Goal: Communication & Community: Participate in discussion

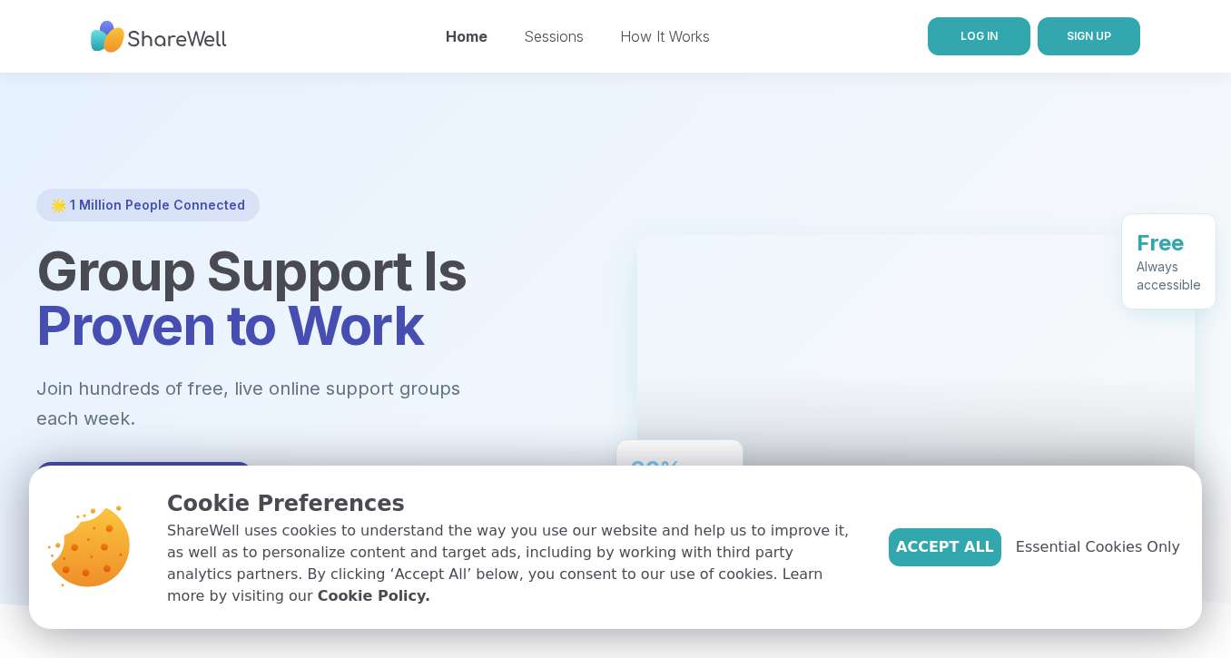
click at [980, 23] on link "LOG IN" at bounding box center [979, 36] width 103 height 38
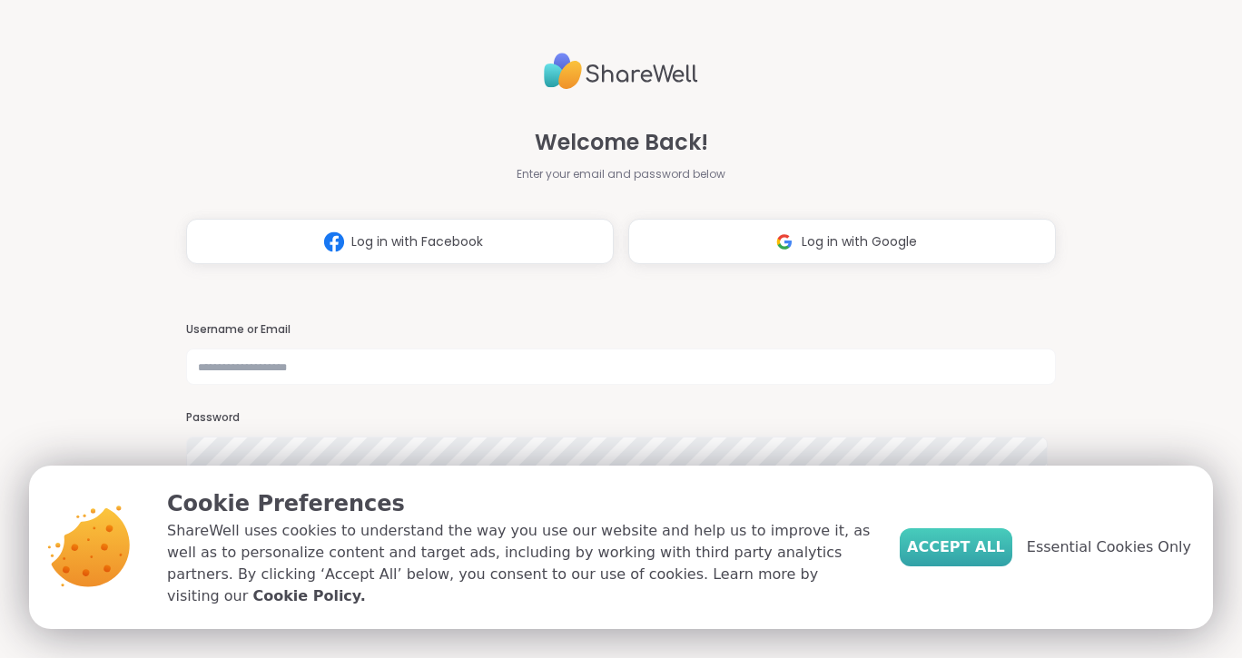
click at [948, 558] on span "Accept All" at bounding box center [956, 547] width 98 height 22
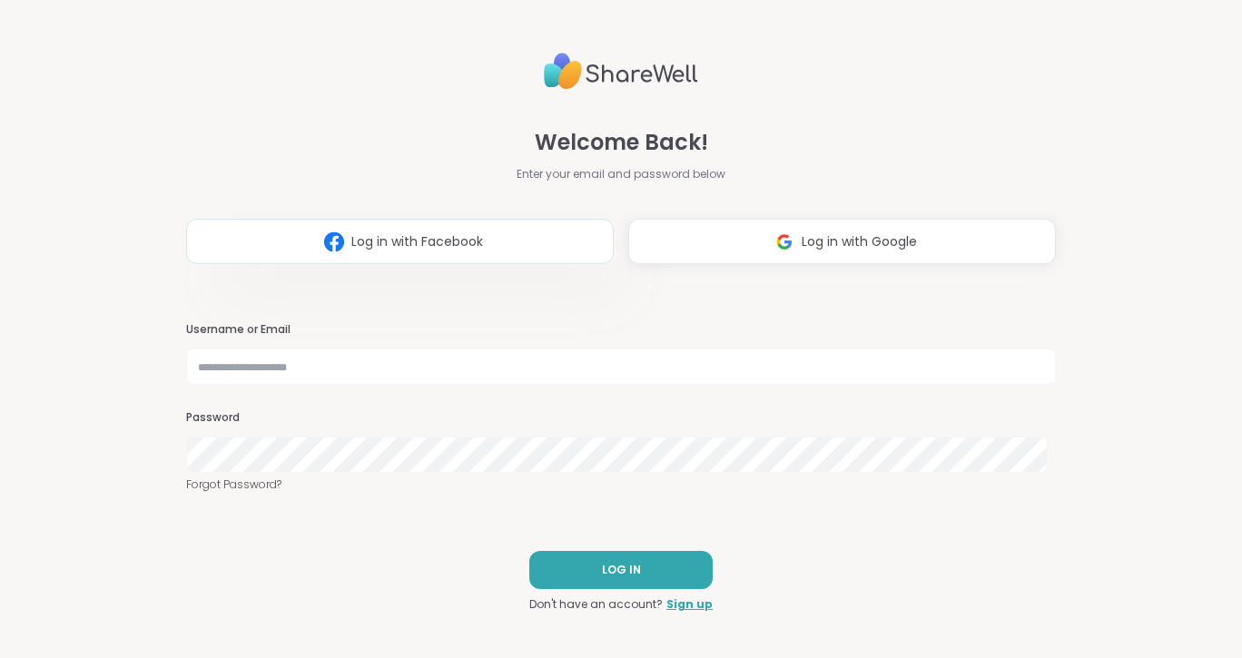
click at [409, 251] on button "Log in with Facebook" at bounding box center [400, 241] width 428 height 45
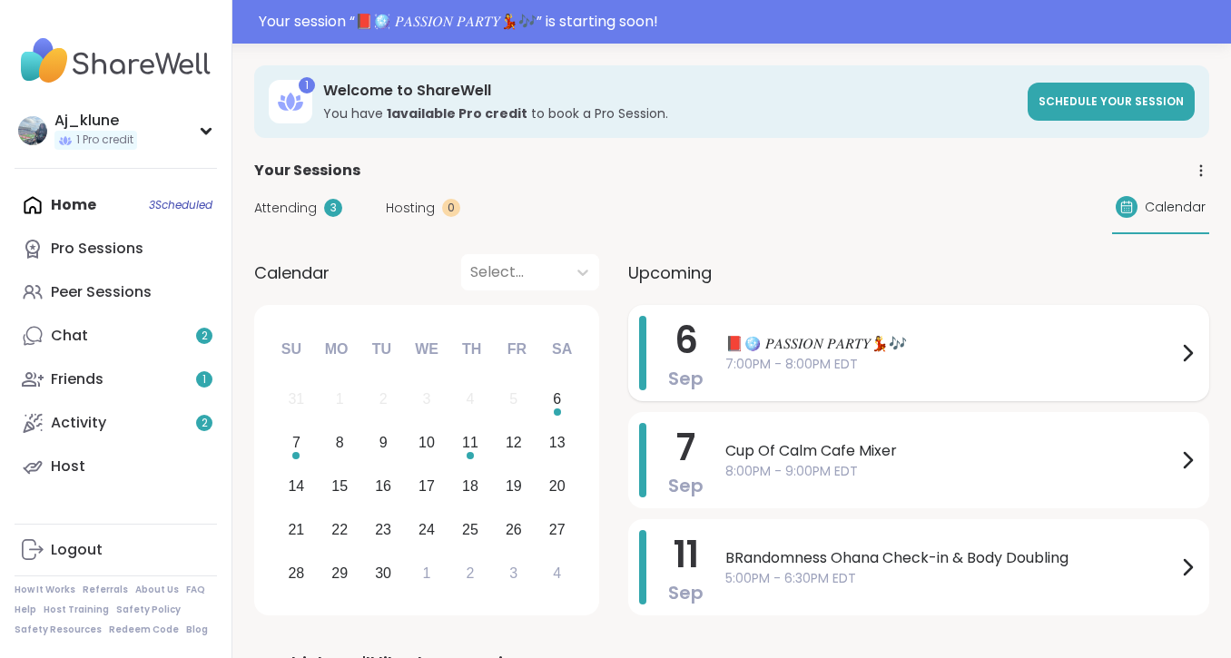
click at [929, 370] on span "7:00PM - 8:00PM EDT" at bounding box center [950, 364] width 451 height 19
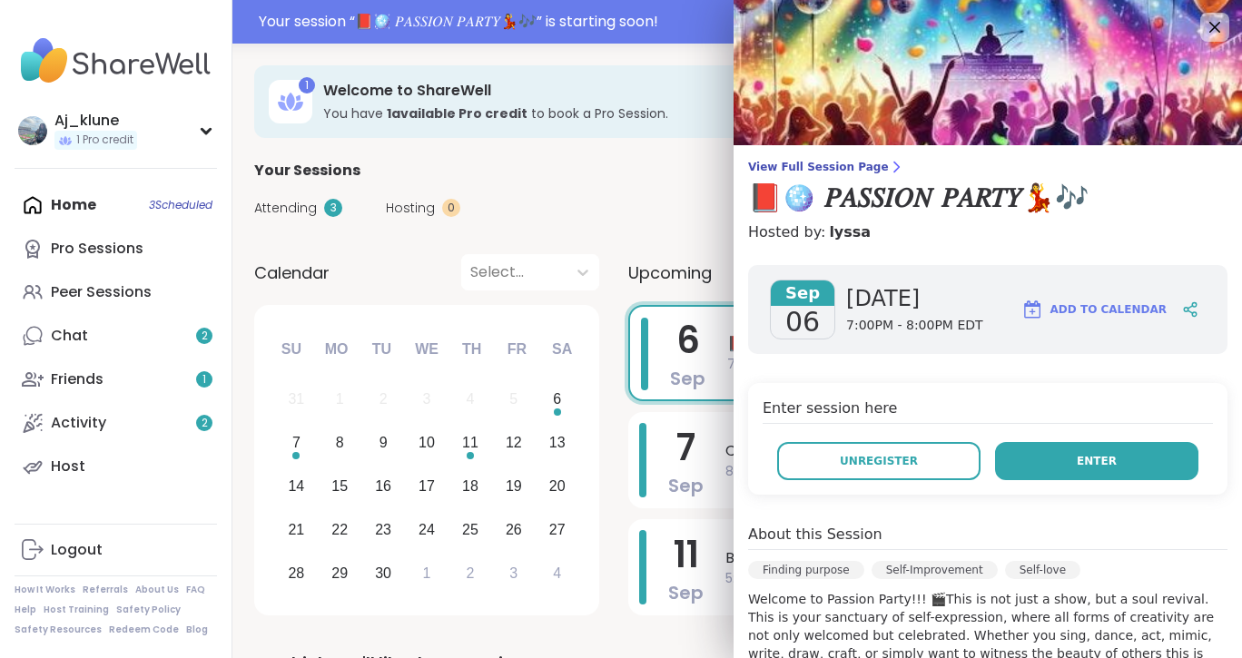
click at [1032, 451] on button "Enter" at bounding box center [1096, 461] width 203 height 38
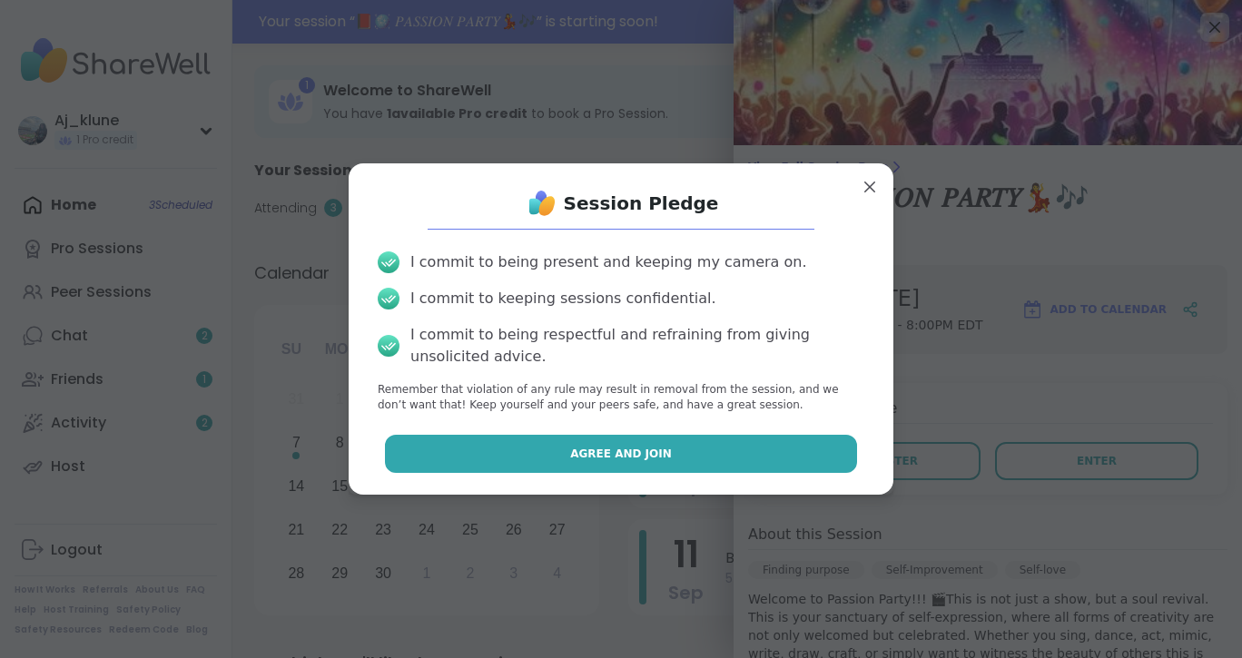
click at [721, 456] on button "Agree and Join" at bounding box center [621, 454] width 473 height 38
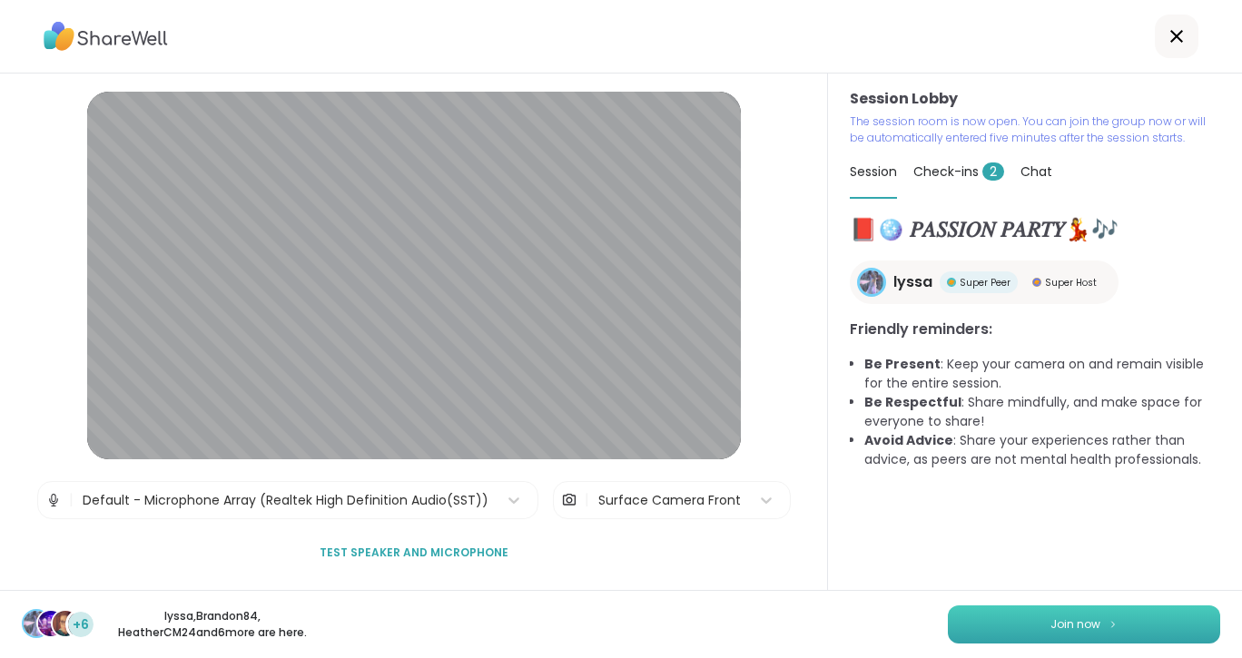
click at [1127, 621] on button "Join now" at bounding box center [1084, 624] width 272 height 38
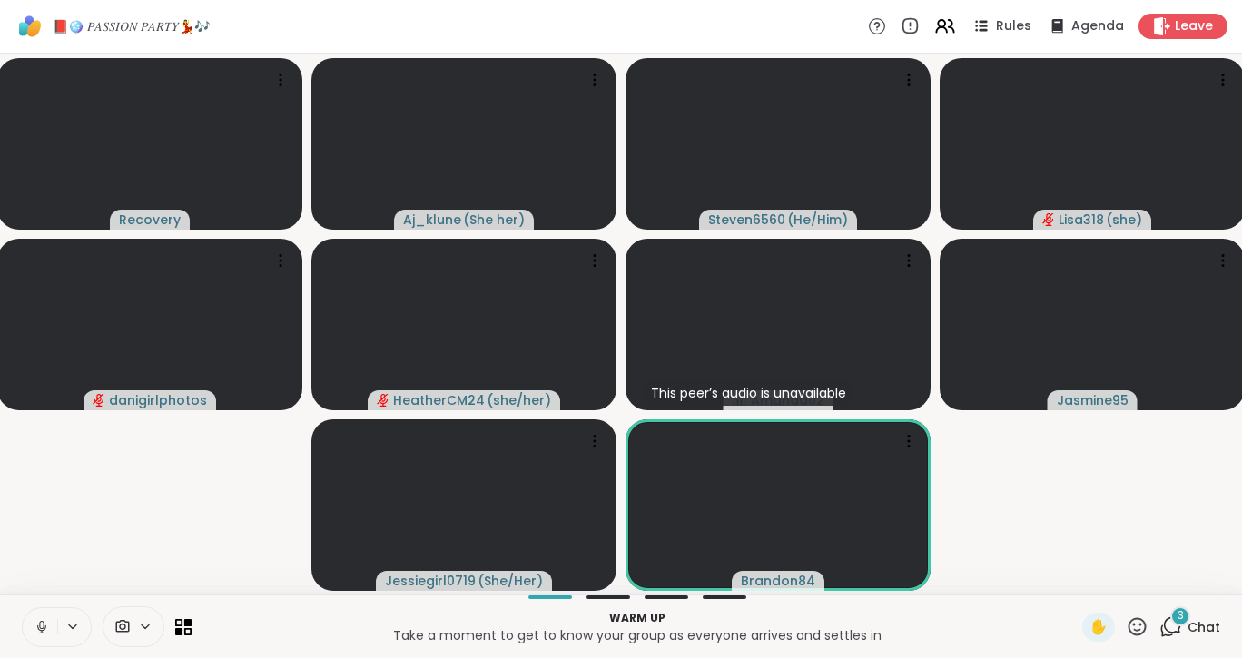
click at [46, 623] on icon at bounding box center [42, 627] width 16 height 16
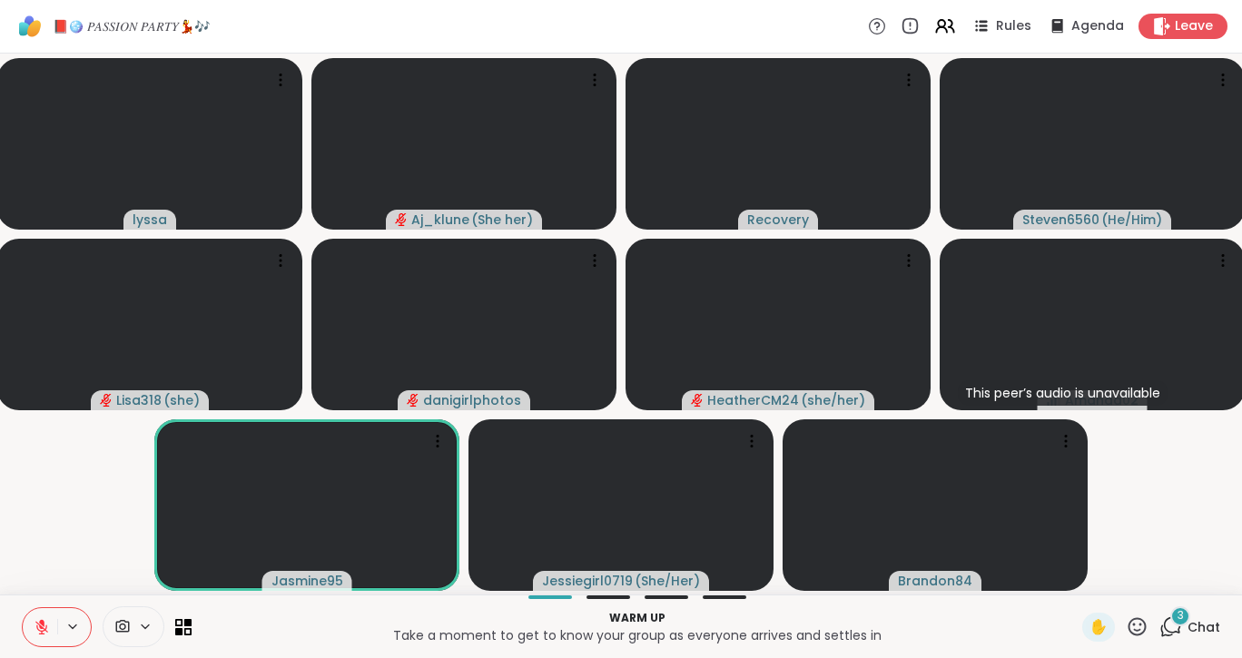
click at [46, 623] on icon at bounding box center [42, 627] width 16 height 16
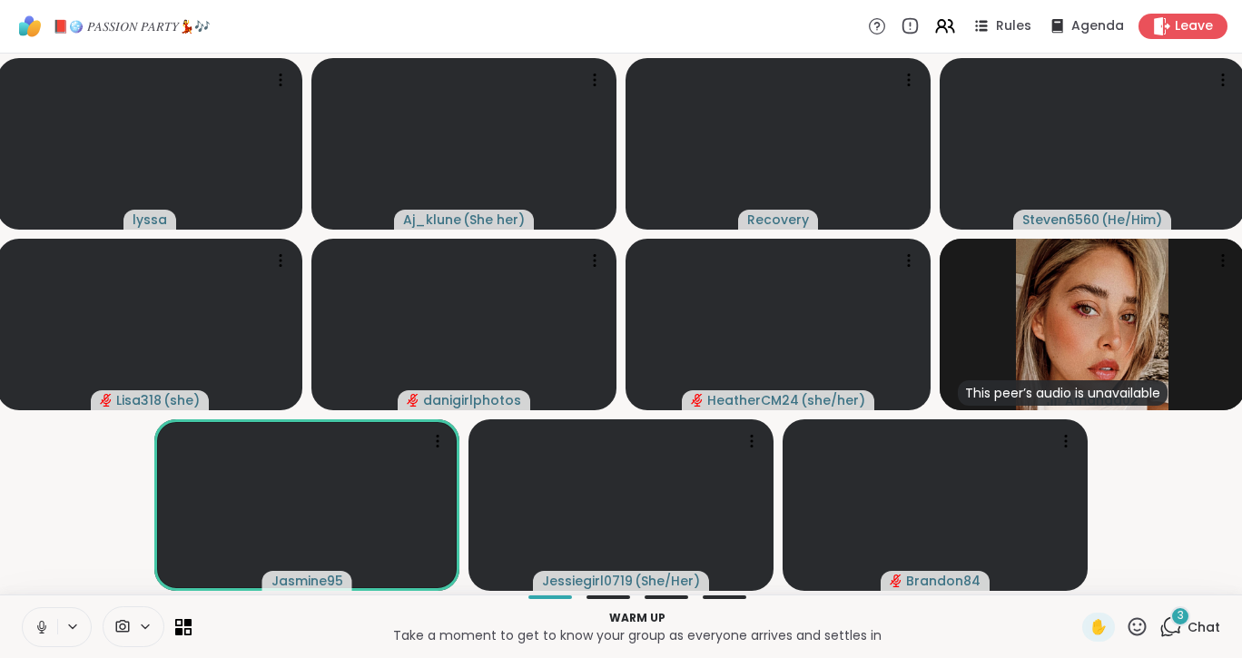
click at [46, 623] on icon at bounding box center [42, 627] width 16 height 16
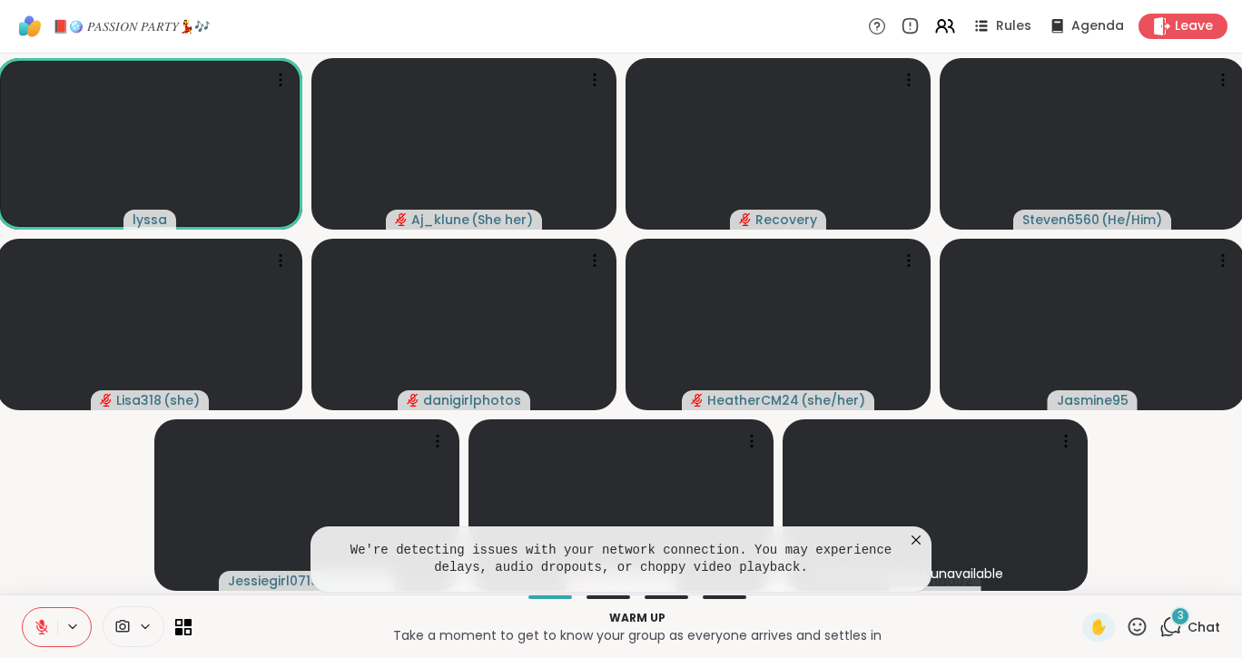
click at [915, 537] on icon at bounding box center [916, 540] width 18 height 18
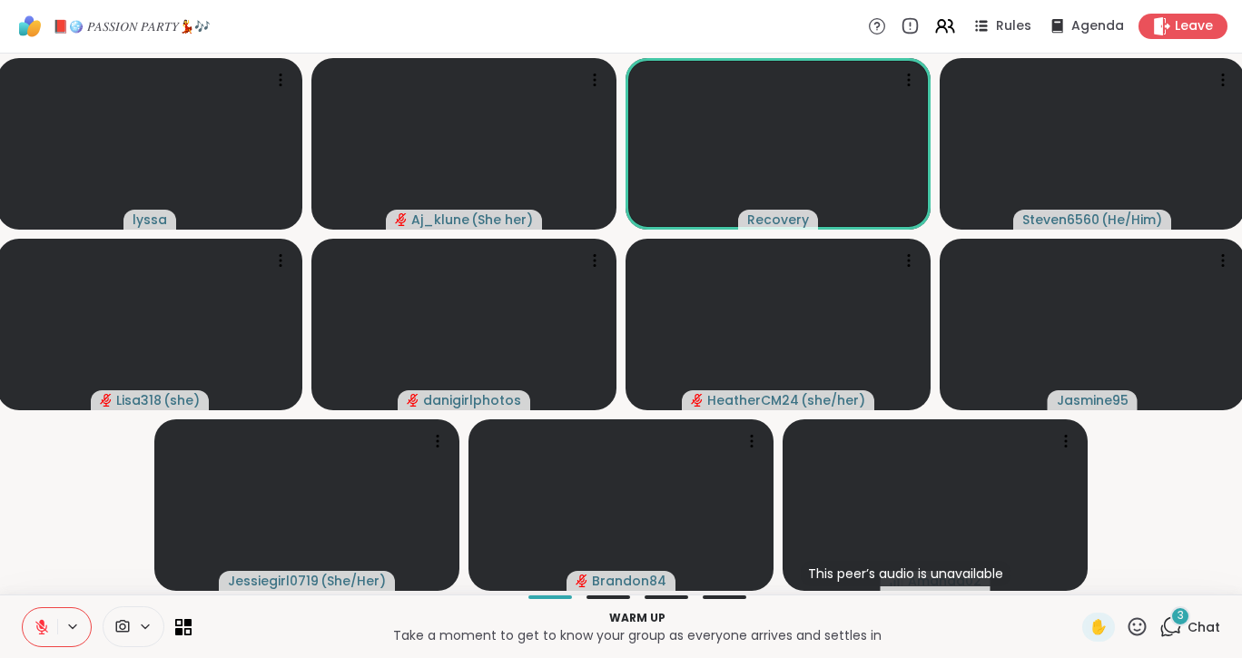
click at [40, 631] on icon at bounding box center [42, 627] width 16 height 16
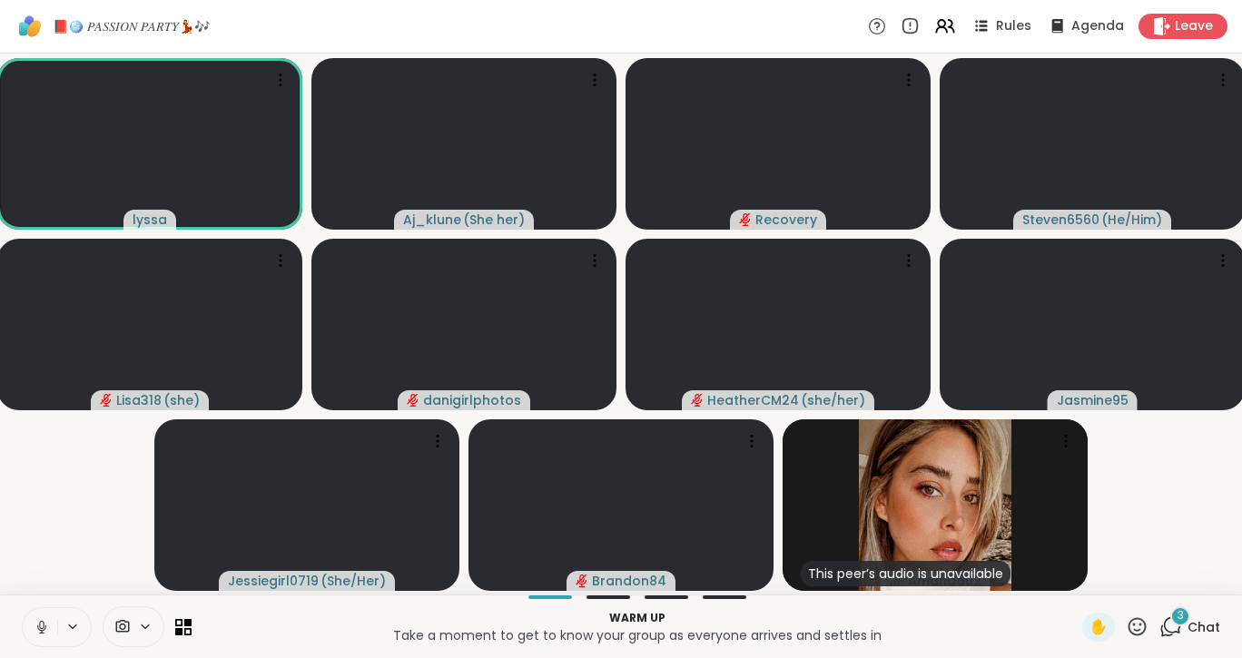
click at [40, 631] on icon at bounding box center [42, 627] width 16 height 16
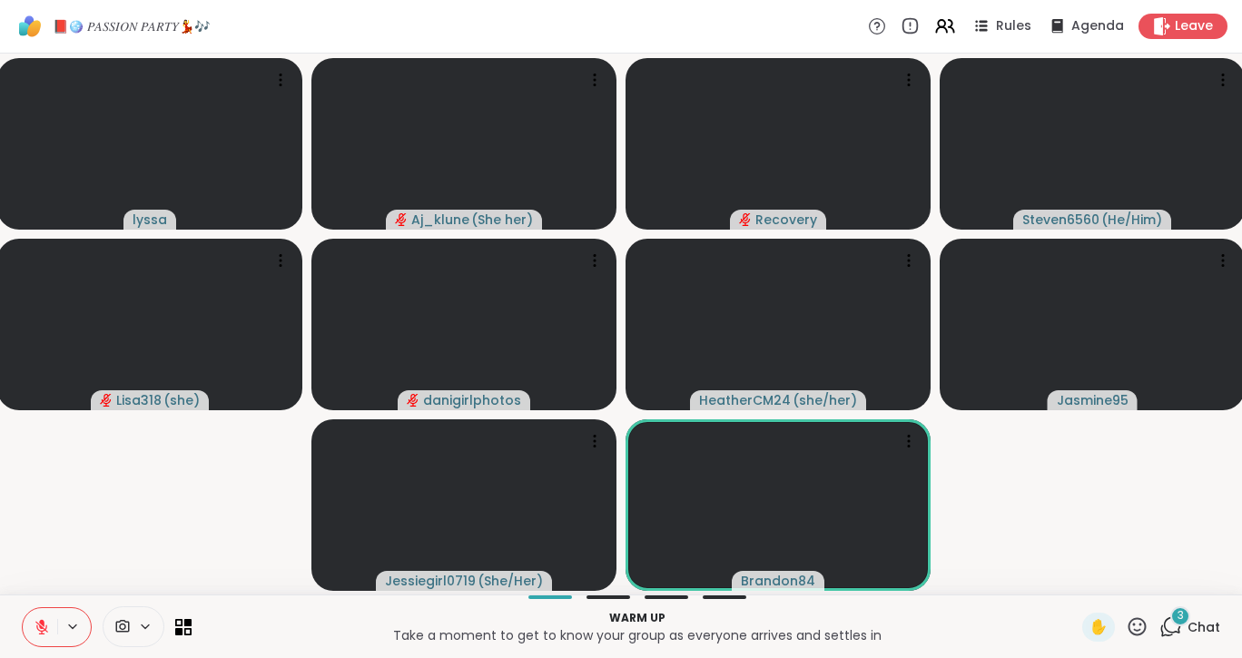
click at [40, 631] on icon at bounding box center [42, 627] width 16 height 16
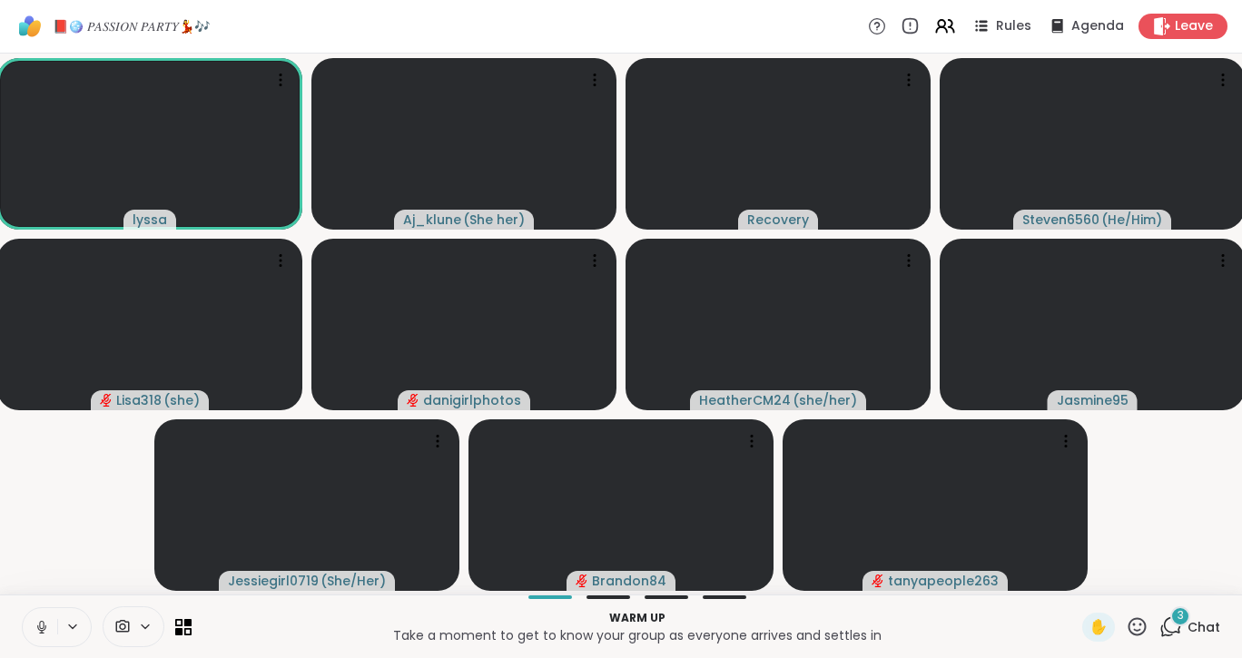
click at [40, 631] on icon at bounding box center [42, 627] width 16 height 16
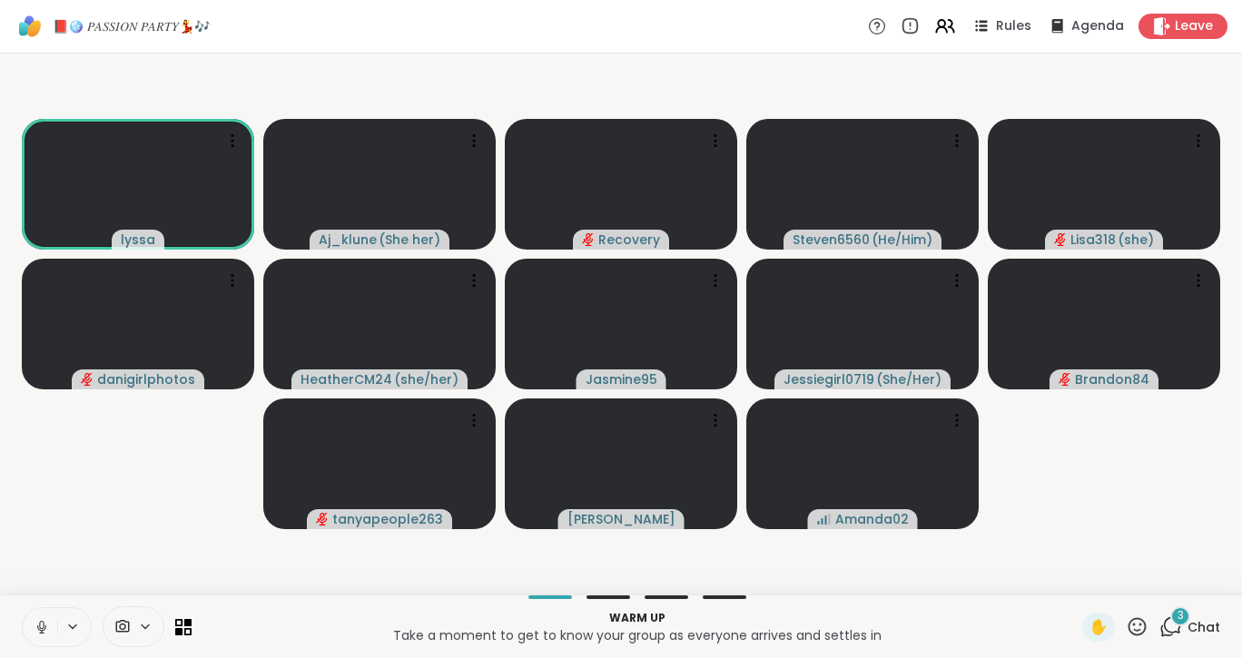
click at [40, 631] on icon at bounding box center [42, 627] width 16 height 16
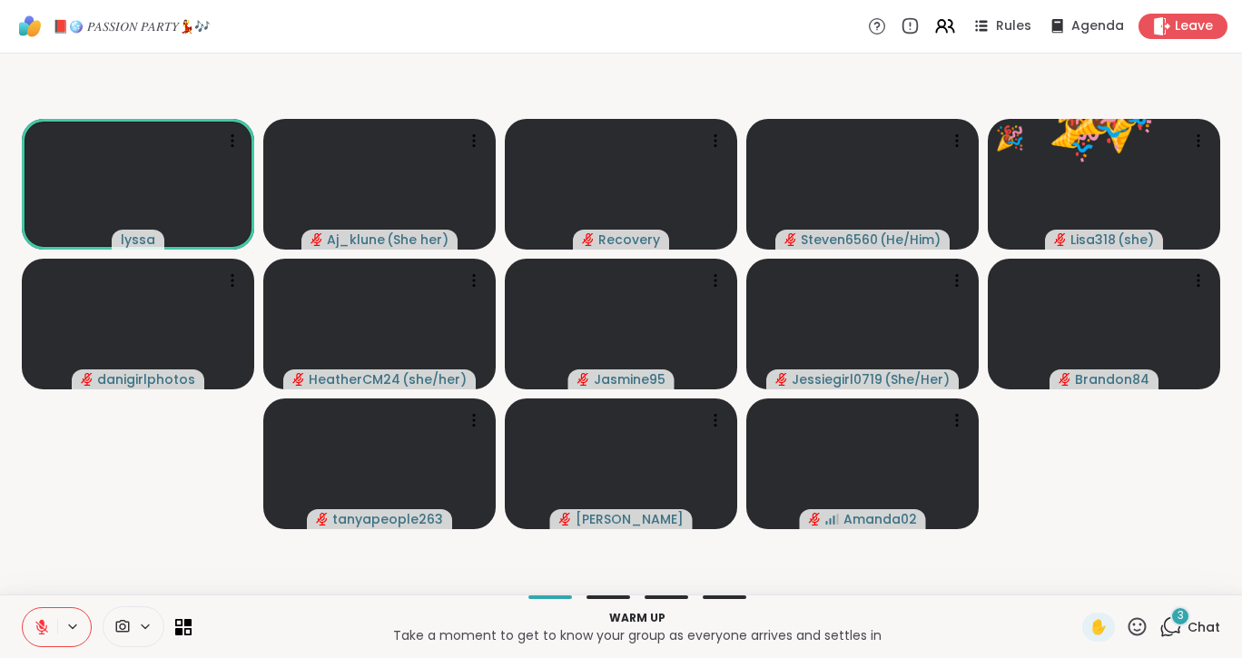
click at [1126, 625] on icon at bounding box center [1137, 626] width 23 height 23
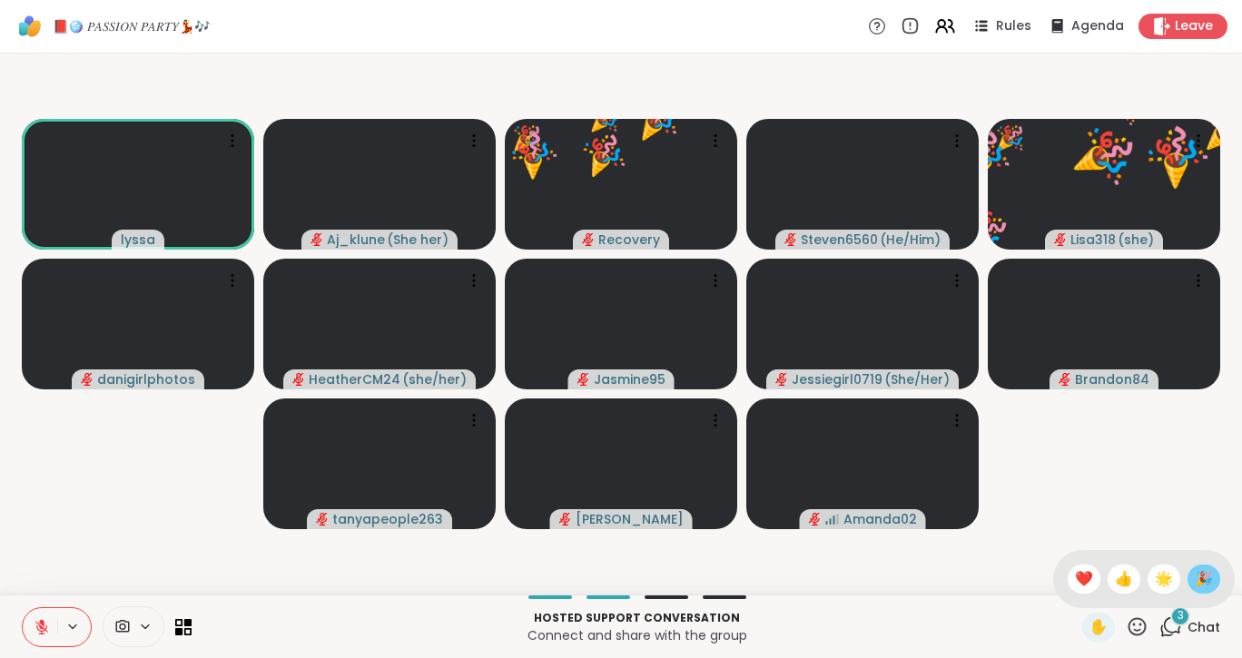
click at [1204, 581] on div "🎉" at bounding box center [1203, 579] width 33 height 29
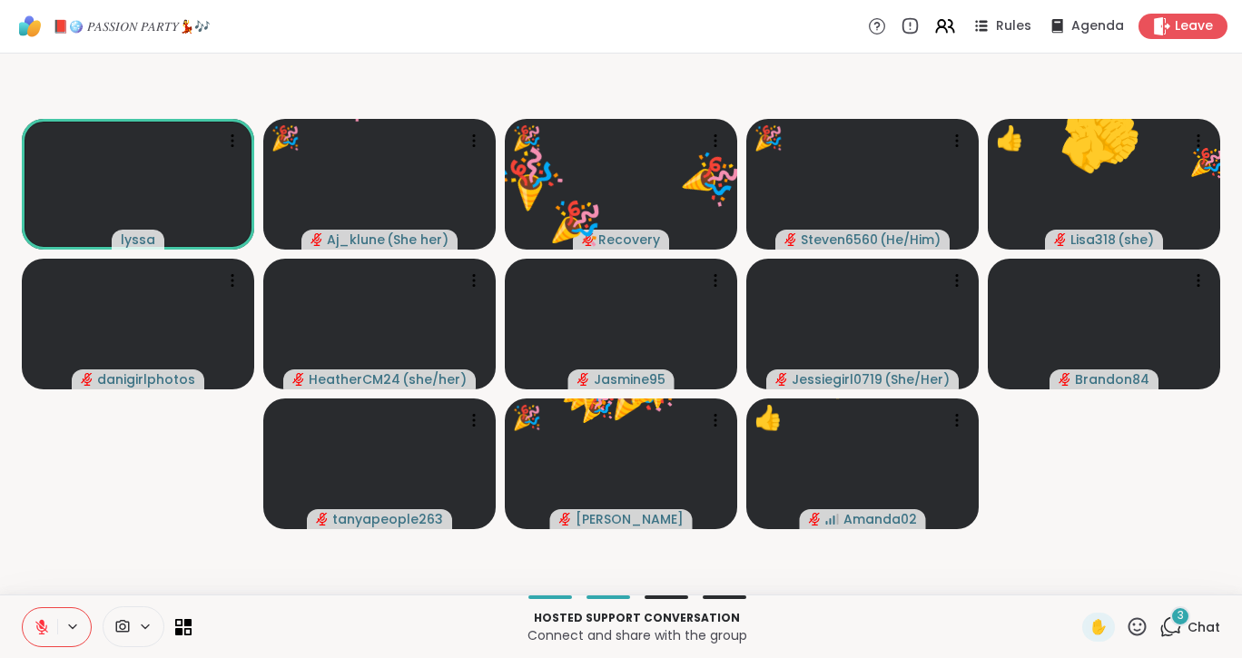
click at [1128, 631] on icon at bounding box center [1137, 626] width 18 height 18
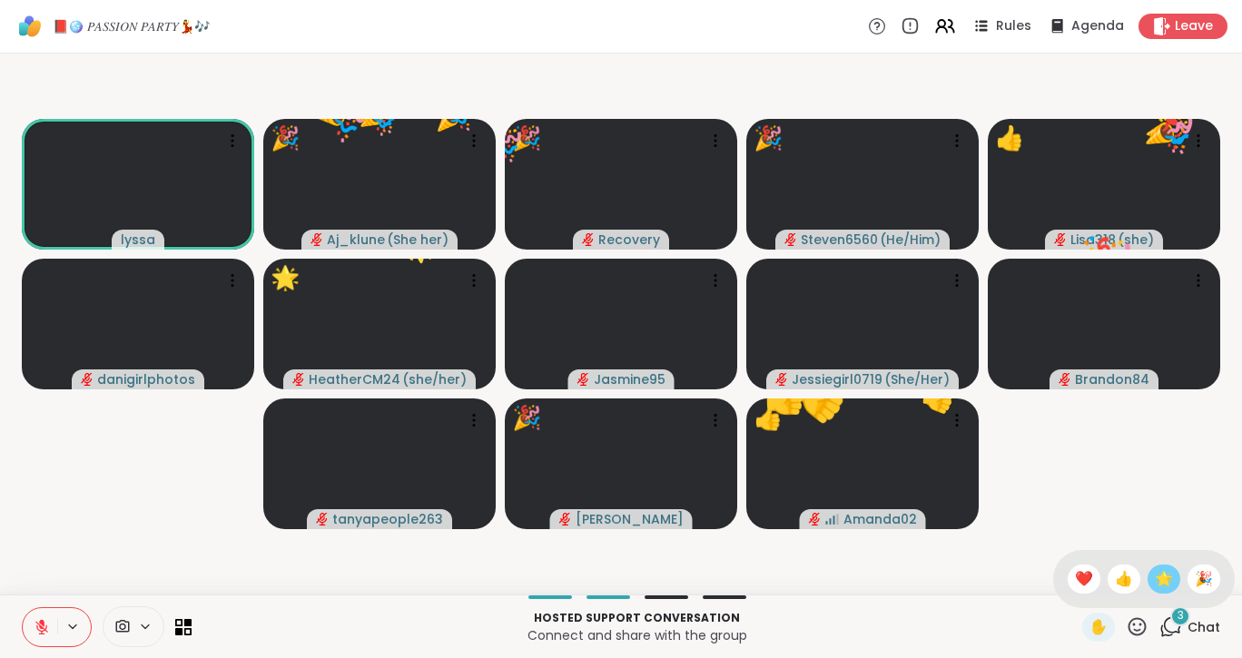
click at [1147, 590] on div "🌟" at bounding box center [1163, 579] width 33 height 29
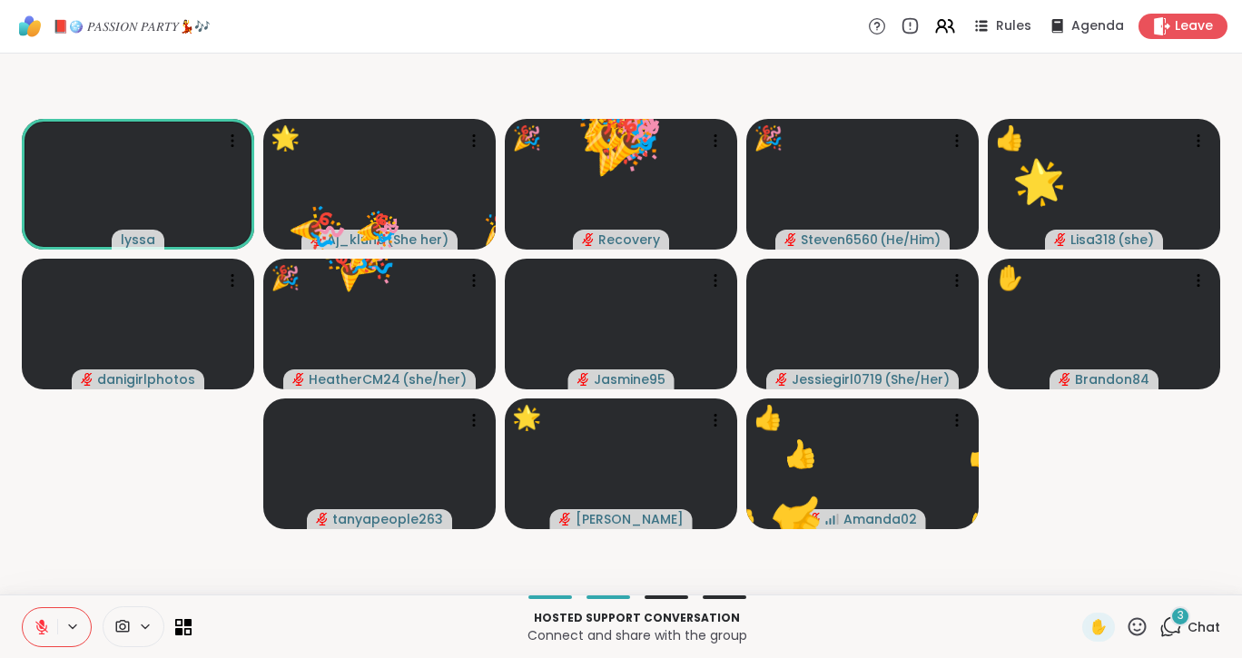
click at [1126, 629] on icon at bounding box center [1137, 626] width 23 height 23
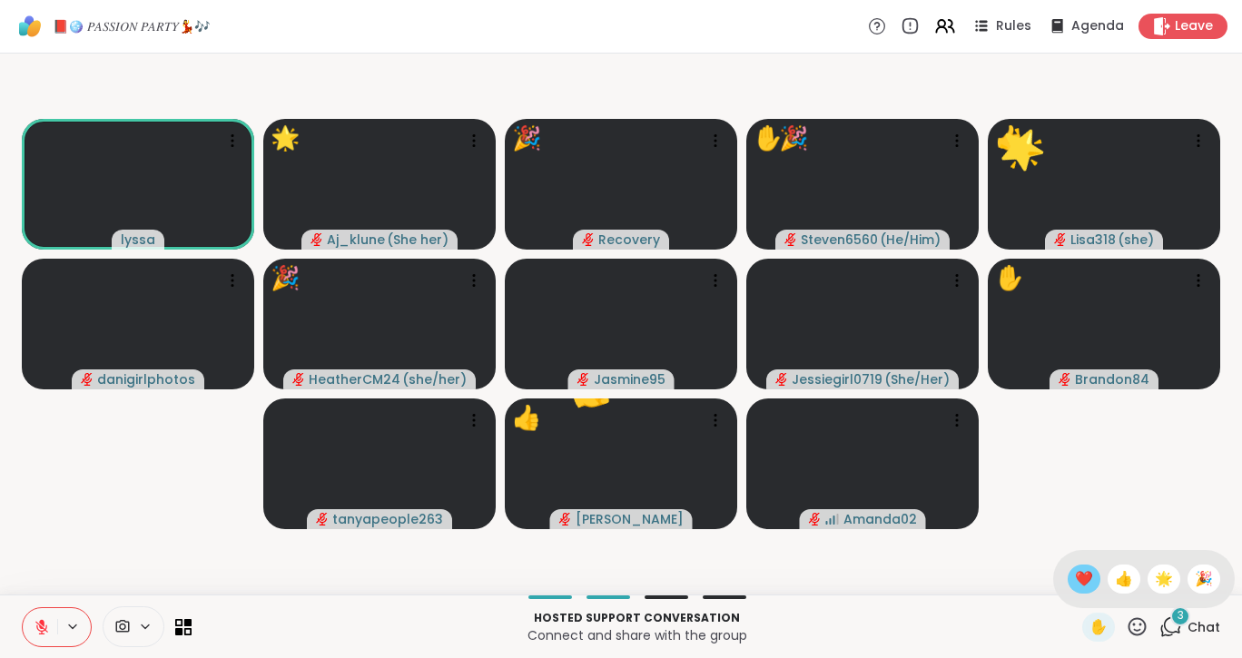
click at [1075, 582] on span "❤️" at bounding box center [1084, 579] width 18 height 22
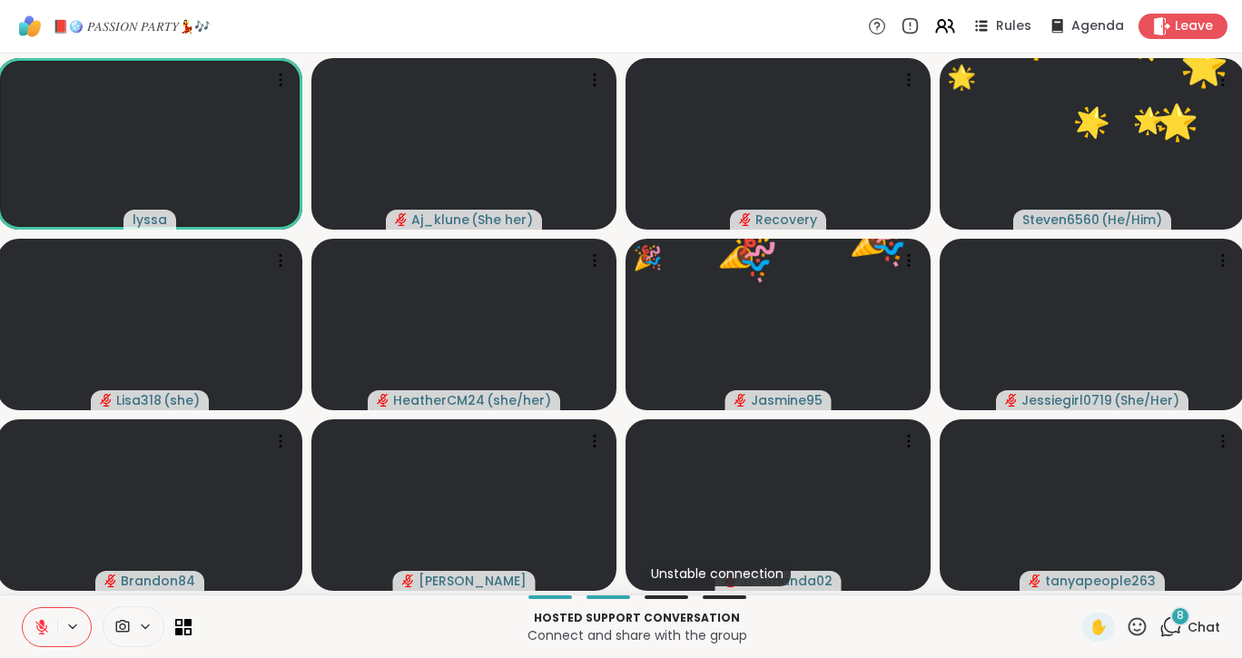
click at [43, 624] on icon at bounding box center [41, 622] width 5 height 7
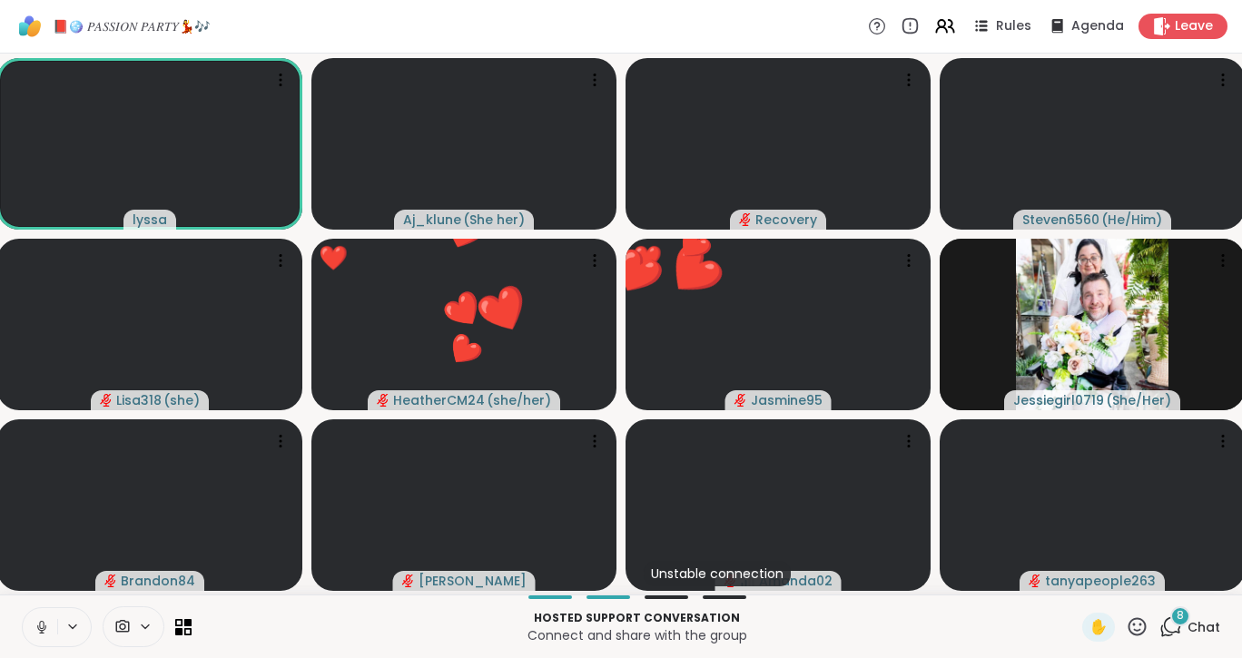
click at [43, 624] on icon at bounding box center [42, 627] width 16 height 16
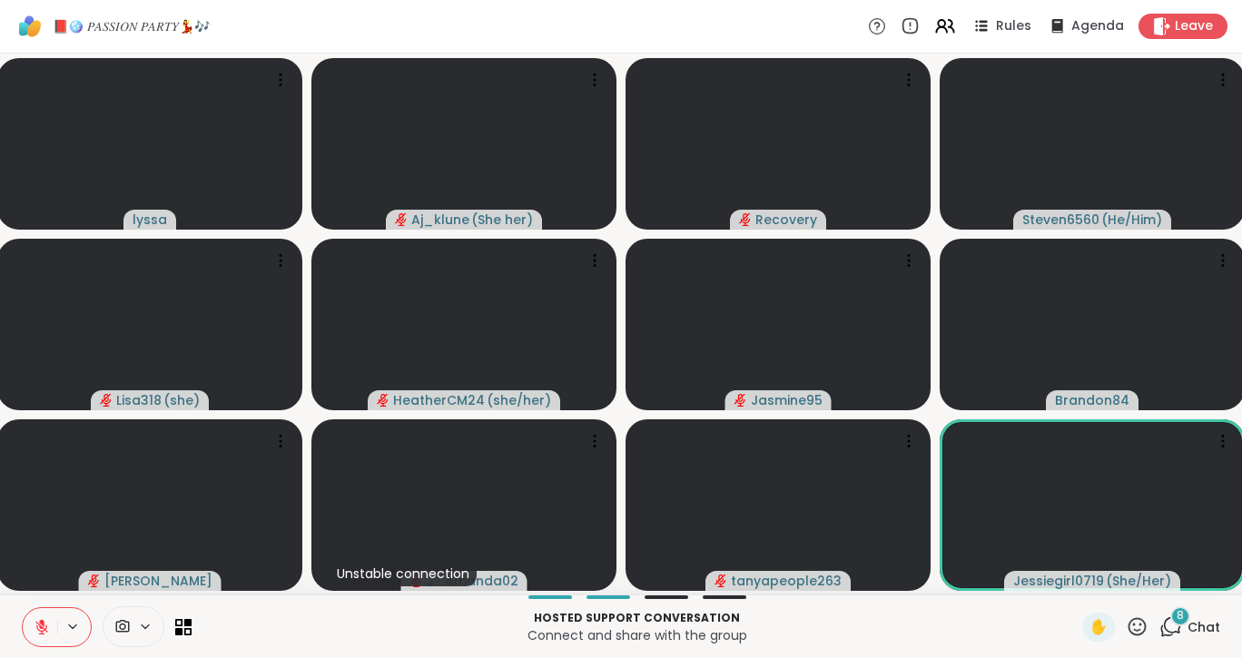
click at [1159, 623] on icon at bounding box center [1170, 626] width 23 height 23
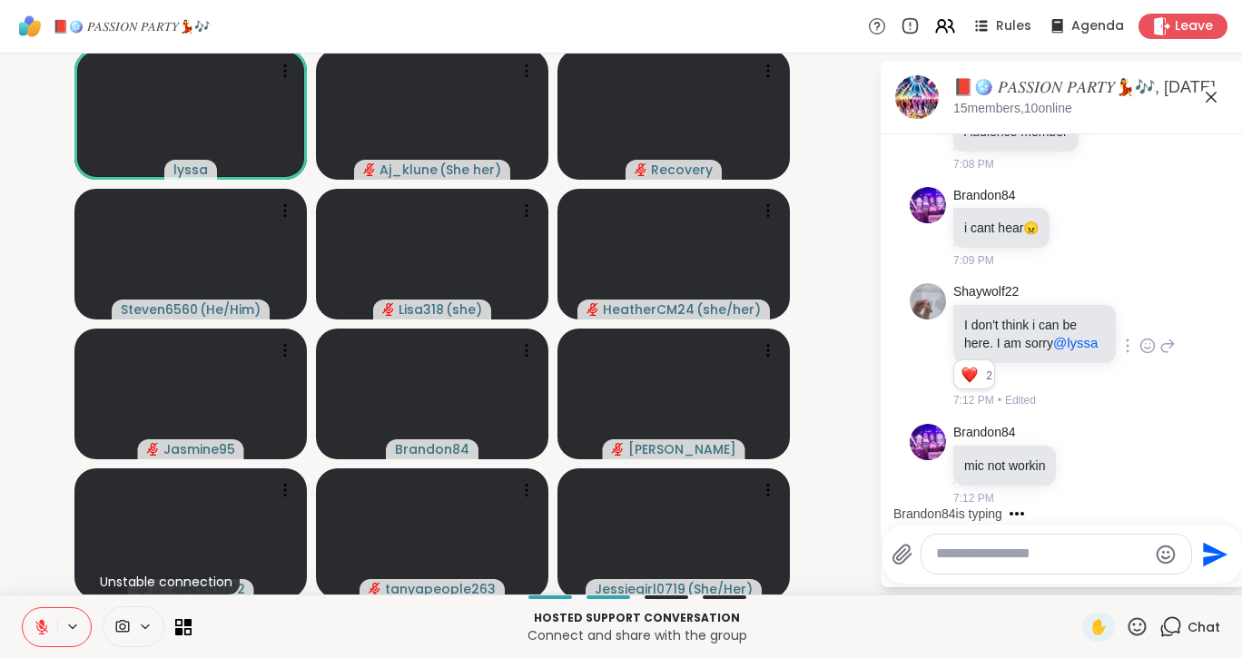
scroll to position [2861, 0]
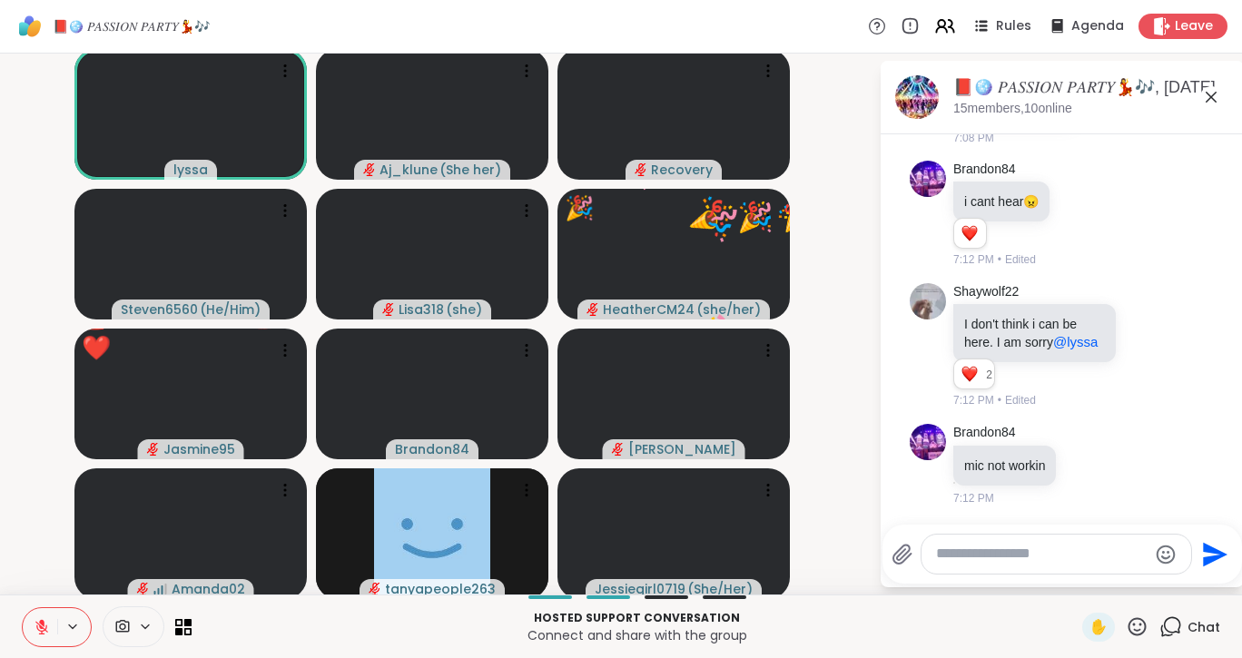
click at [1205, 96] on icon at bounding box center [1210, 97] width 11 height 11
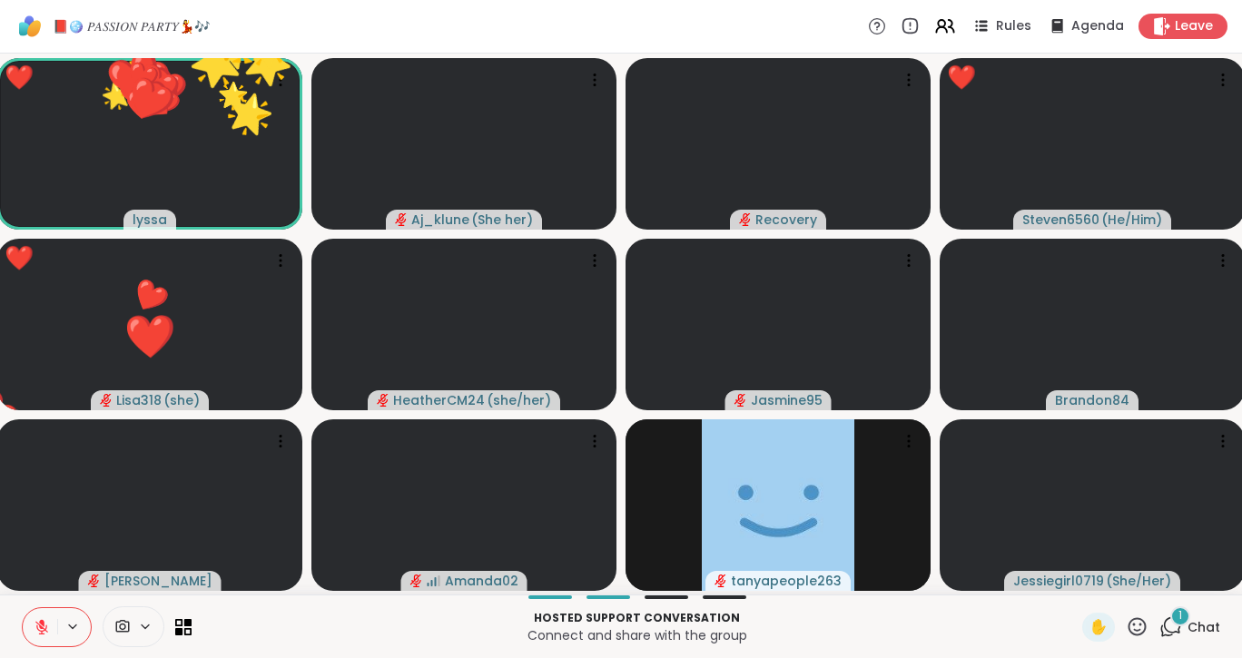
click at [1126, 627] on icon at bounding box center [1137, 626] width 23 height 23
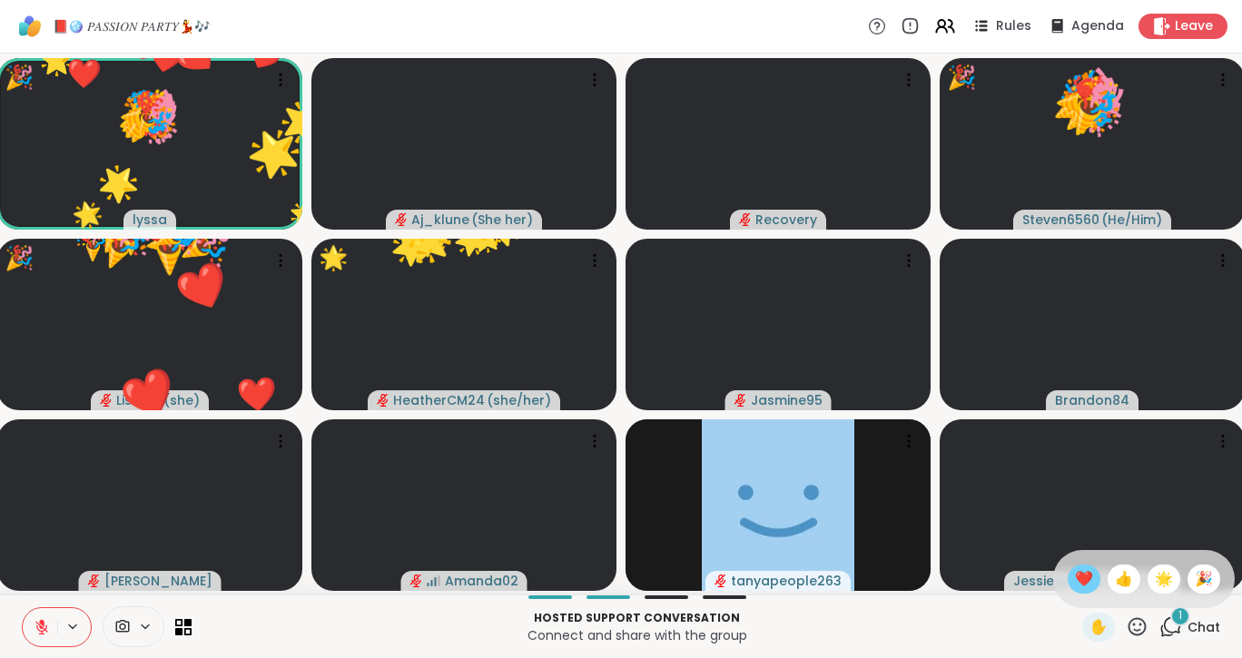
click at [1075, 585] on span "❤️" at bounding box center [1084, 579] width 18 height 22
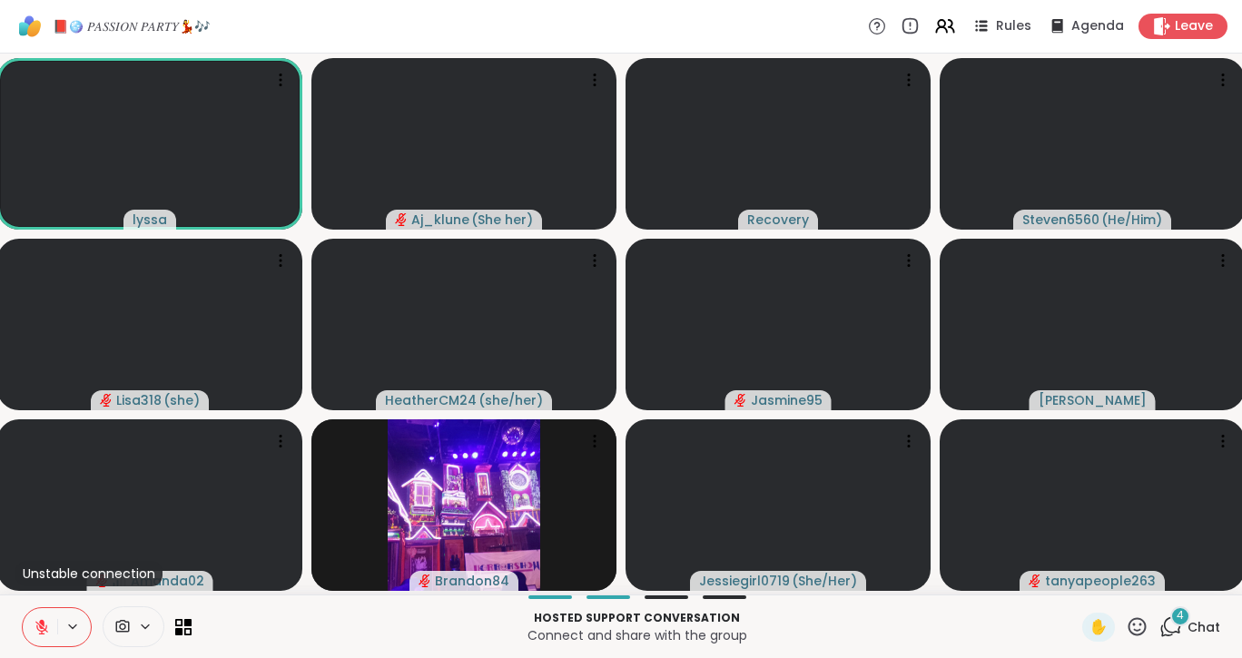
click at [34, 619] on icon at bounding box center [42, 627] width 16 height 16
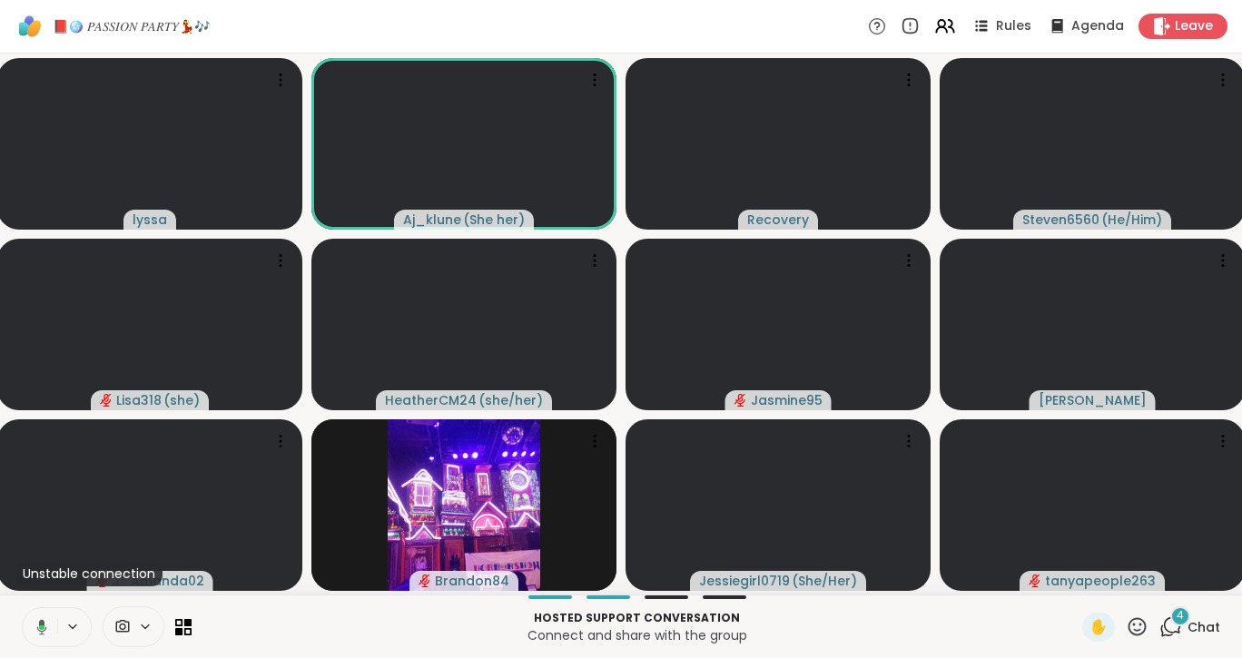
click at [34, 619] on icon at bounding box center [39, 627] width 16 height 16
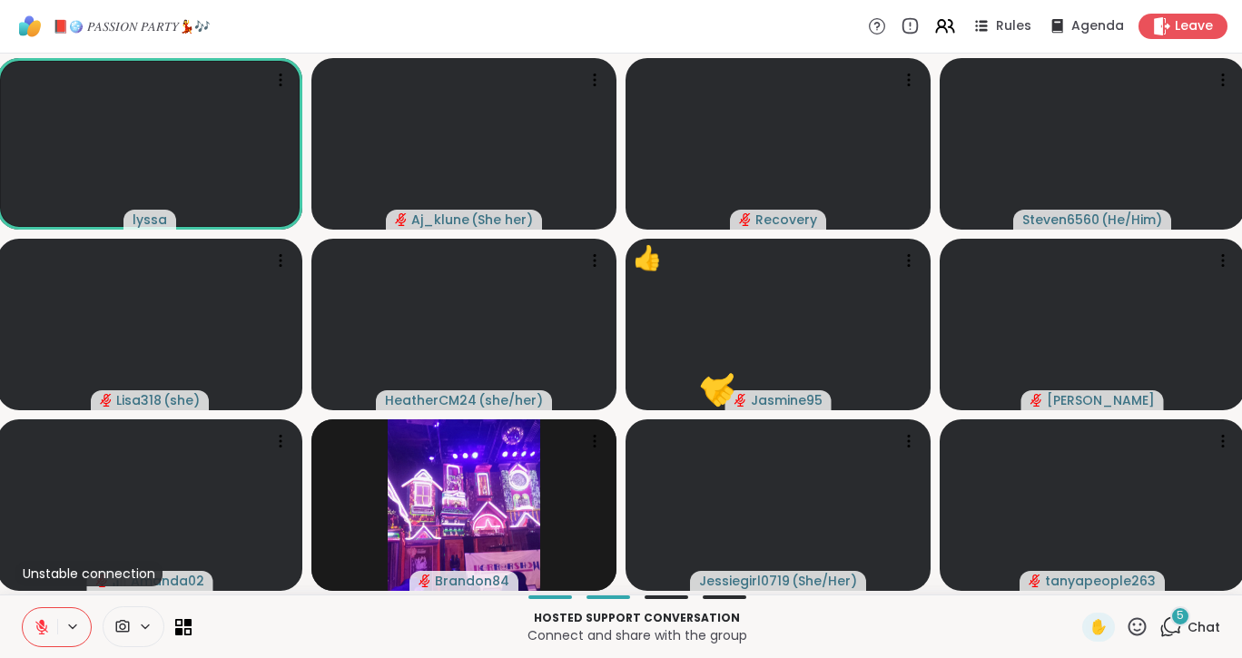
click at [40, 623] on icon at bounding box center [41, 622] width 5 height 7
click at [42, 625] on icon at bounding box center [42, 627] width 16 height 16
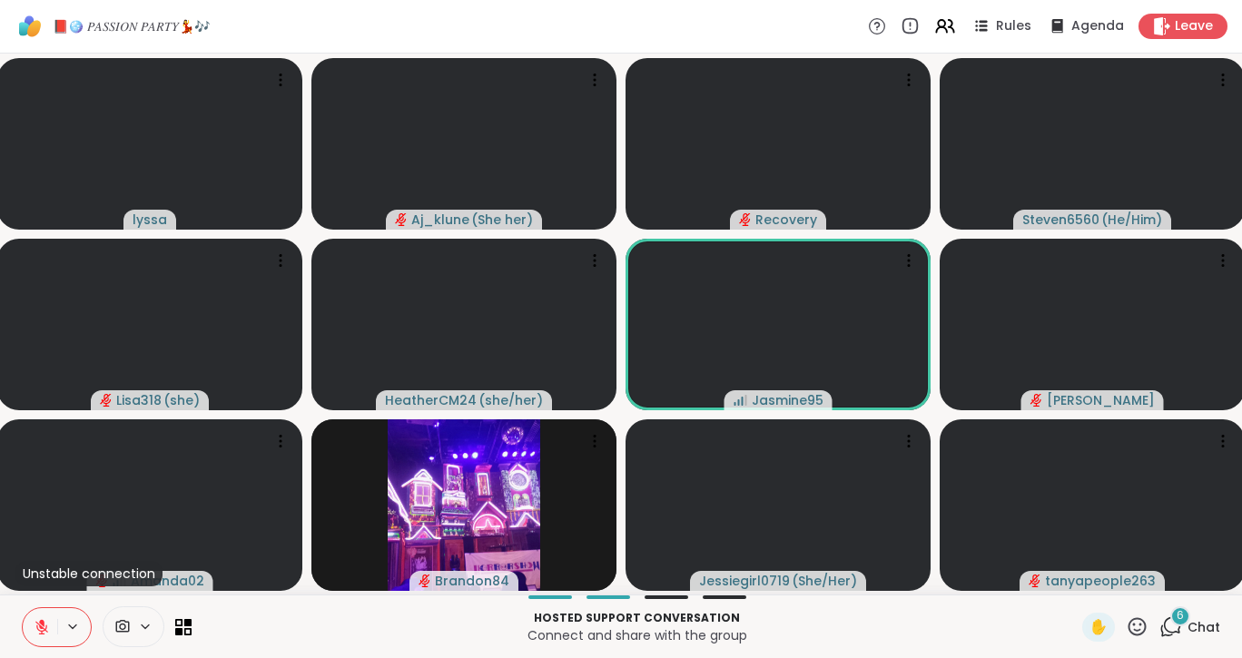
click at [42, 625] on icon at bounding box center [42, 627] width 16 height 16
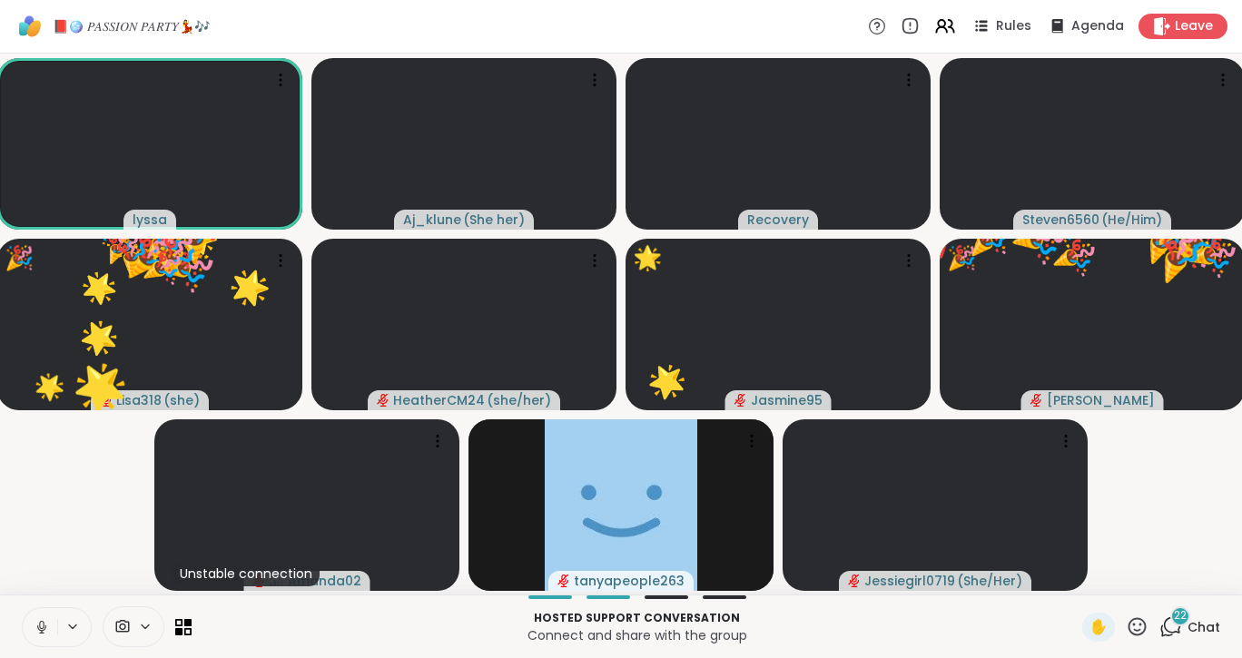
click at [49, 624] on icon at bounding box center [42, 627] width 16 height 16
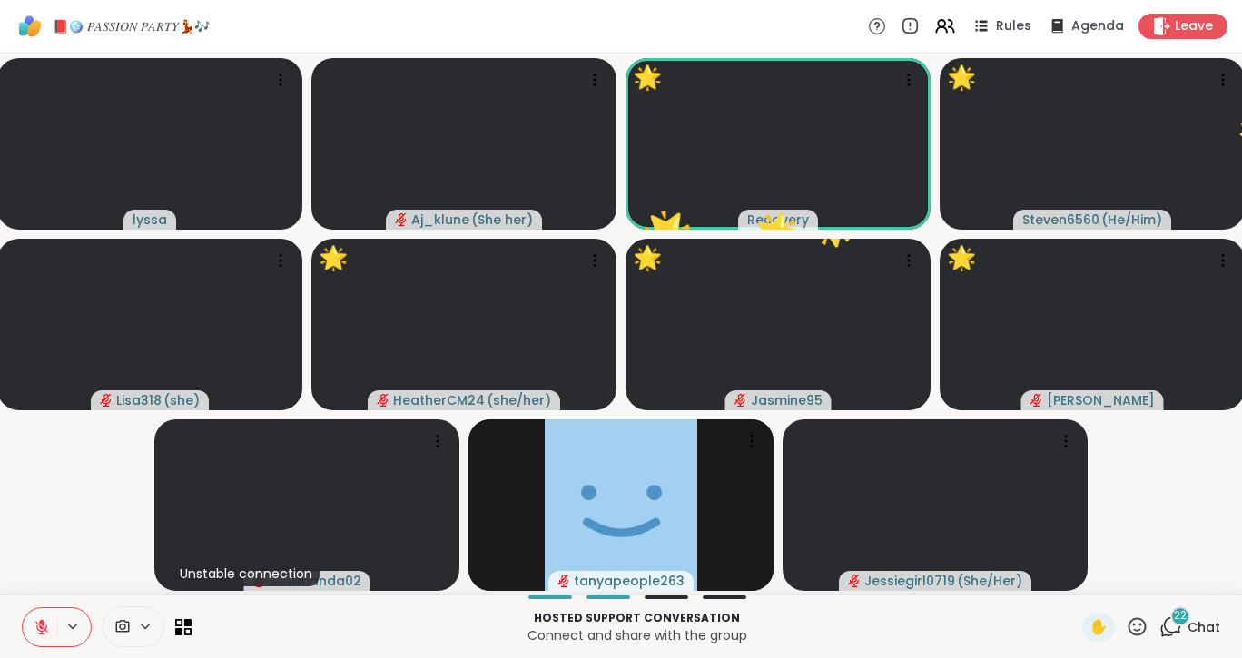
click at [1167, 627] on icon at bounding box center [1170, 626] width 23 height 23
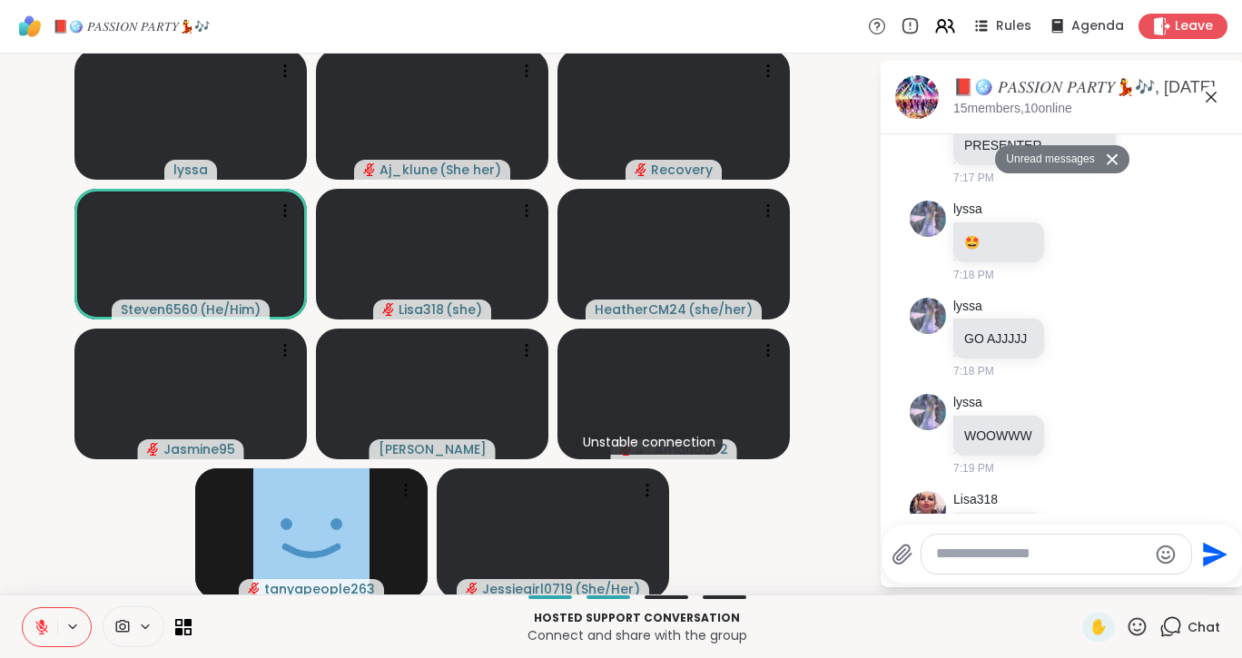
scroll to position [5526, 0]
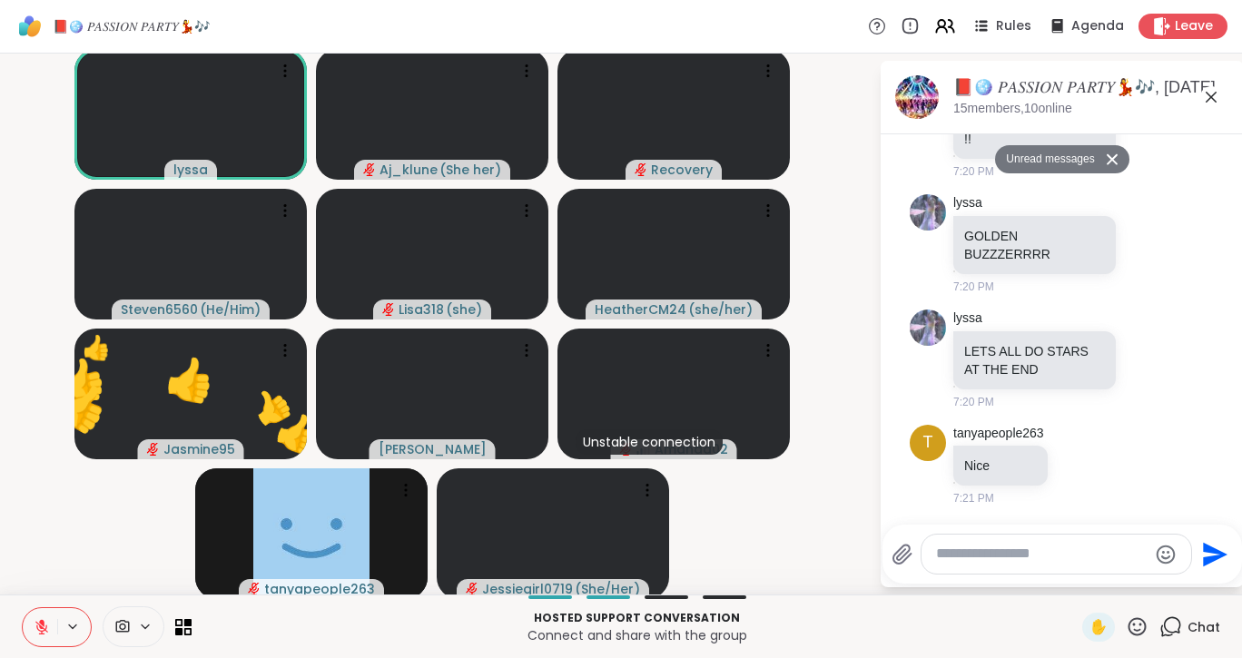
click at [1200, 94] on icon at bounding box center [1211, 97] width 22 height 22
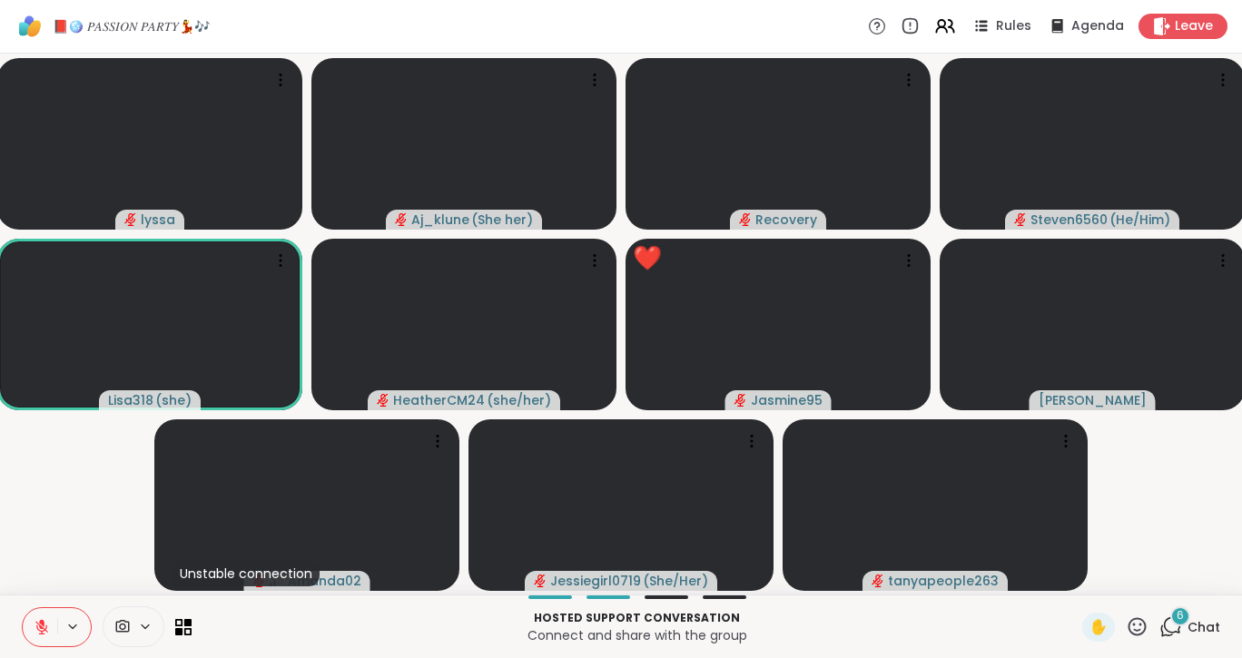
click at [1169, 634] on icon at bounding box center [1170, 626] width 23 height 23
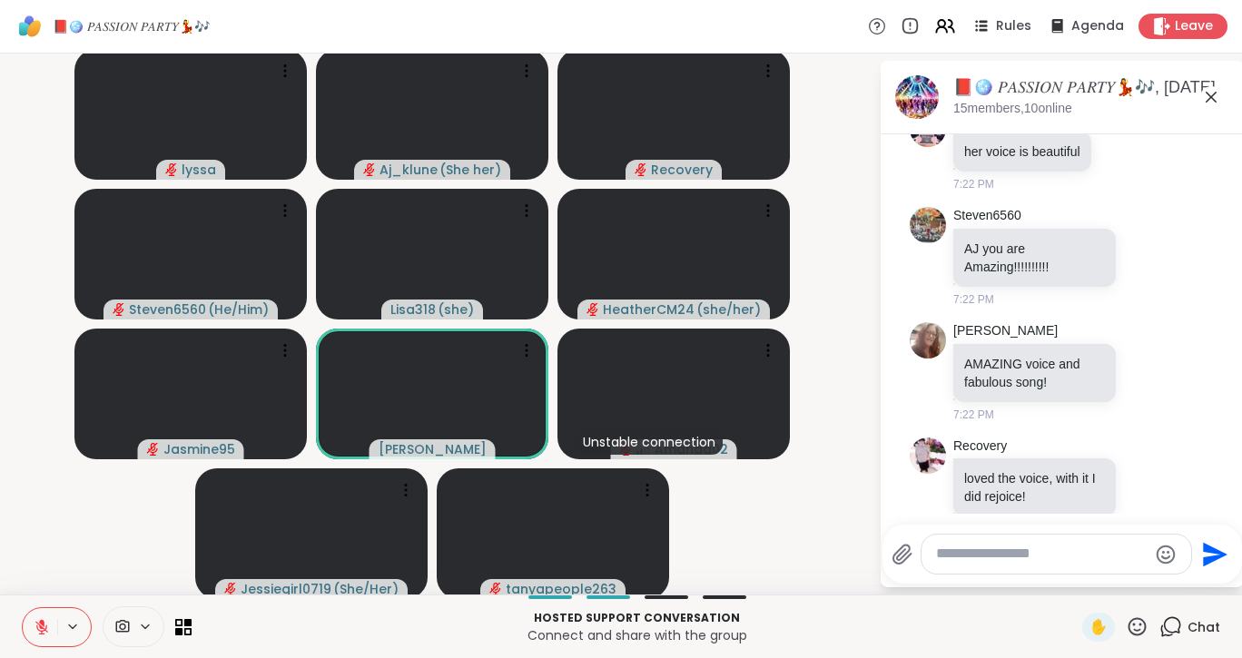
scroll to position [6198, 0]
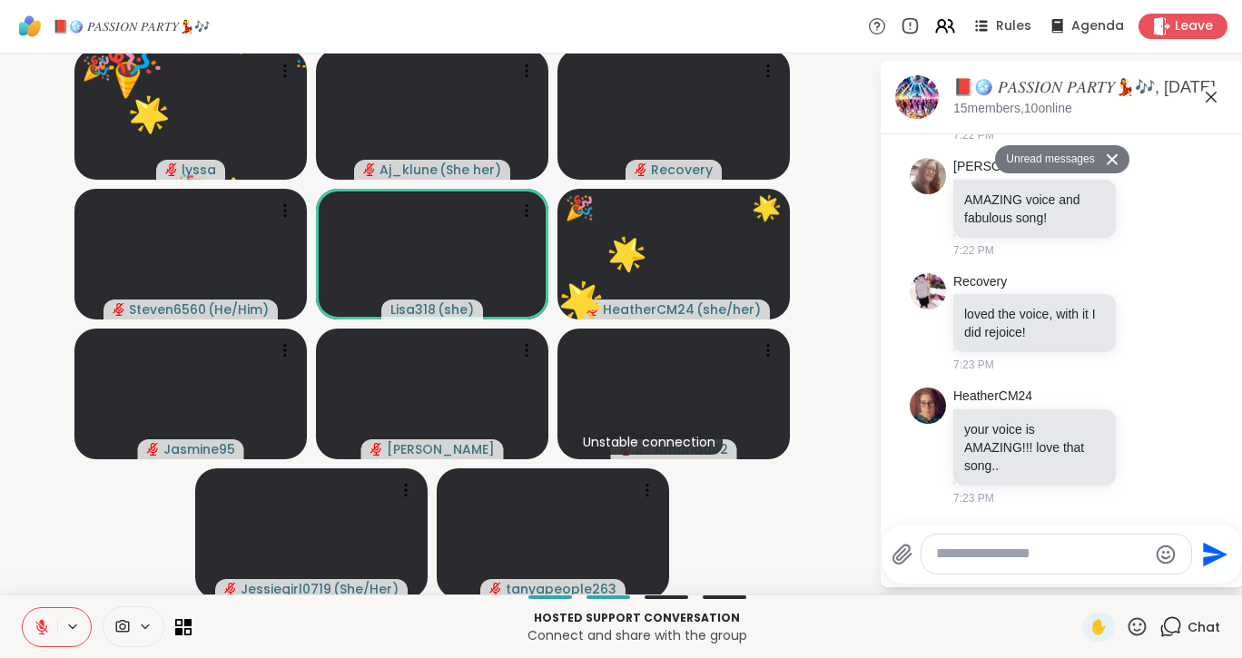
click at [1127, 629] on icon at bounding box center [1137, 626] width 23 height 23
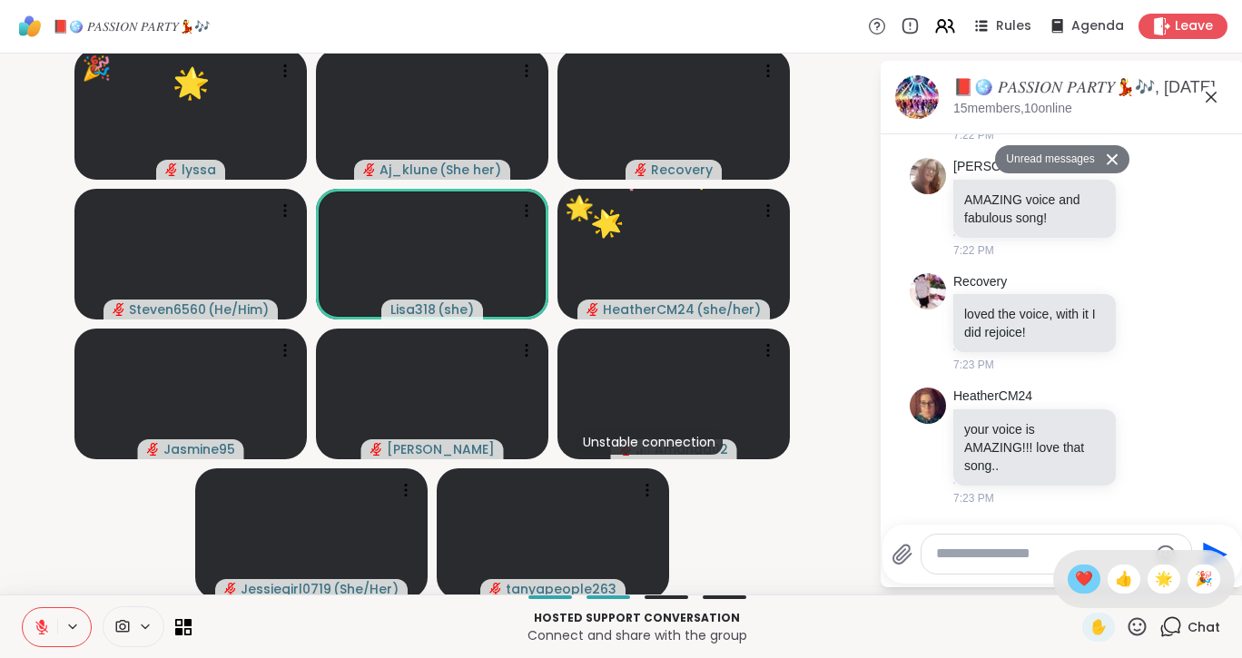
click at [1067, 591] on div "❤️" at bounding box center [1083, 579] width 33 height 29
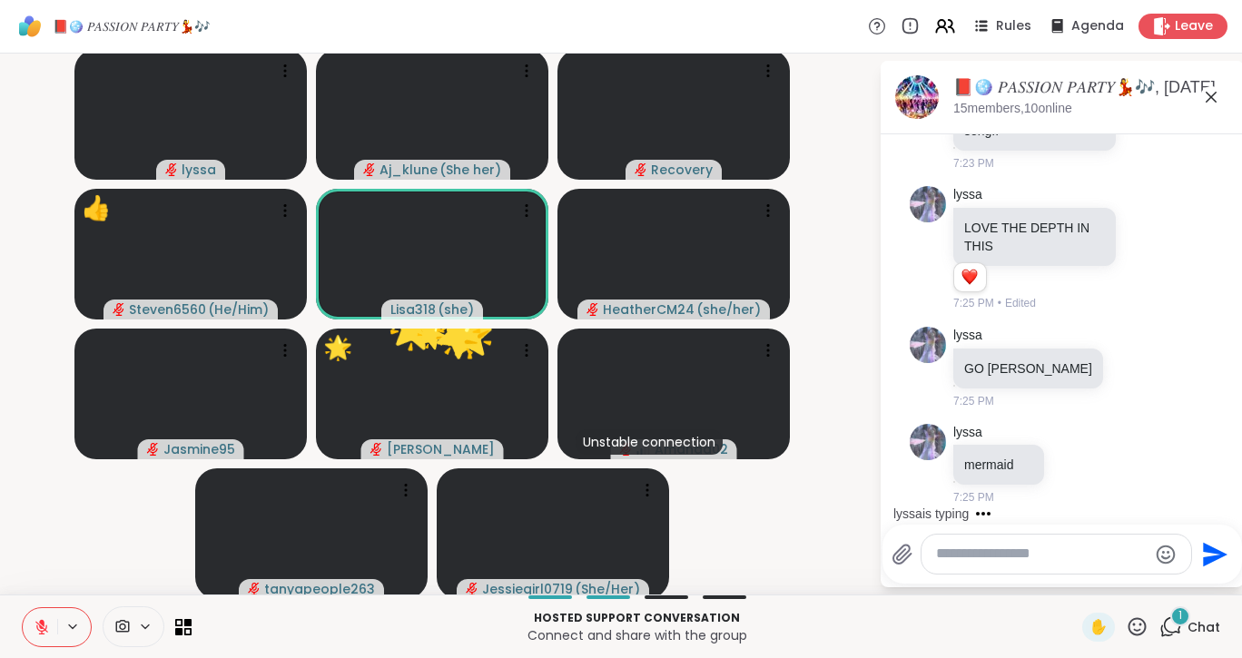
scroll to position [6489, 0]
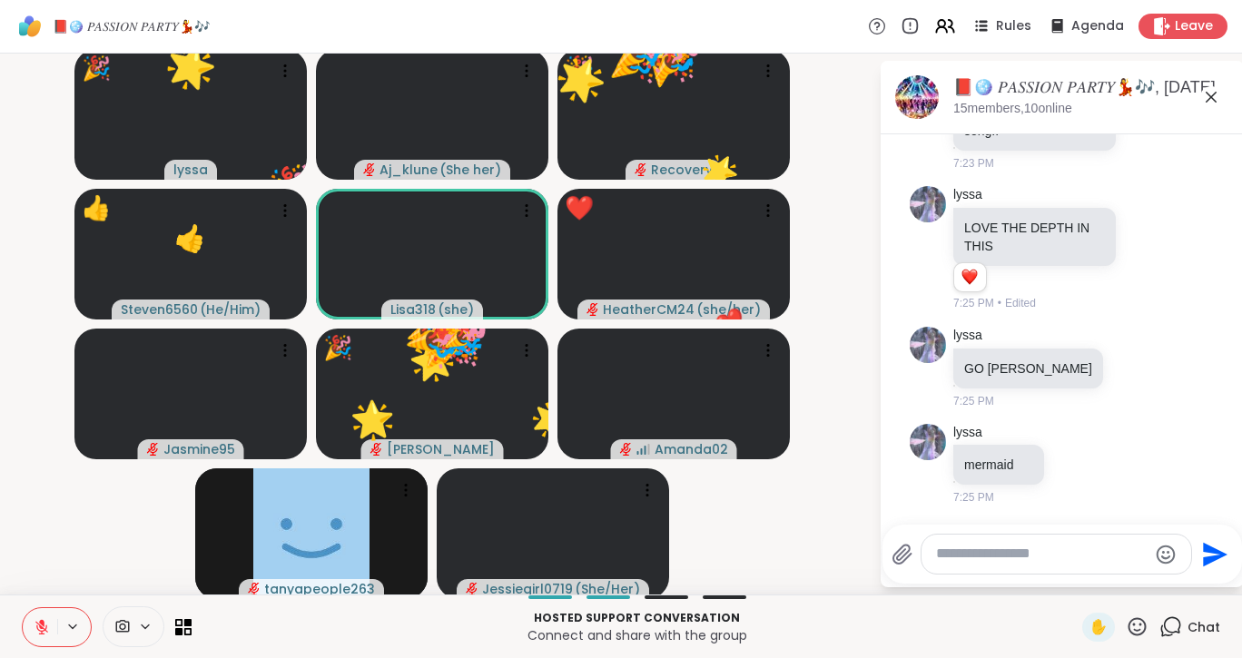
click at [1127, 632] on icon at bounding box center [1137, 626] width 23 height 23
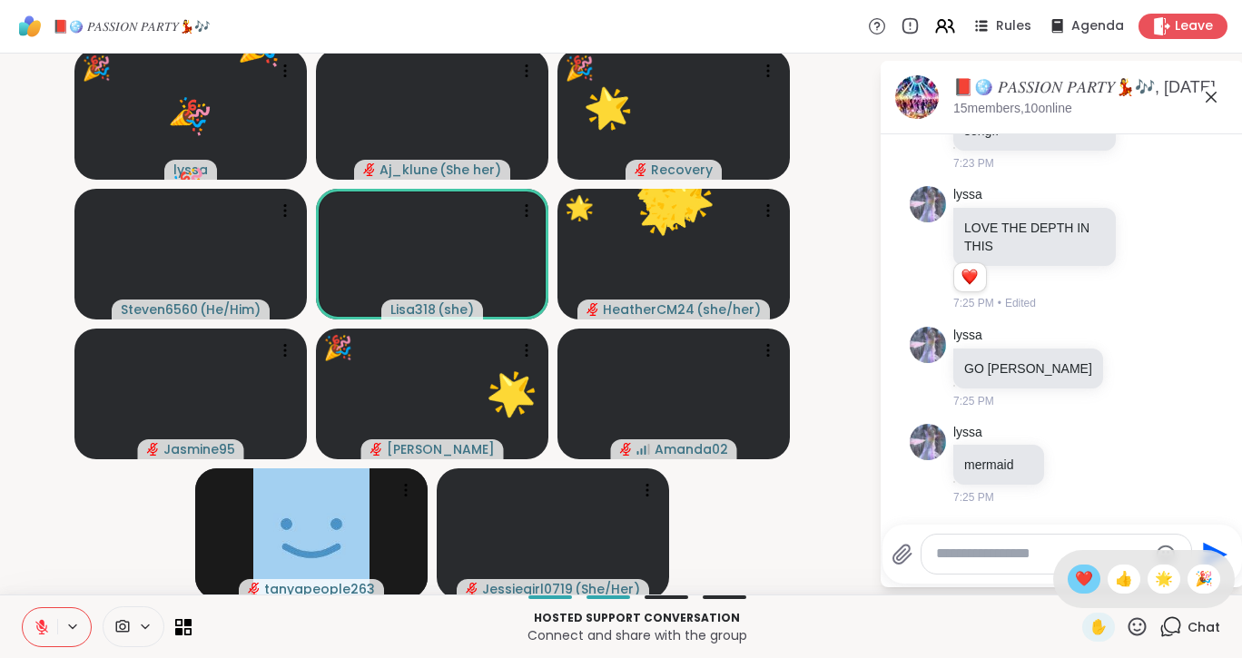
click at [1075, 586] on span "❤️" at bounding box center [1084, 579] width 18 height 22
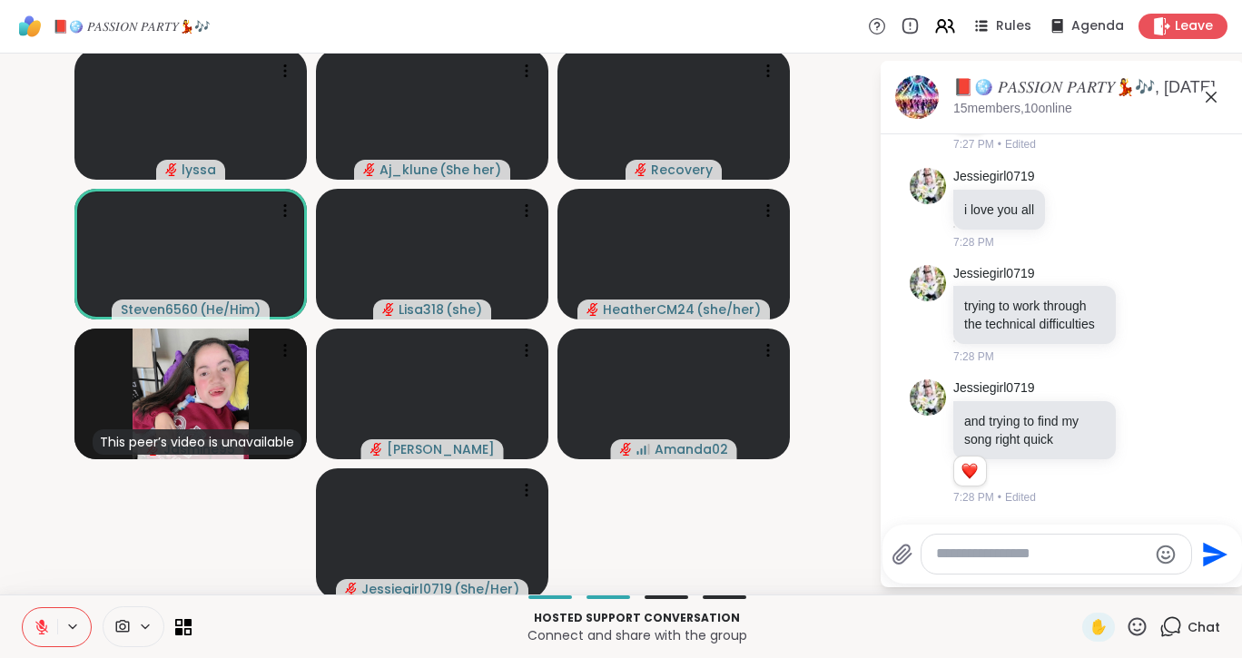
scroll to position [7457, 0]
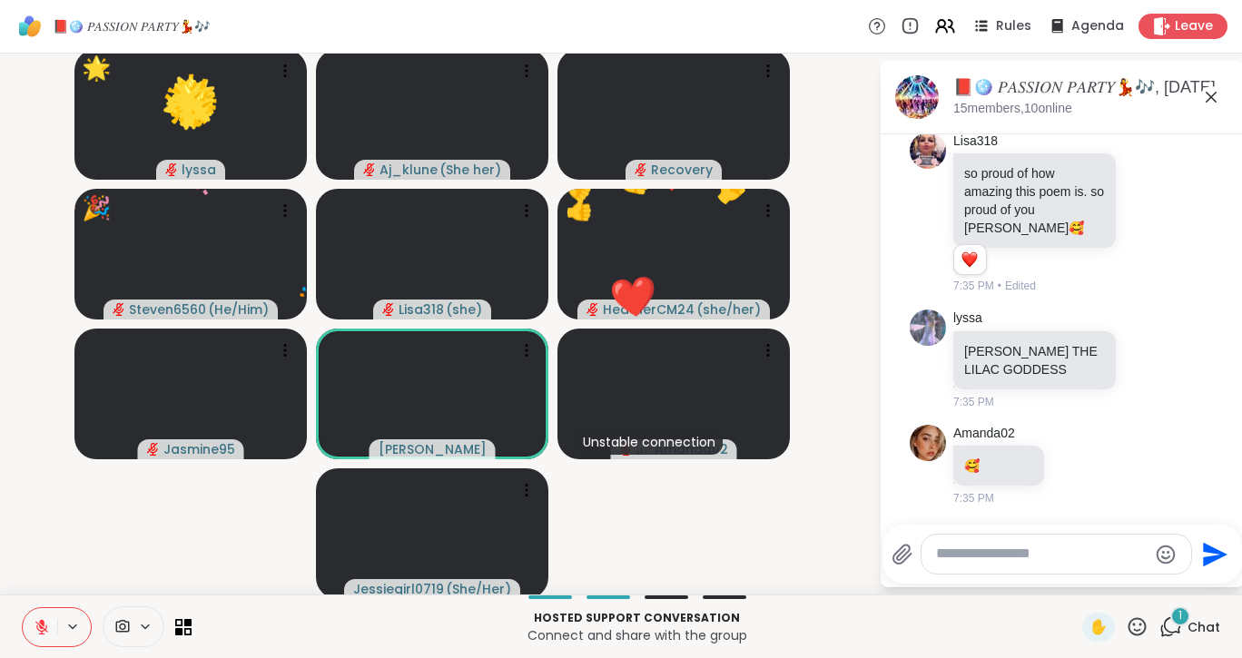
scroll to position [10650, 0]
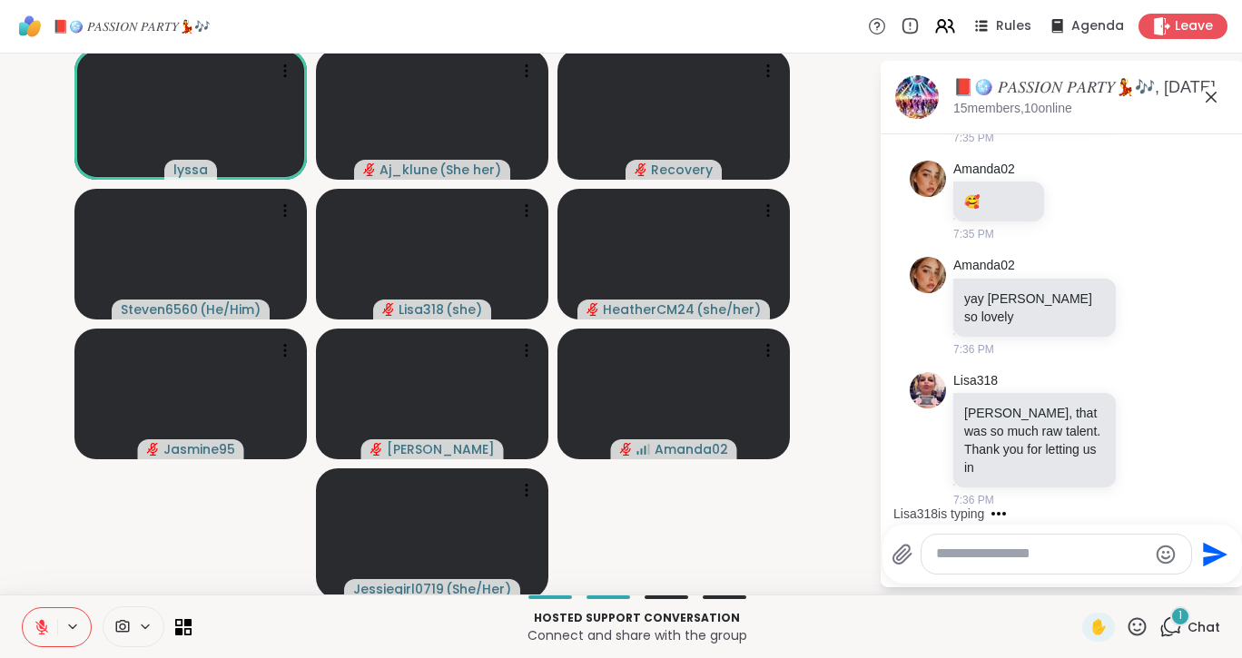
scroll to position [10898, 0]
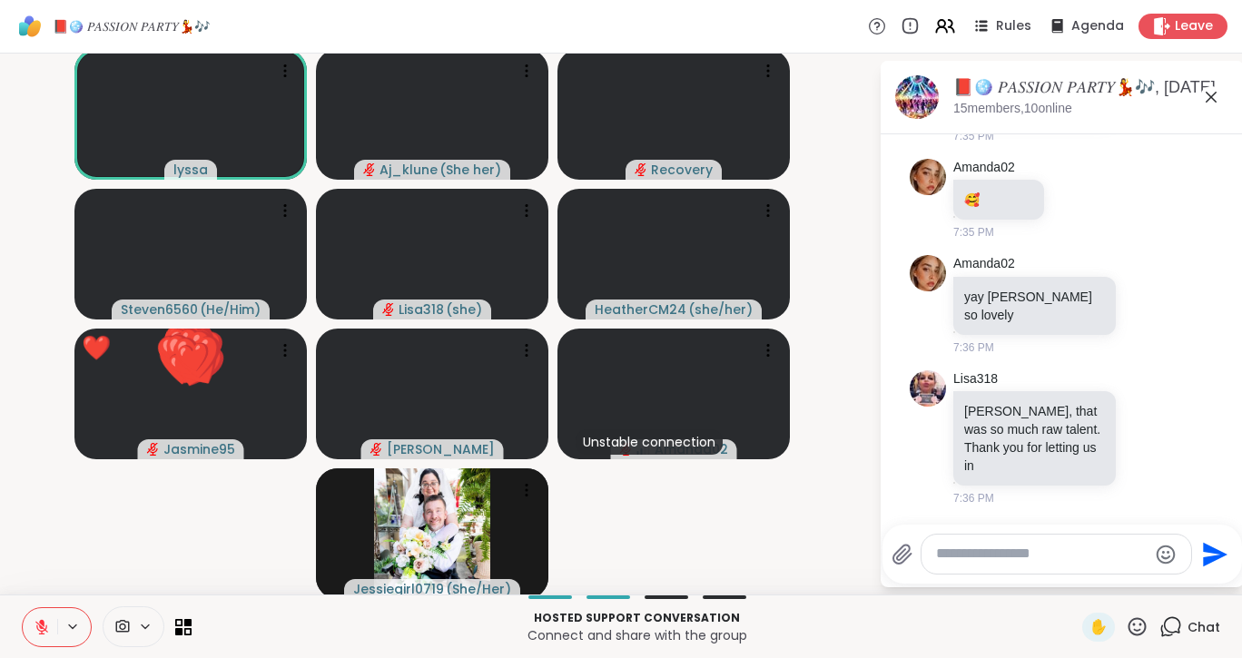
click at [1205, 97] on icon at bounding box center [1210, 97] width 11 height 11
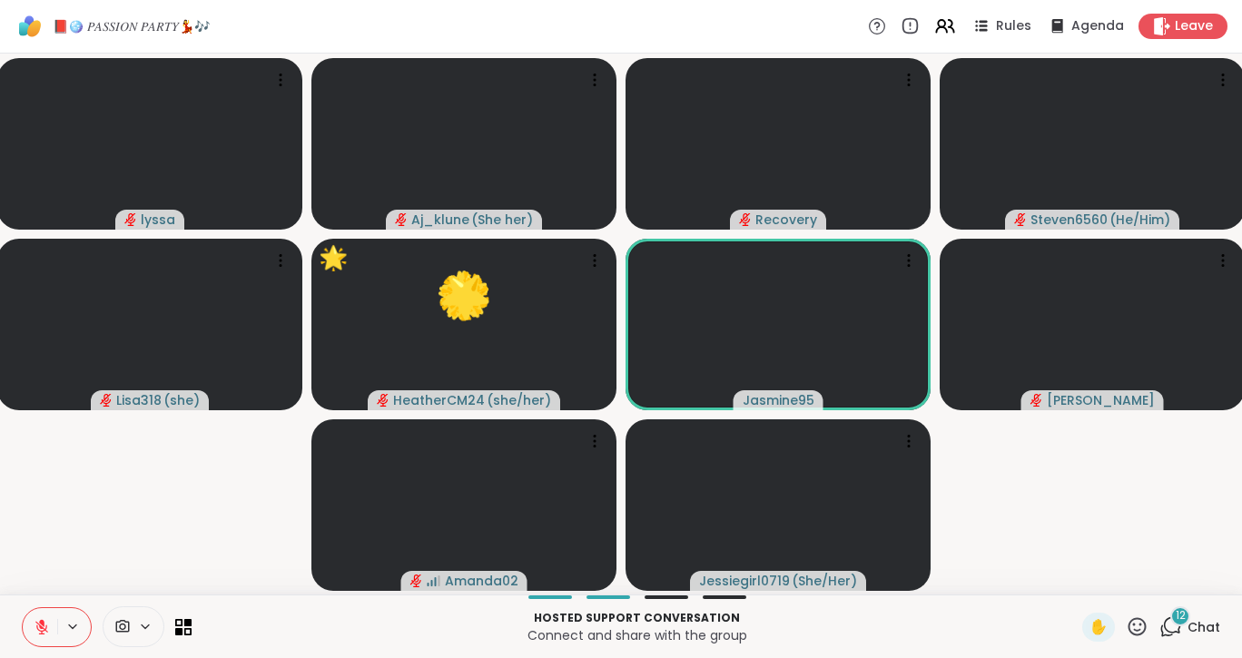
click at [1170, 619] on div "12" at bounding box center [1180, 616] width 20 height 20
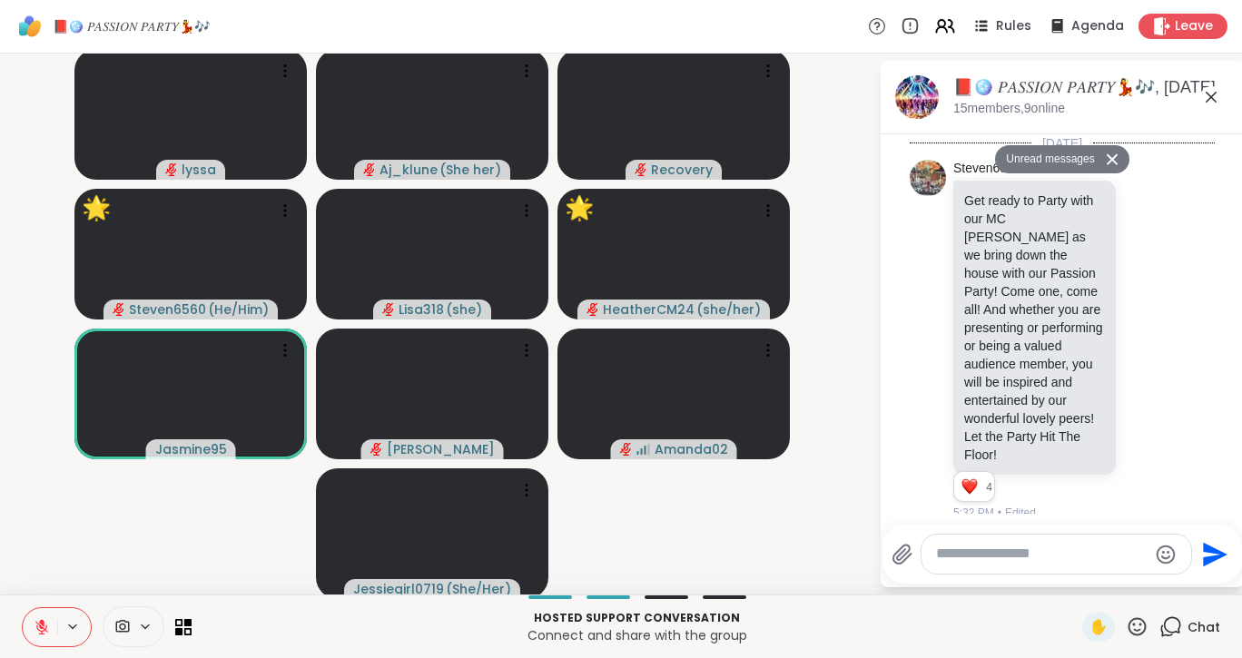
scroll to position [12172, 0]
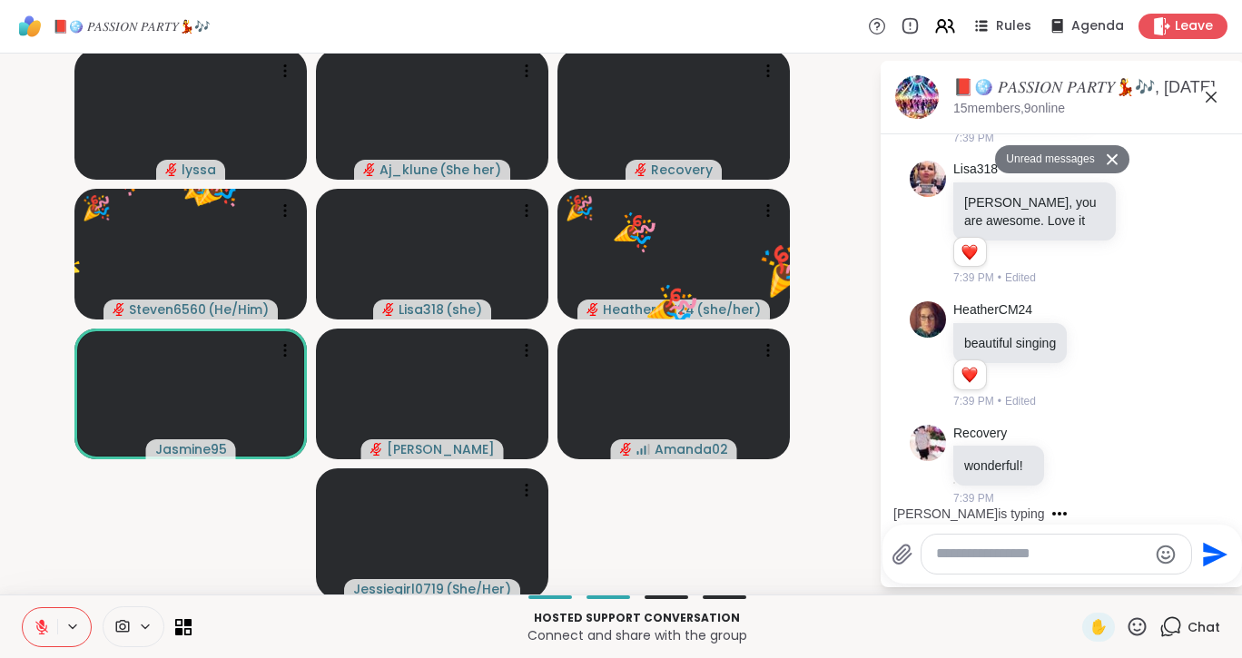
click at [1200, 95] on icon at bounding box center [1211, 97] width 22 height 22
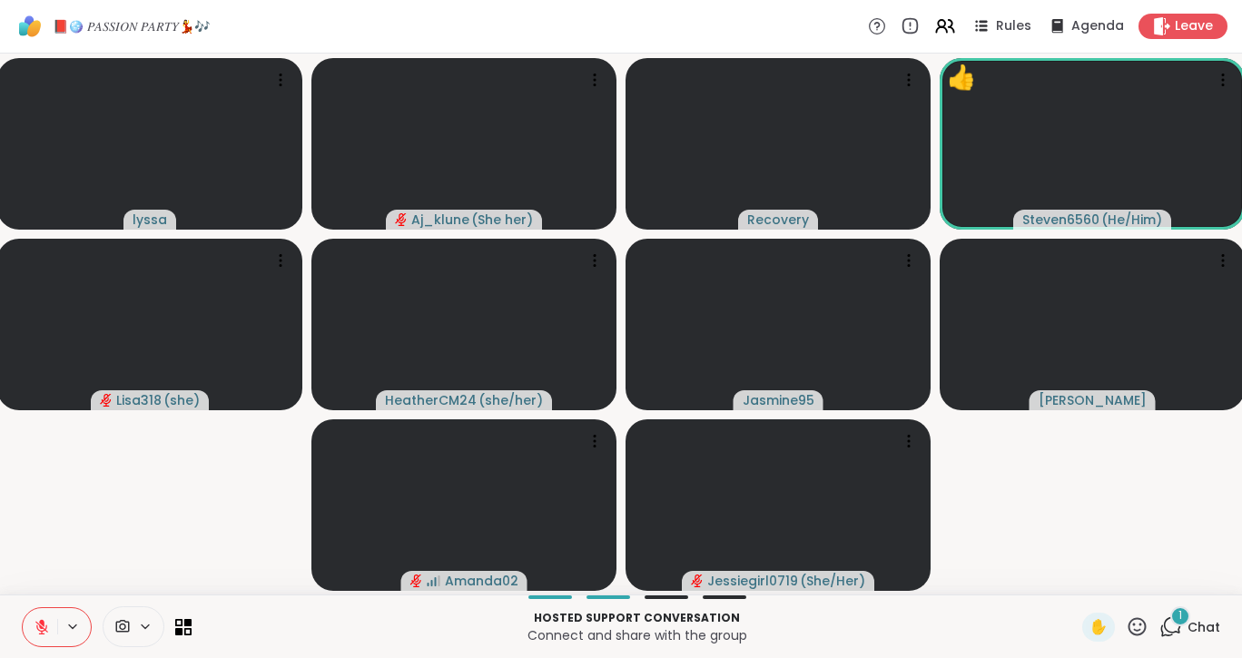
click at [1128, 621] on icon at bounding box center [1137, 626] width 18 height 18
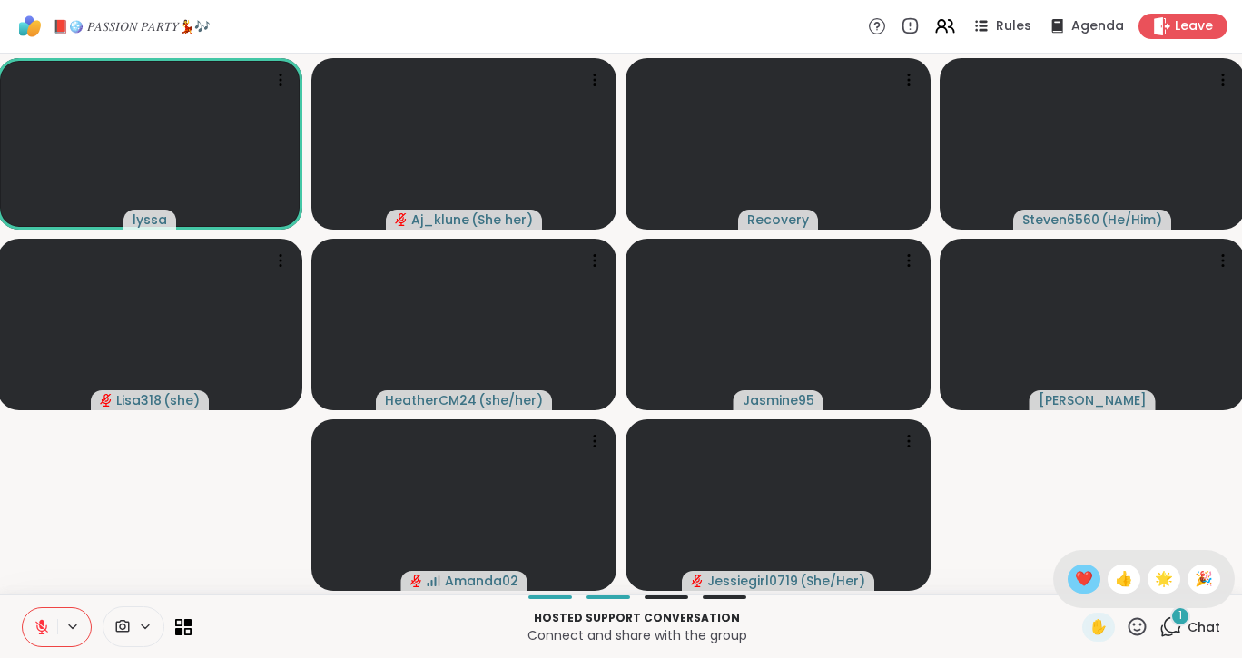
click at [1075, 585] on span "❤️" at bounding box center [1084, 579] width 18 height 22
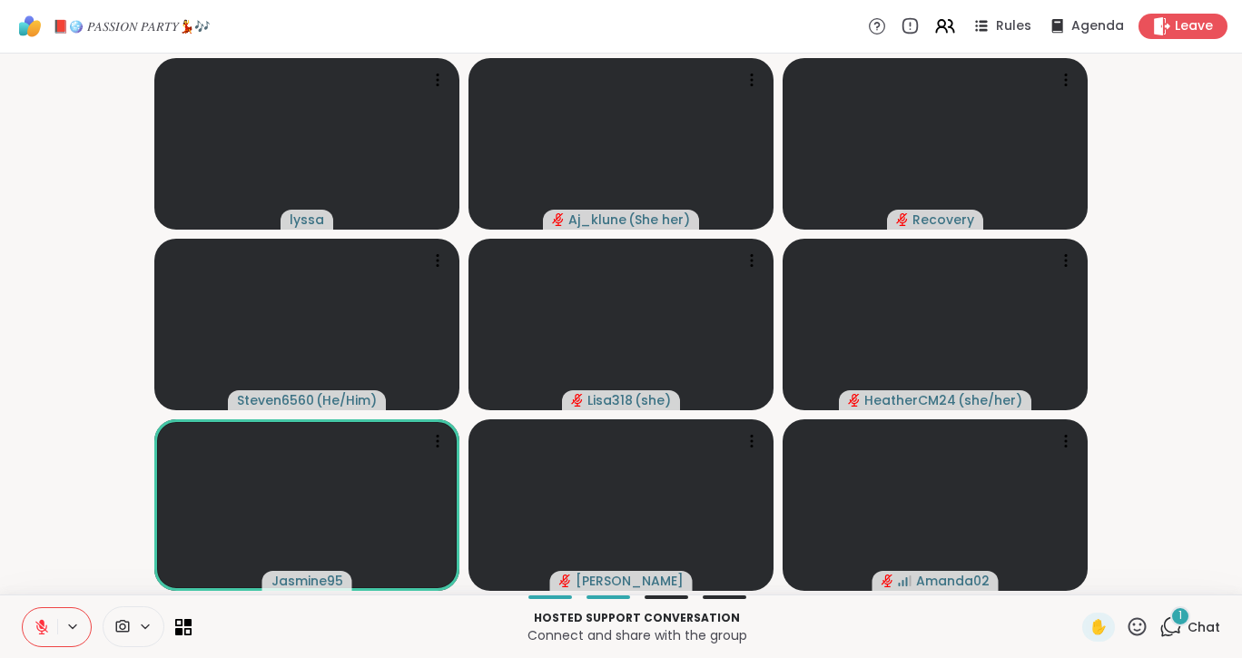
click at [1170, 621] on div "1" at bounding box center [1180, 616] width 20 height 20
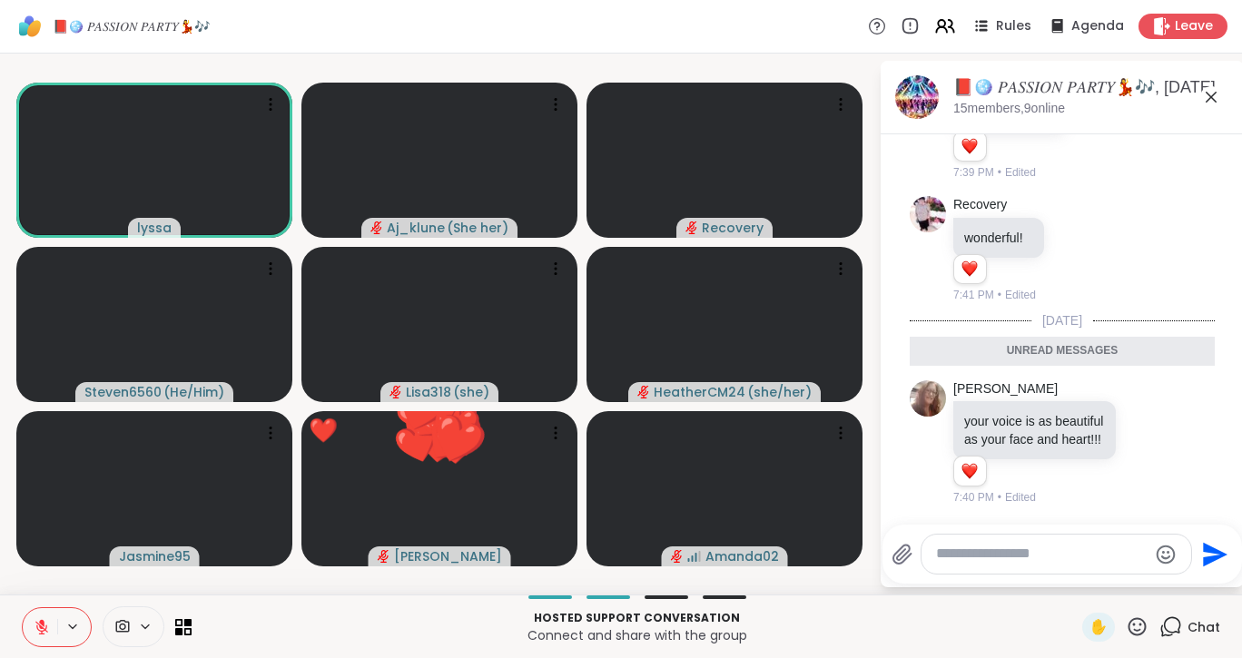
scroll to position [12357, 0]
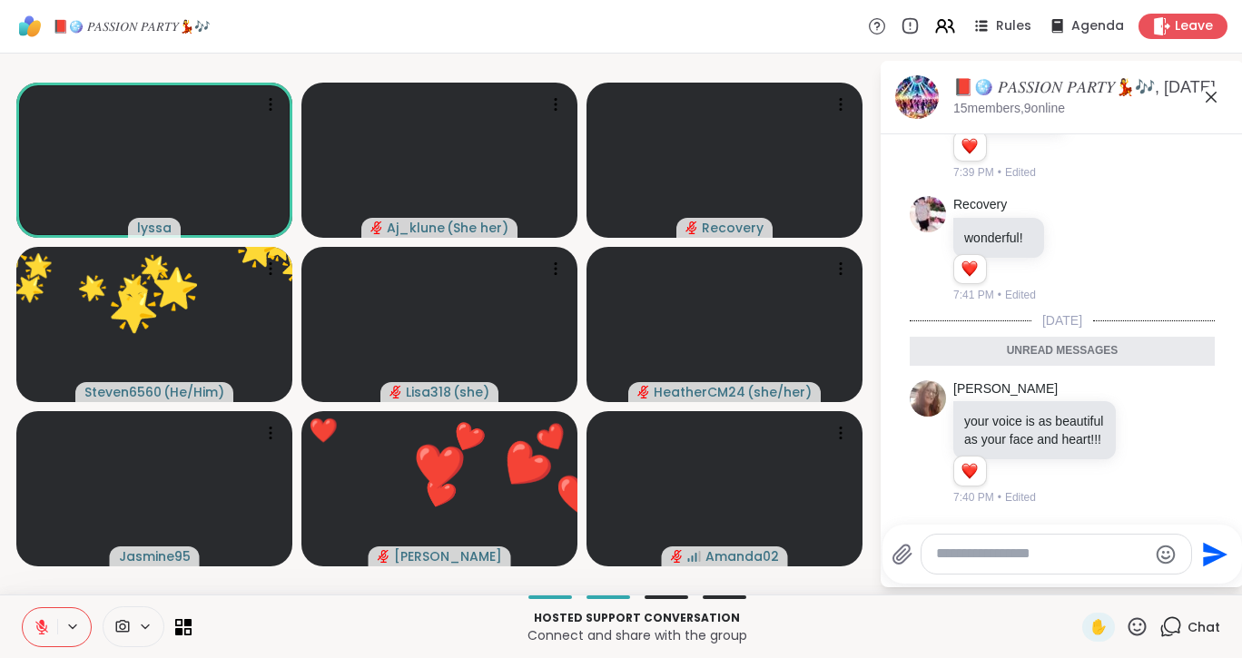
click at [1205, 98] on icon at bounding box center [1211, 97] width 22 height 22
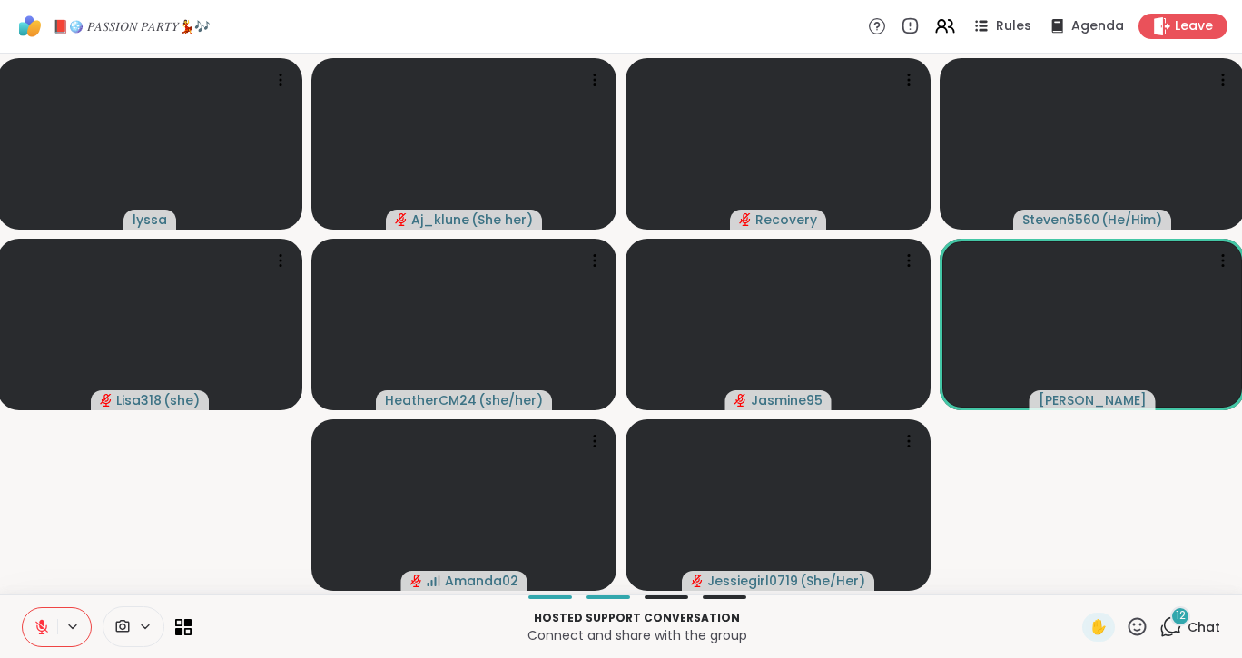
click at [1170, 617] on div "12" at bounding box center [1180, 616] width 20 height 20
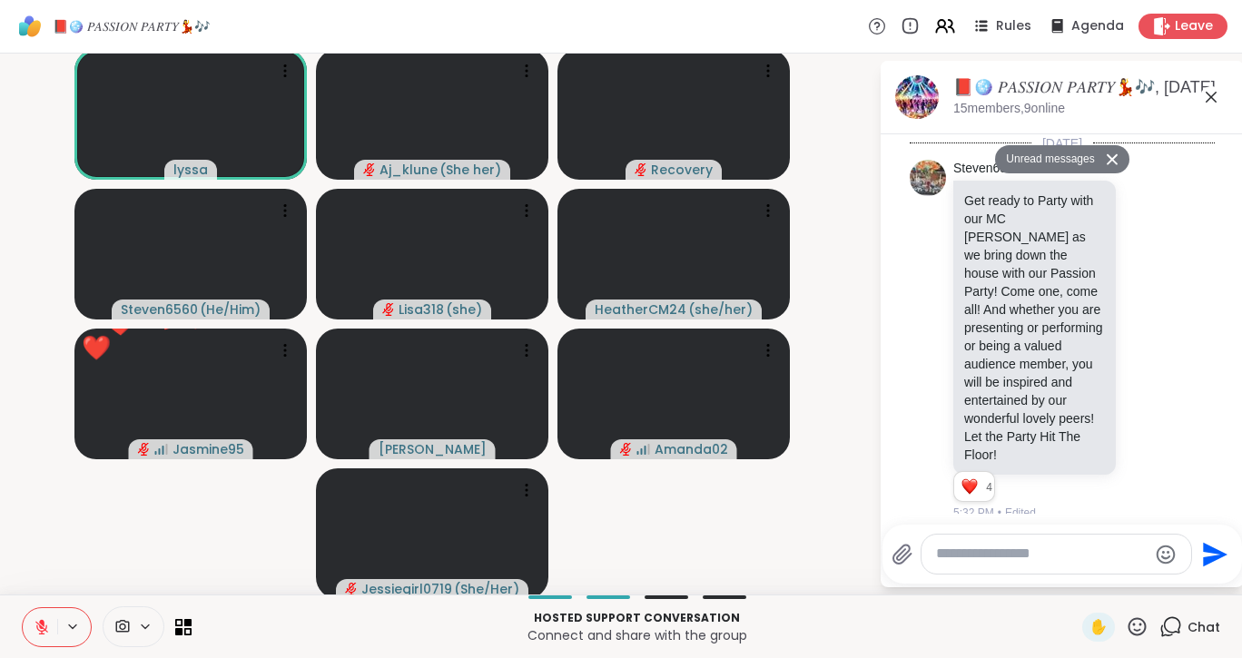
scroll to position [13723, 0]
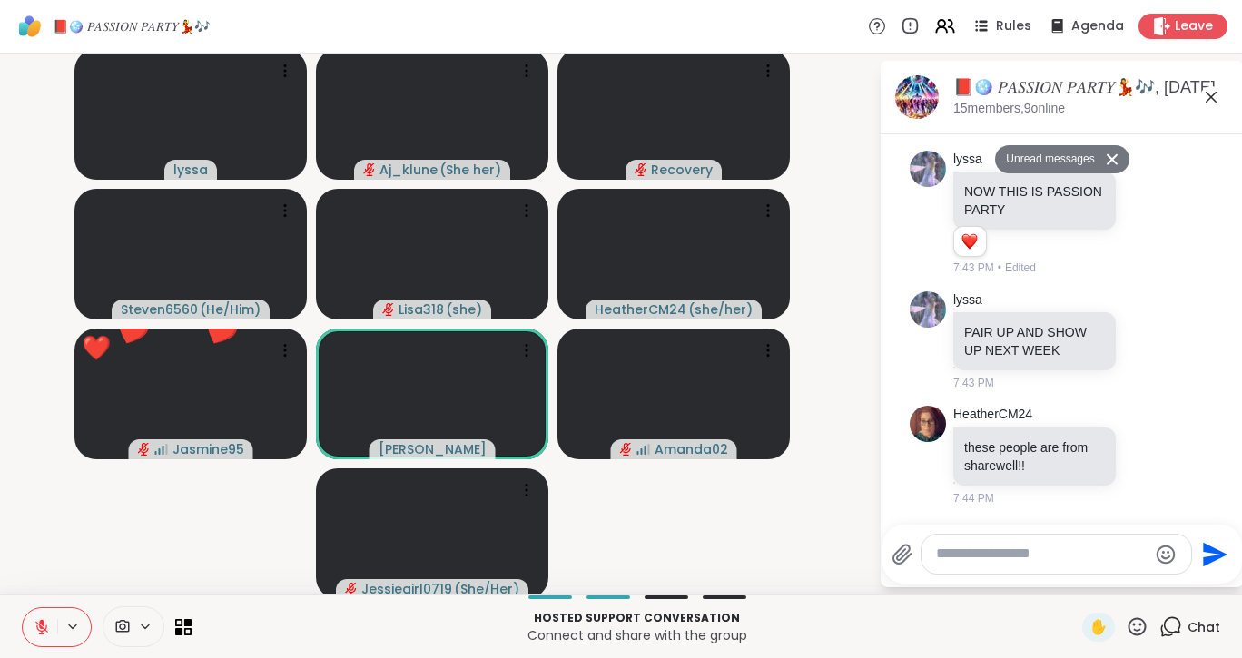
click at [1205, 94] on icon at bounding box center [1210, 97] width 11 height 11
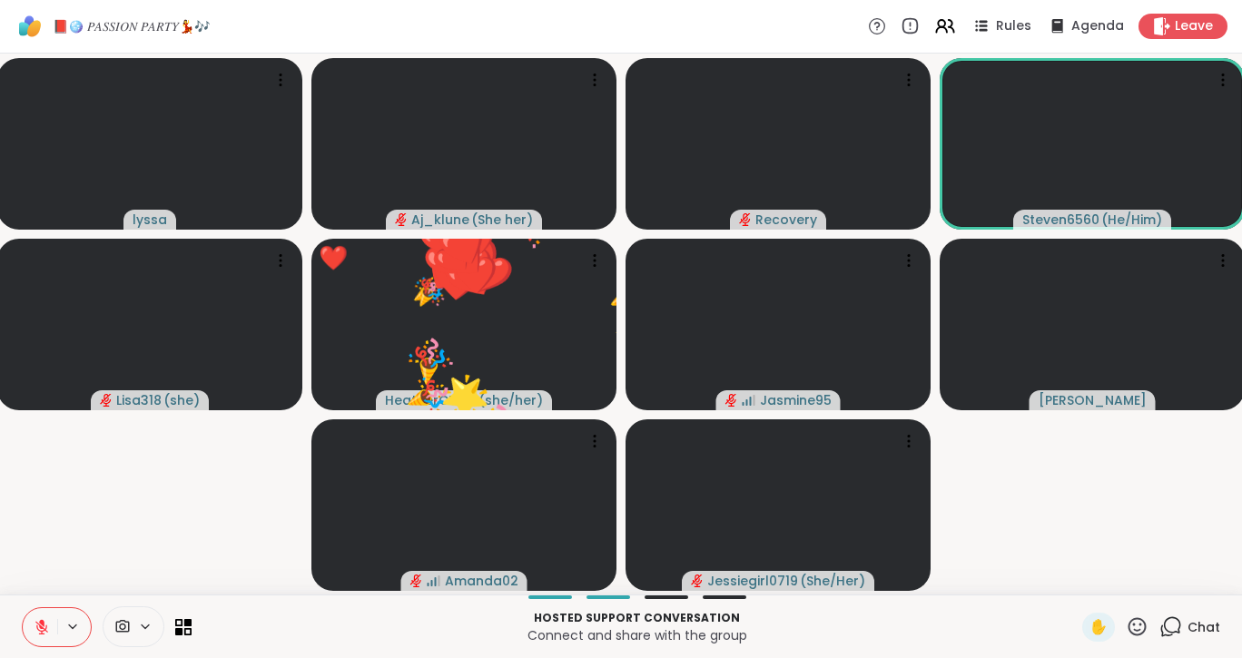
click at [39, 616] on button at bounding box center [40, 627] width 34 height 38
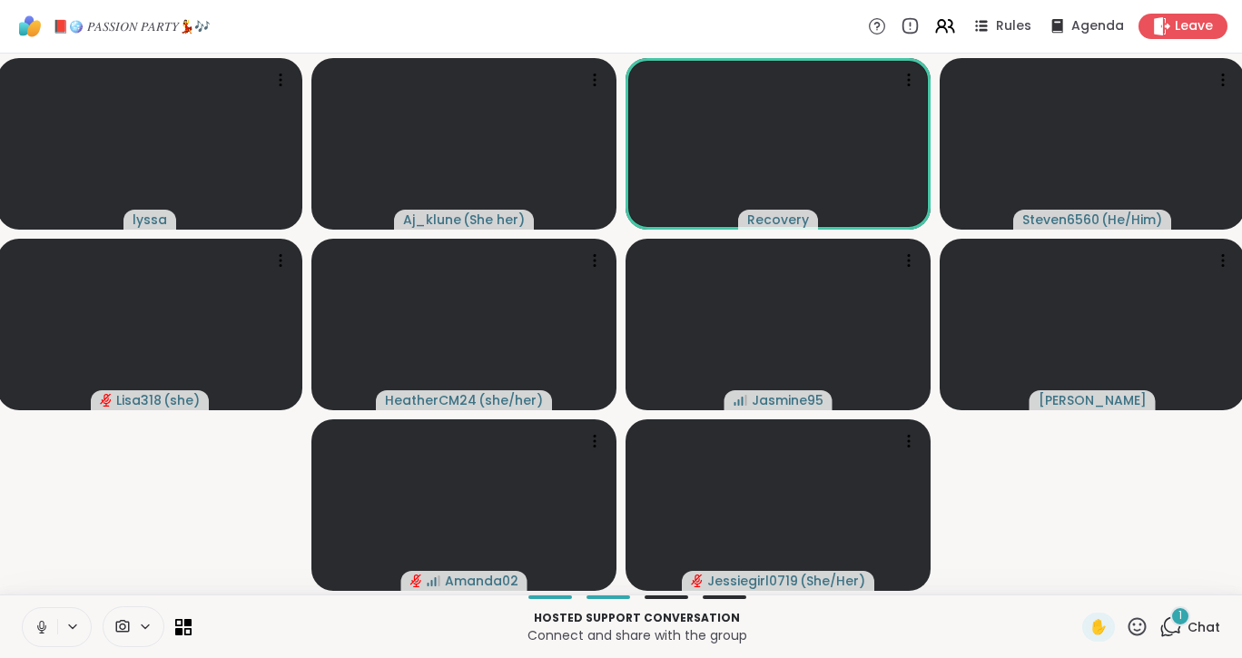
click at [43, 621] on icon at bounding box center [41, 625] width 5 height 8
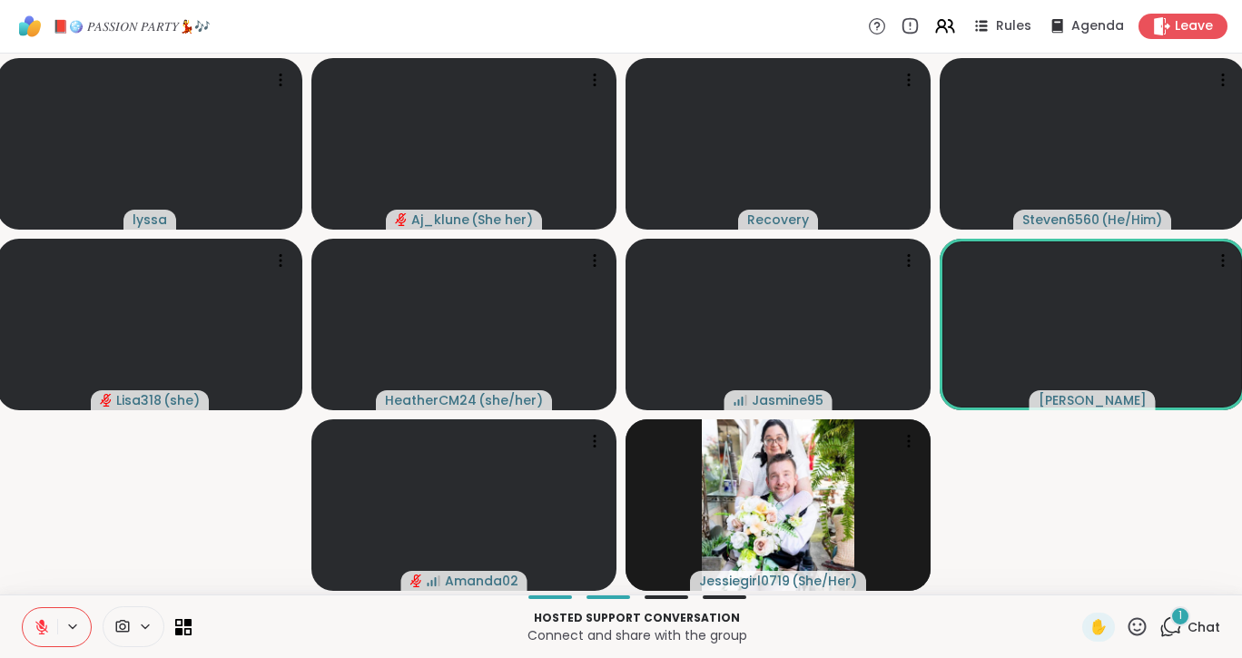
click at [43, 621] on icon at bounding box center [41, 622] width 5 height 7
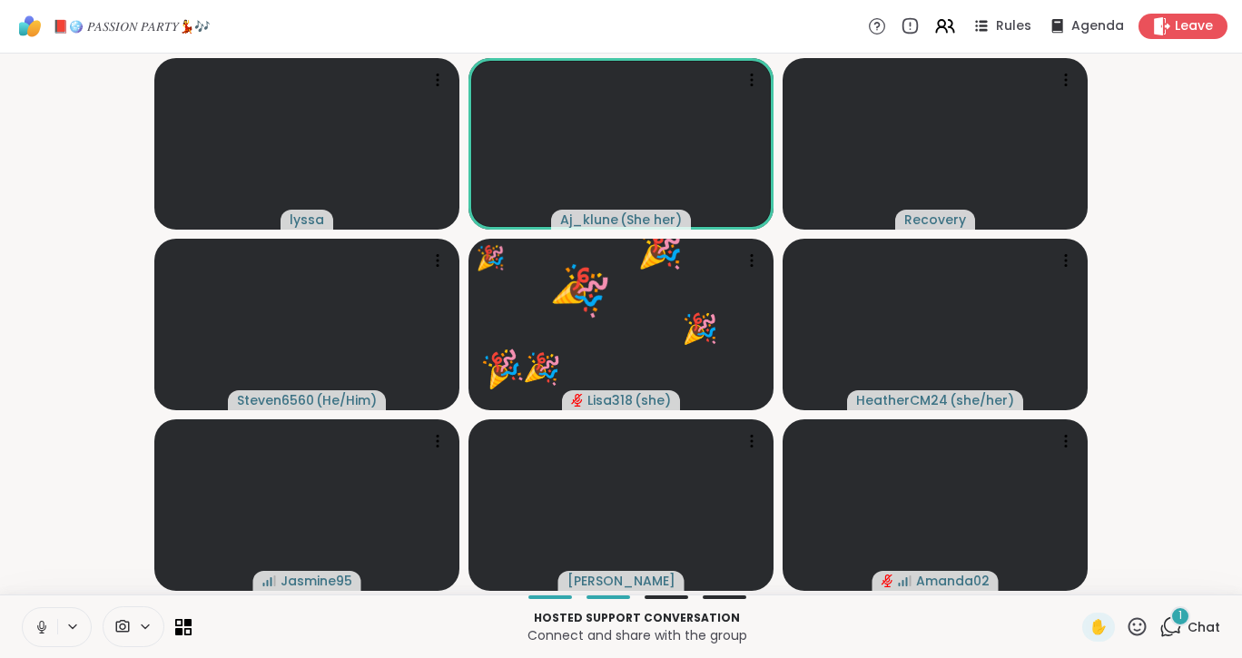
click at [38, 620] on icon at bounding box center [42, 627] width 16 height 16
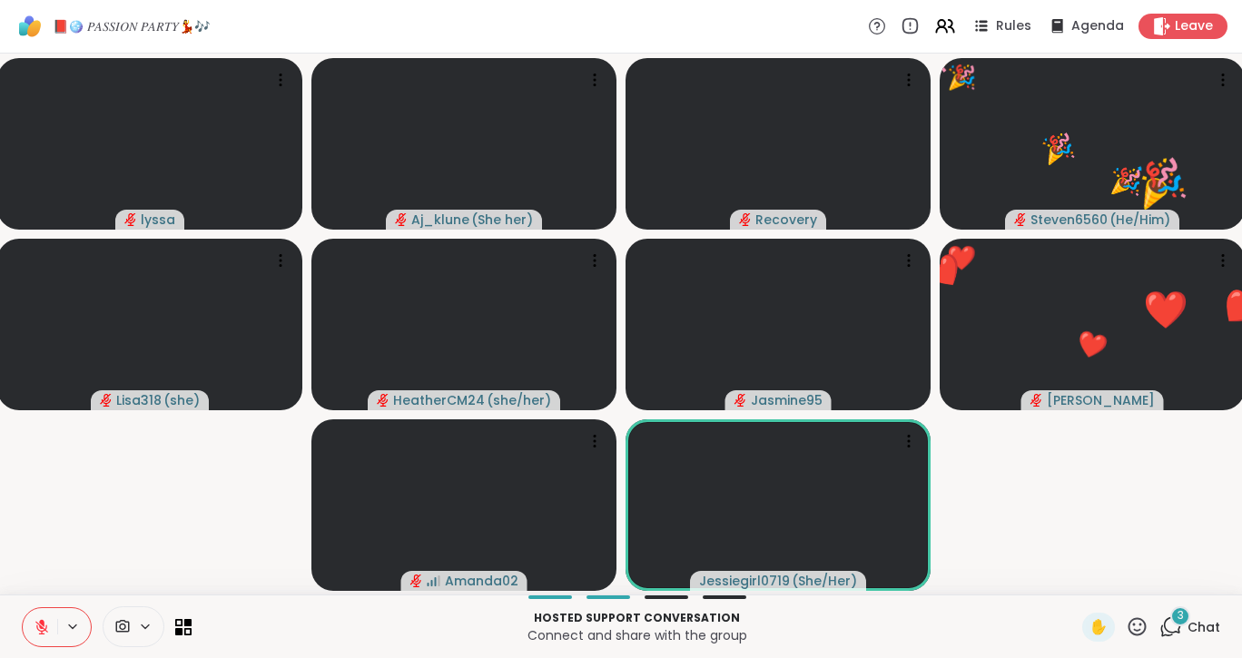
click at [1170, 626] on icon at bounding box center [1172, 625] width 17 height 16
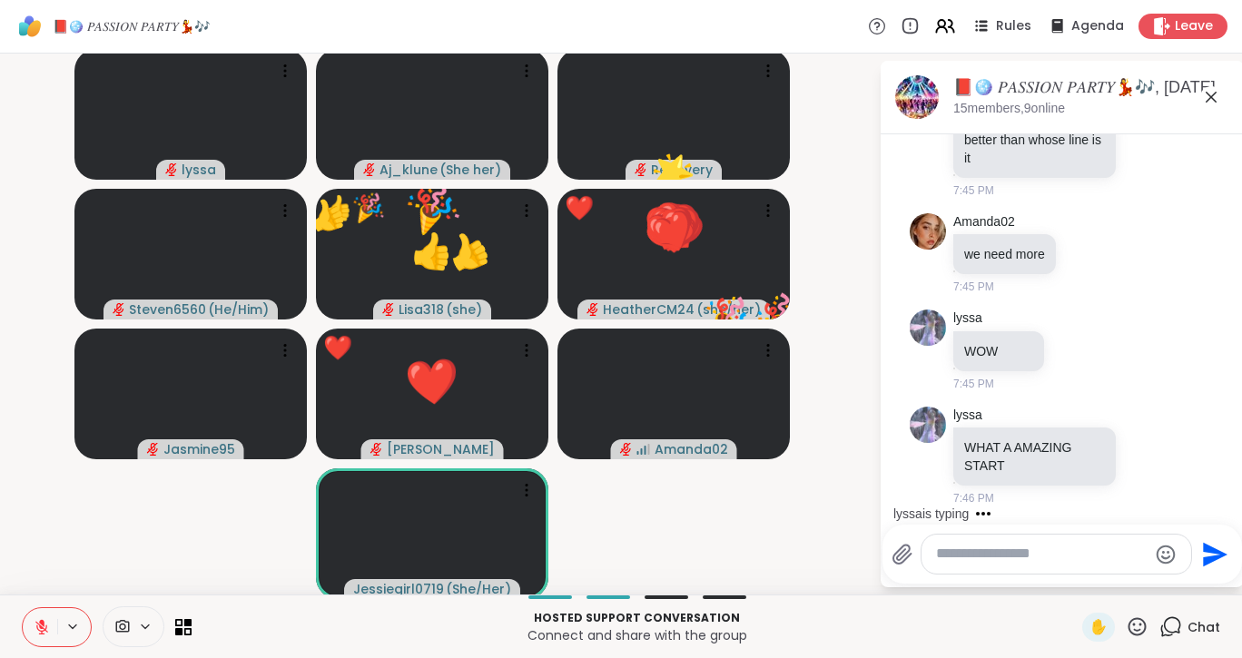
scroll to position [14200, 0]
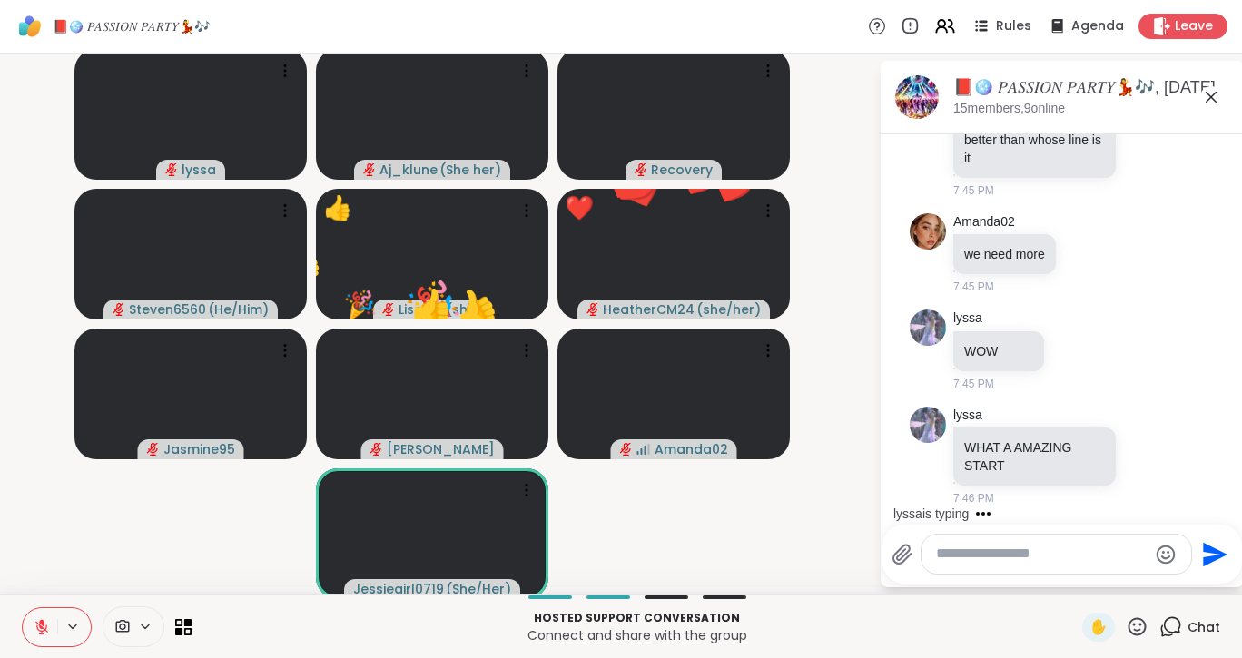
click at [1200, 101] on icon at bounding box center [1211, 97] width 22 height 22
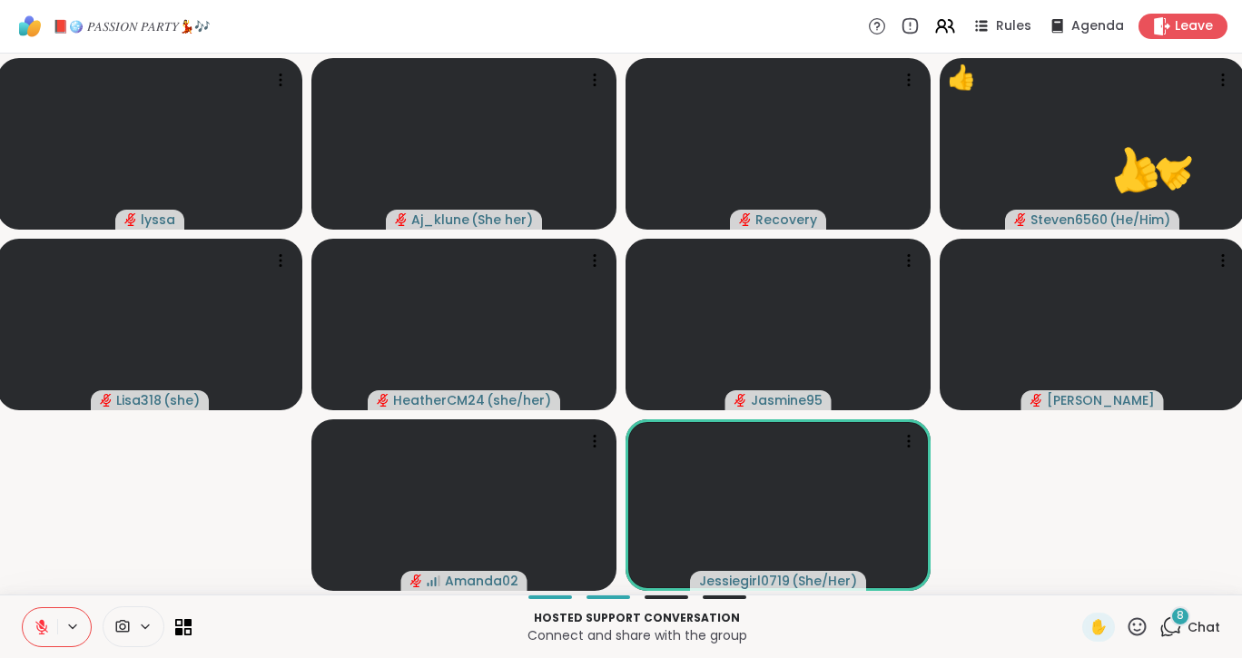
click at [1164, 628] on icon at bounding box center [1170, 626] width 23 height 23
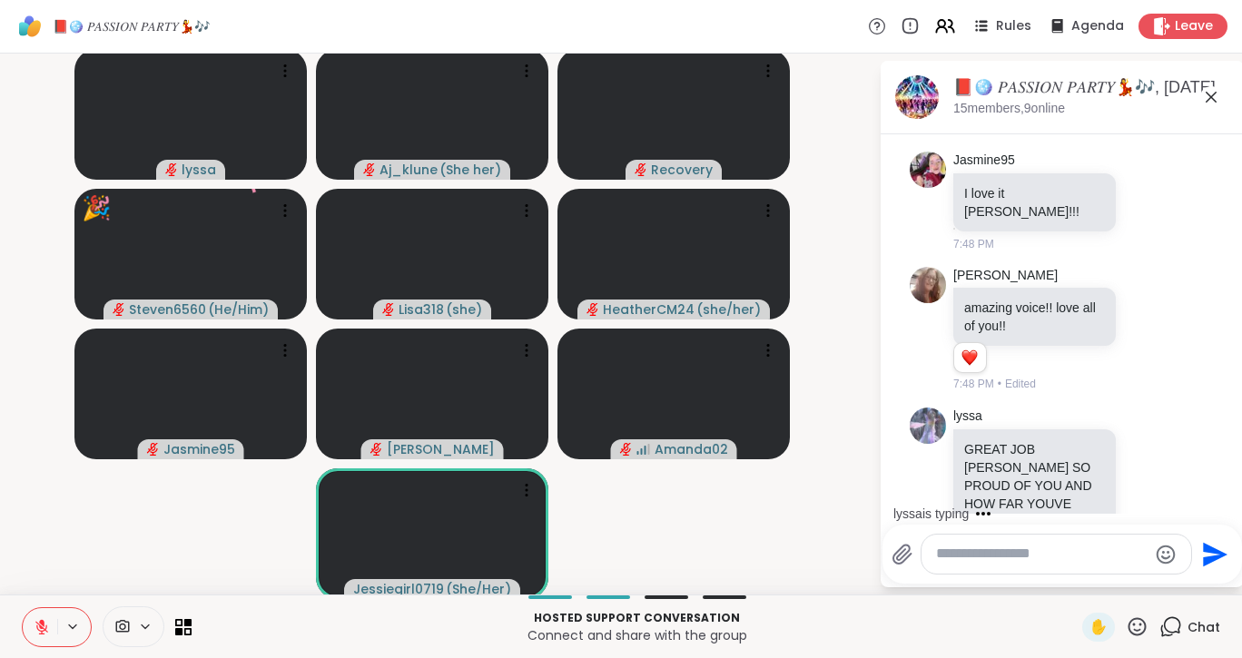
scroll to position [15558, 0]
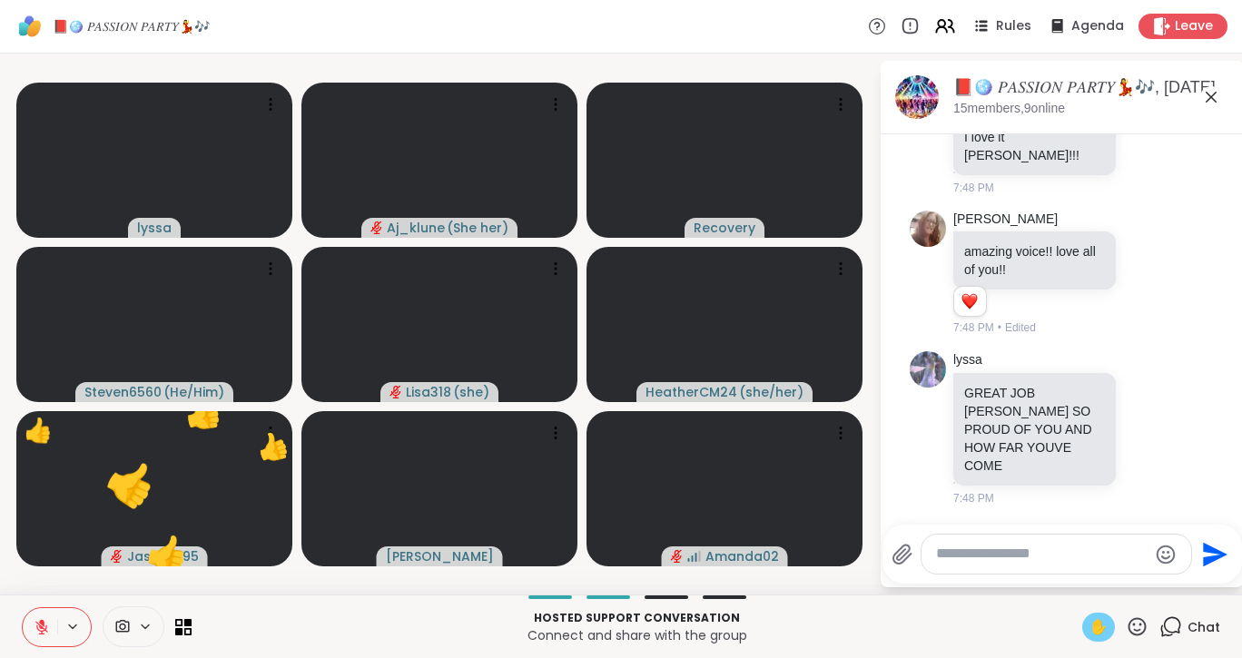
click at [1089, 626] on span "✋" at bounding box center [1098, 627] width 18 height 22
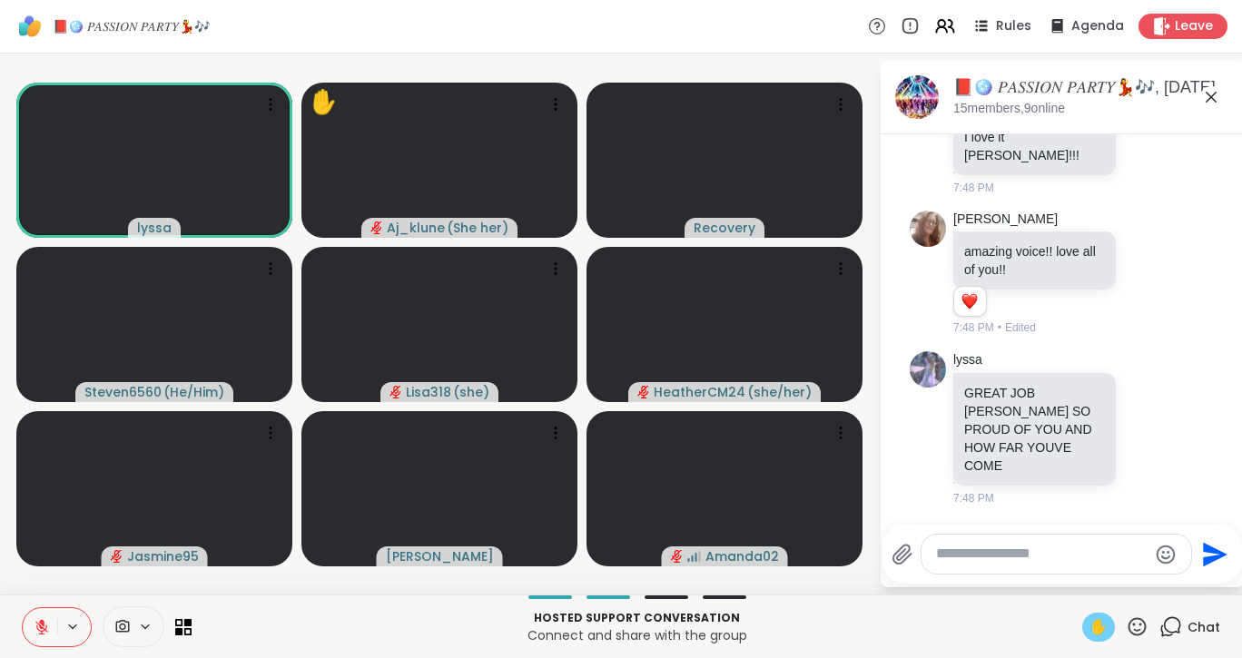
click at [47, 624] on icon at bounding box center [42, 627] width 16 height 16
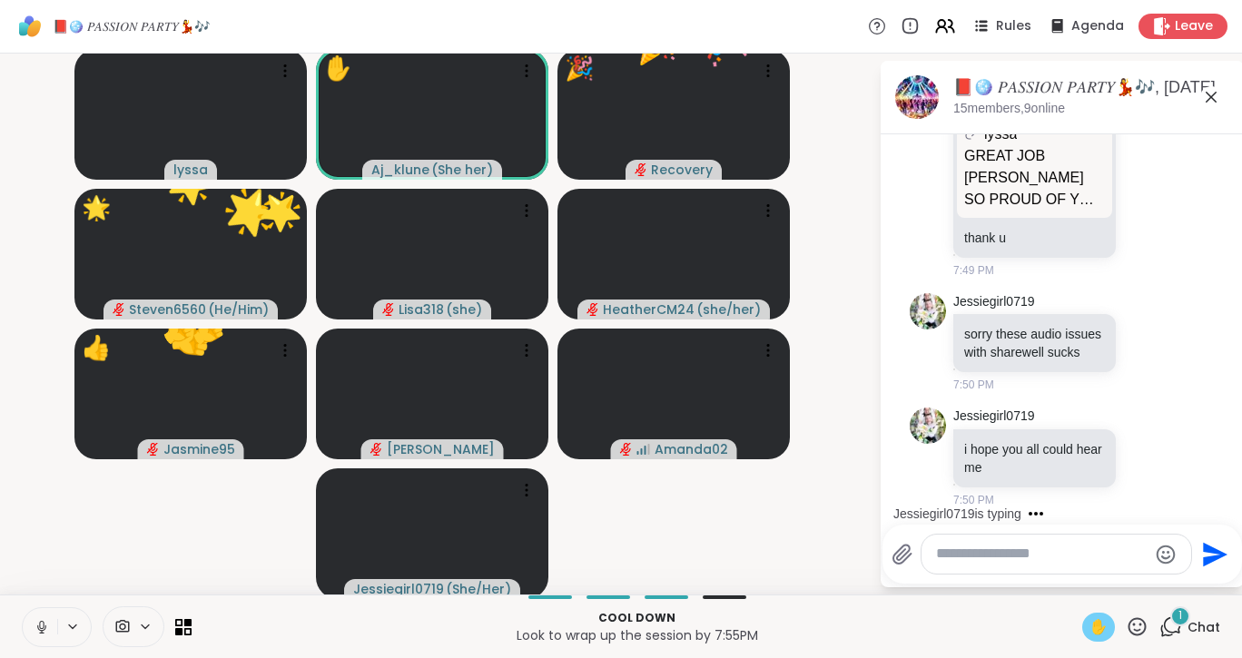
scroll to position [16034, 0]
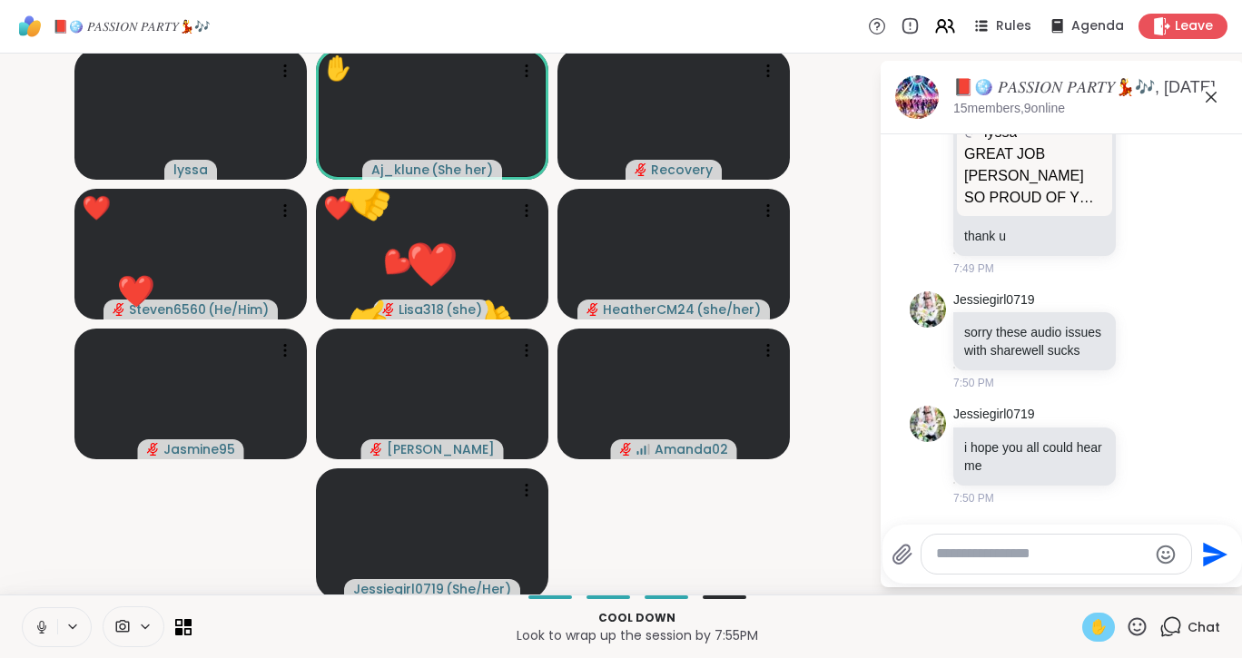
click at [1200, 101] on icon at bounding box center [1211, 97] width 22 height 22
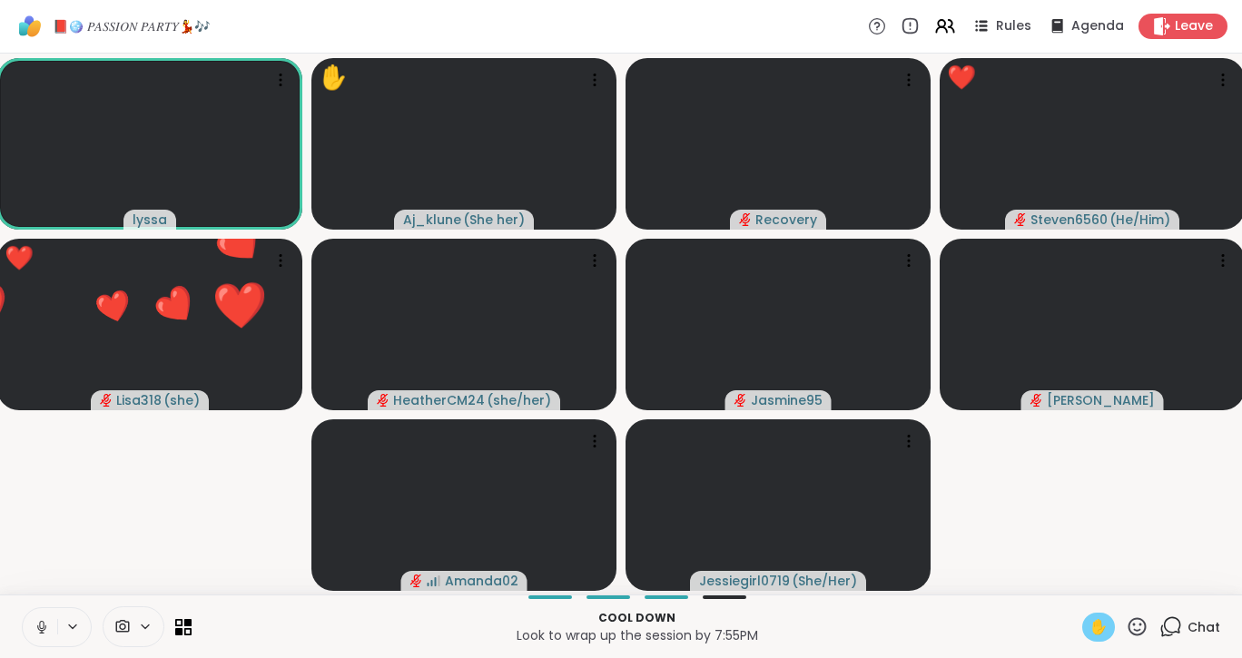
click at [38, 631] on icon at bounding box center [42, 627] width 16 height 16
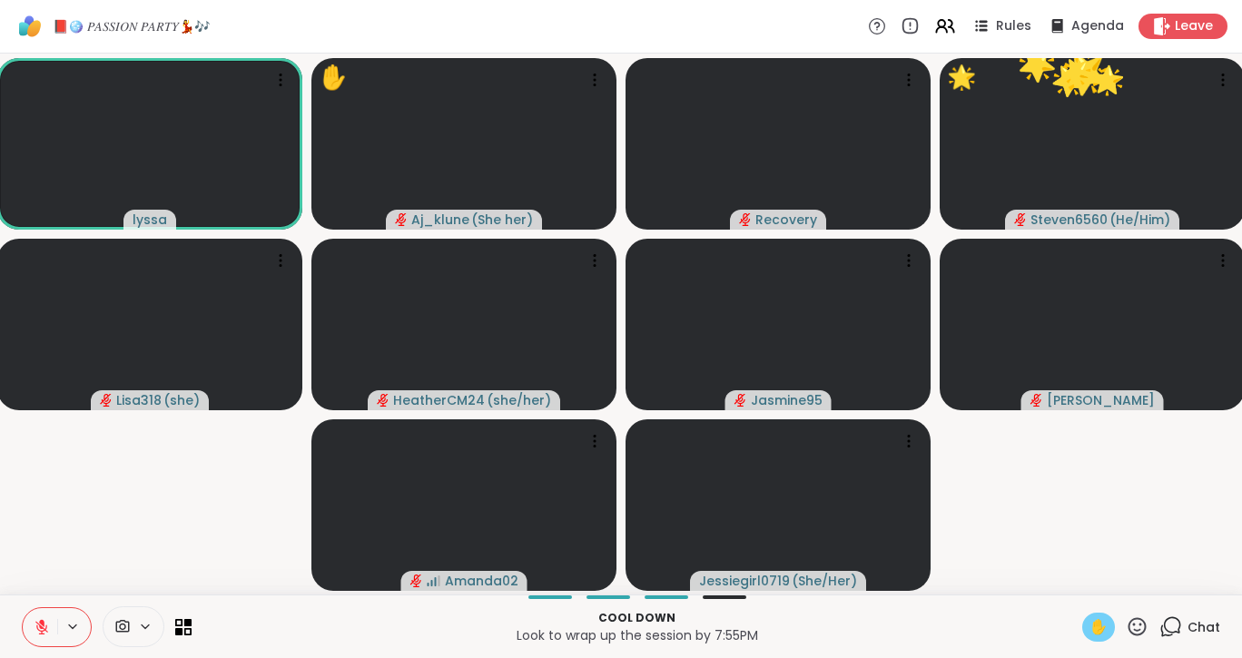
click at [1093, 624] on span "✋" at bounding box center [1098, 627] width 18 height 22
click at [1178, 618] on span "1" at bounding box center [1180, 615] width 4 height 15
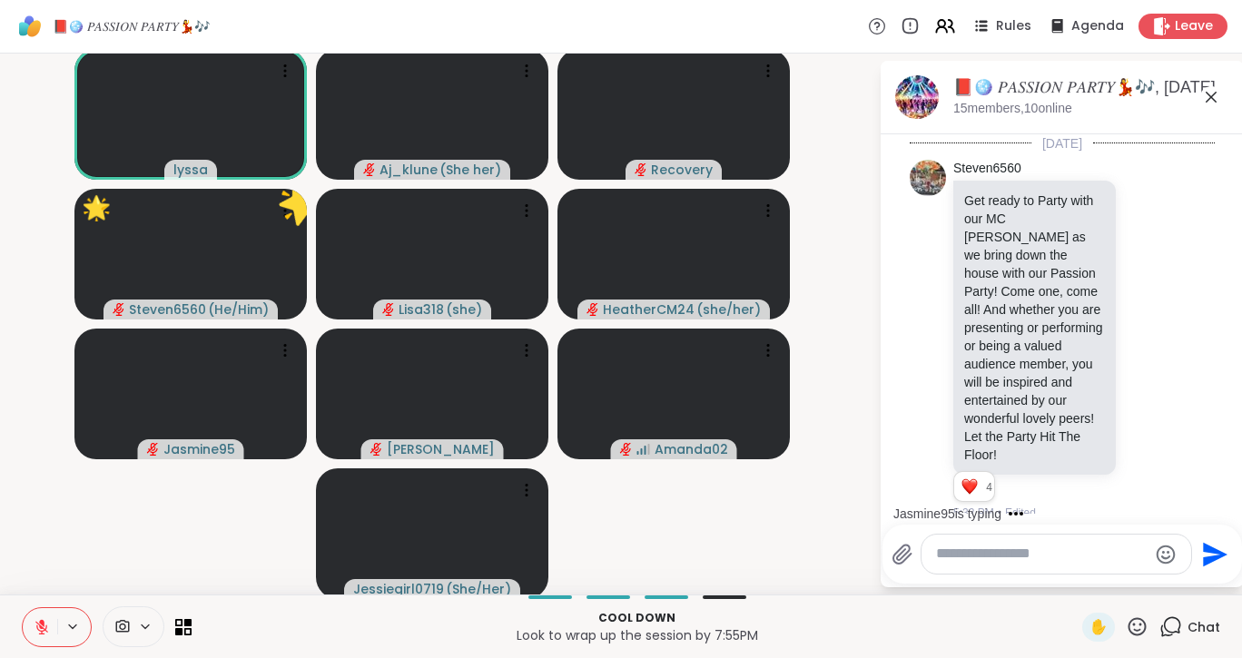
scroll to position [16257, 0]
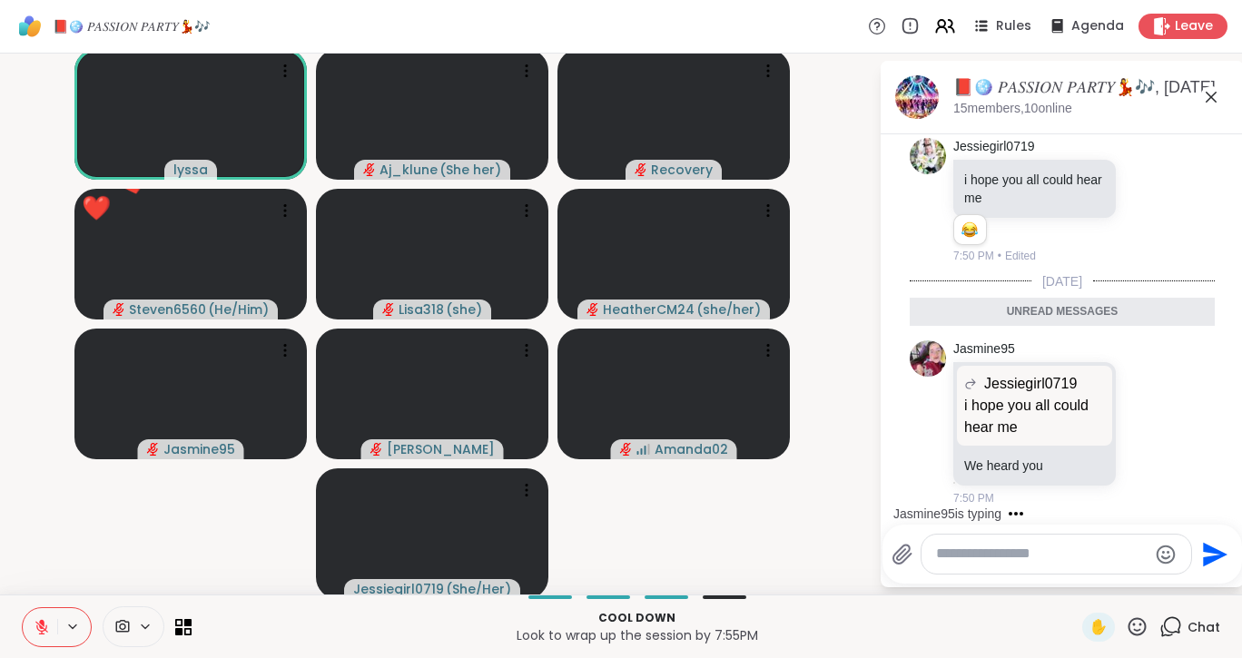
click at [1126, 624] on icon at bounding box center [1137, 626] width 23 height 23
click at [1075, 578] on span "❤️" at bounding box center [1084, 579] width 18 height 22
click at [1093, 631] on span "✋" at bounding box center [1098, 627] width 18 height 22
click at [1130, 629] on icon at bounding box center [1137, 626] width 23 height 23
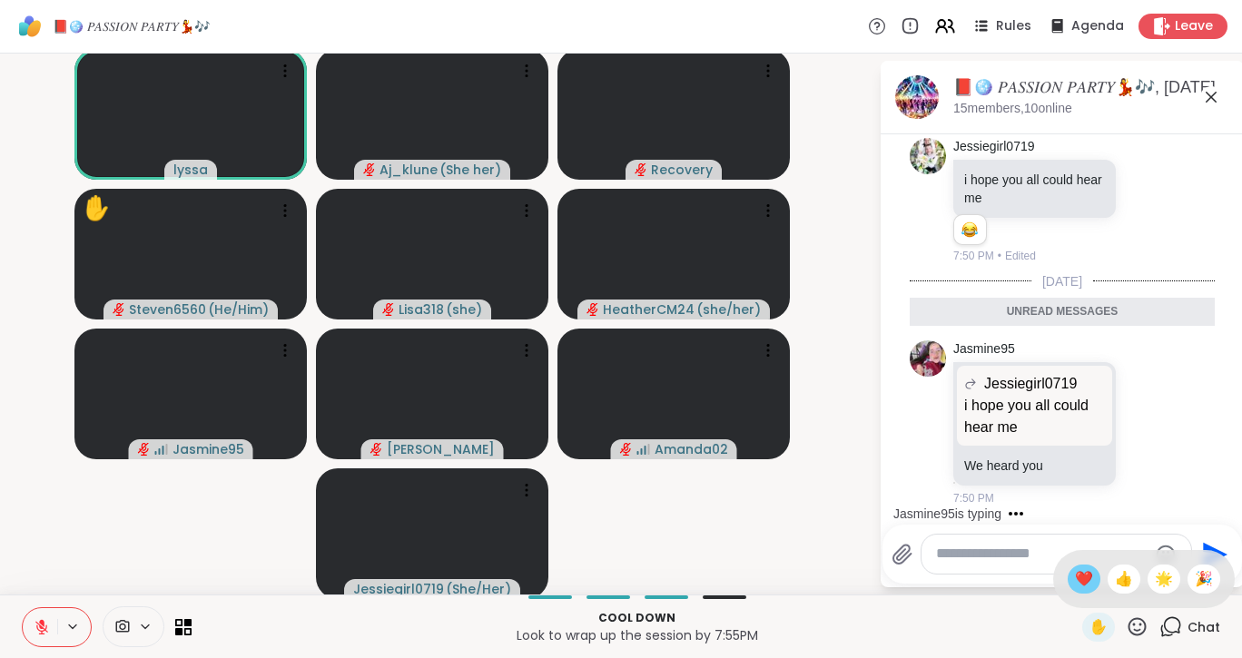
click at [1075, 573] on span "❤️" at bounding box center [1084, 579] width 18 height 22
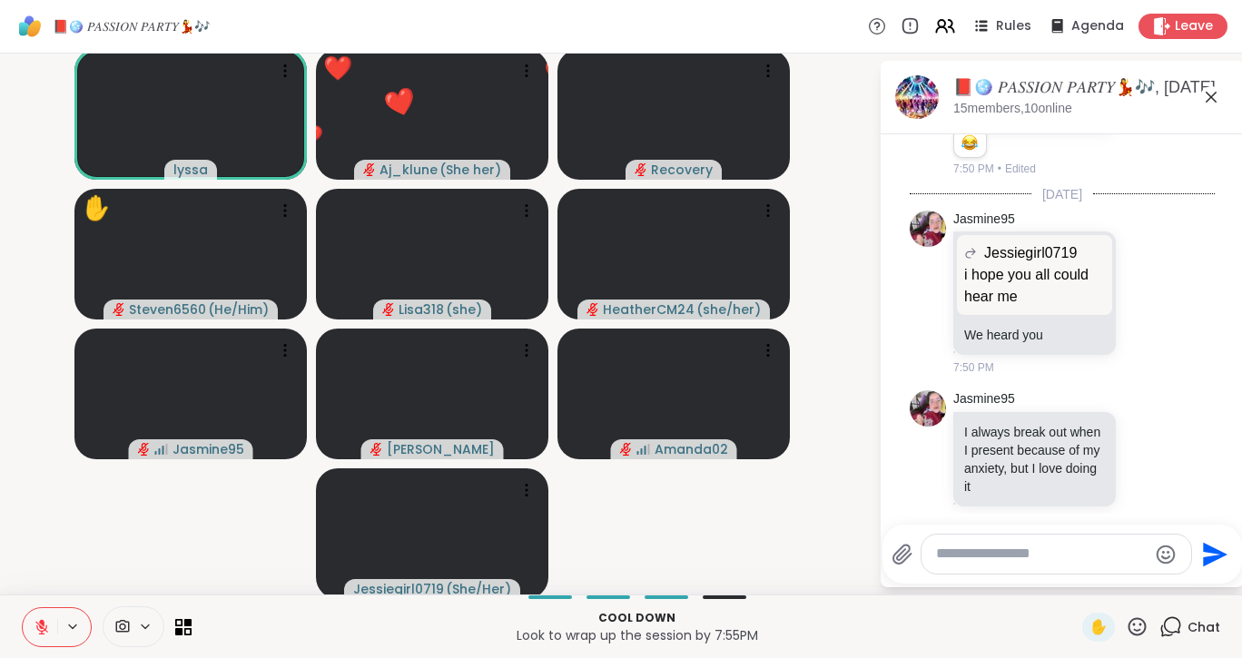
scroll to position [16409, 0]
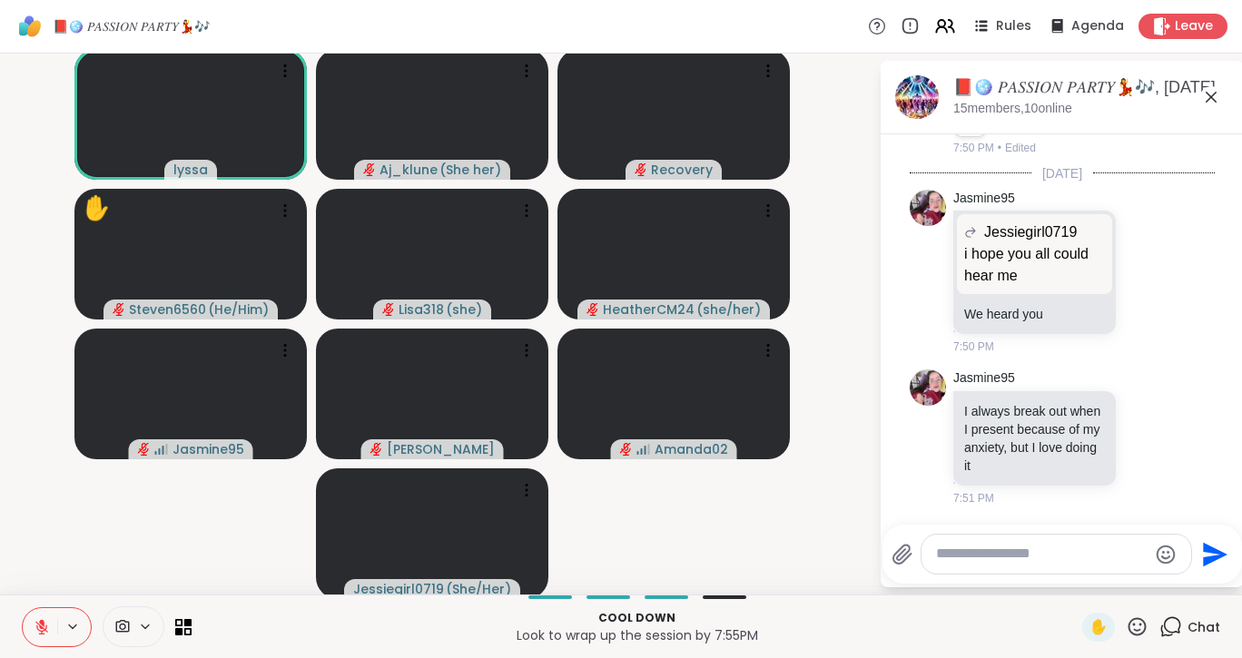
click at [1126, 623] on icon at bounding box center [1137, 626] width 23 height 23
click at [1075, 582] on span "❤️" at bounding box center [1084, 579] width 18 height 22
click at [1131, 621] on icon at bounding box center [1137, 626] width 23 height 23
click at [1075, 584] on span "❤️" at bounding box center [1084, 579] width 18 height 22
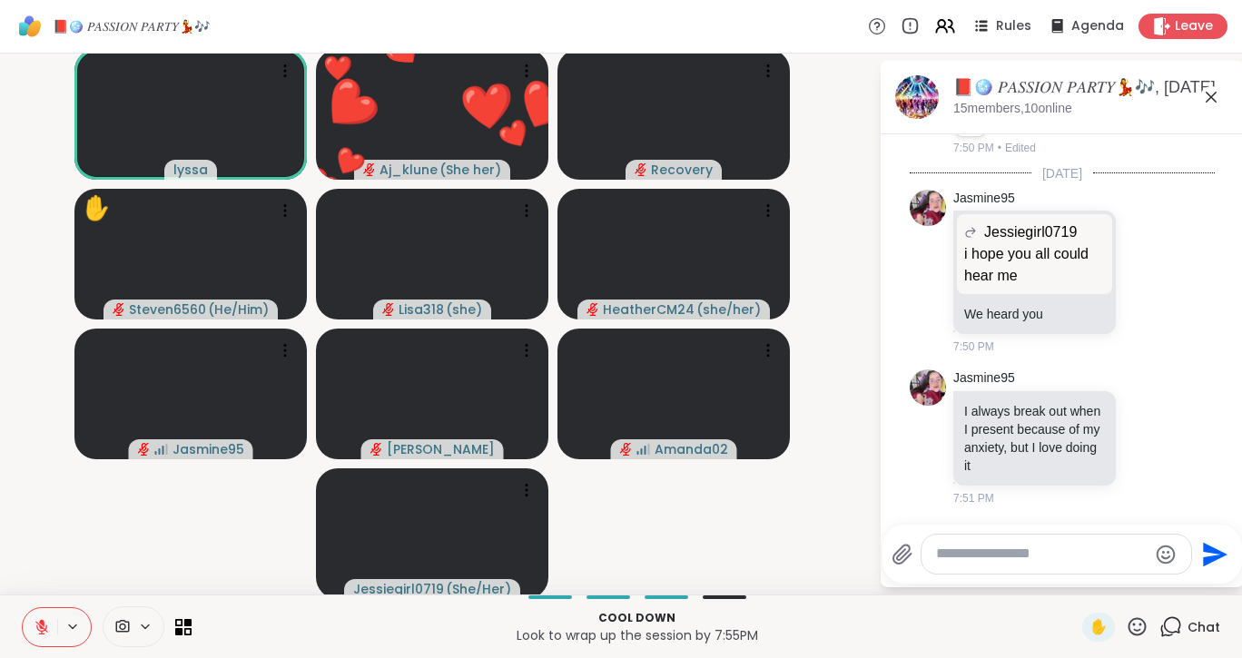
click at [1126, 626] on icon at bounding box center [1137, 626] width 23 height 23
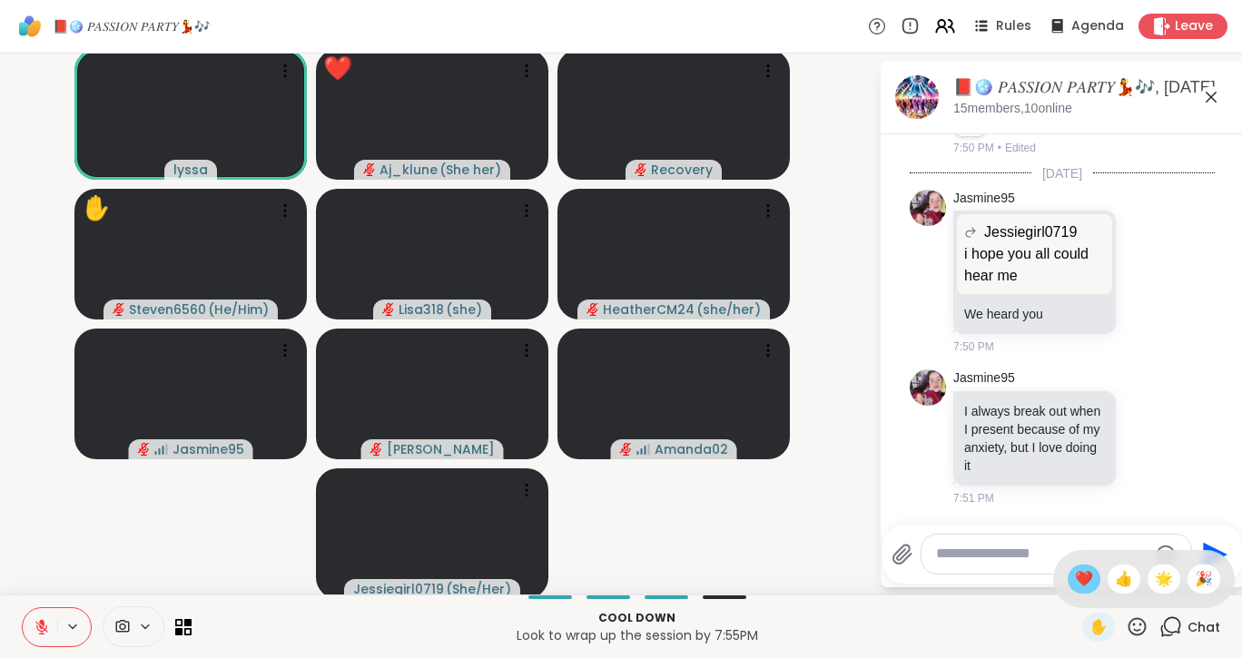
click at [1075, 579] on span "❤️" at bounding box center [1084, 579] width 18 height 22
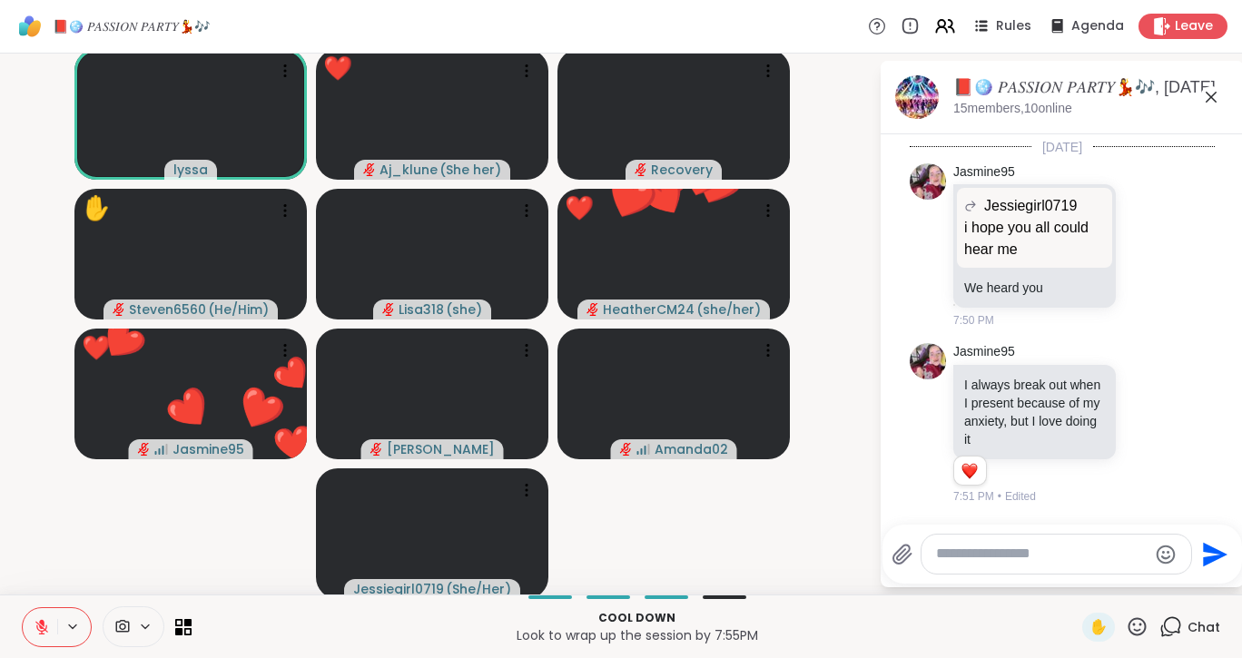
scroll to position [16435, 0]
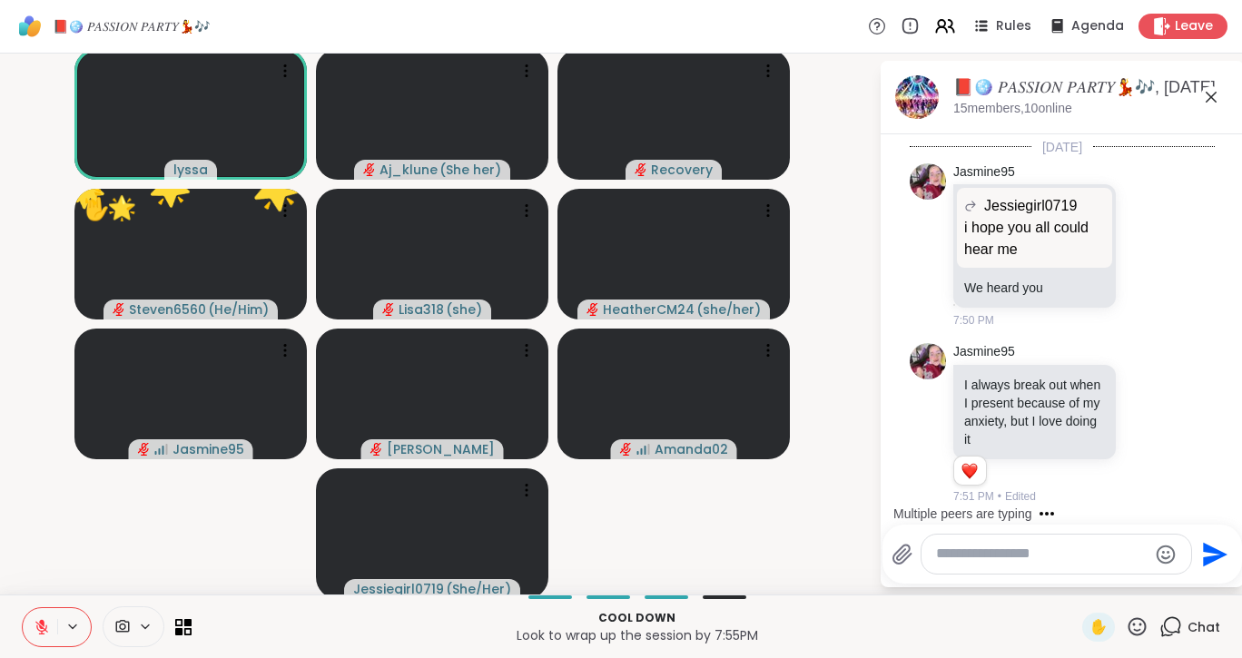
click at [1131, 630] on icon at bounding box center [1137, 626] width 23 height 23
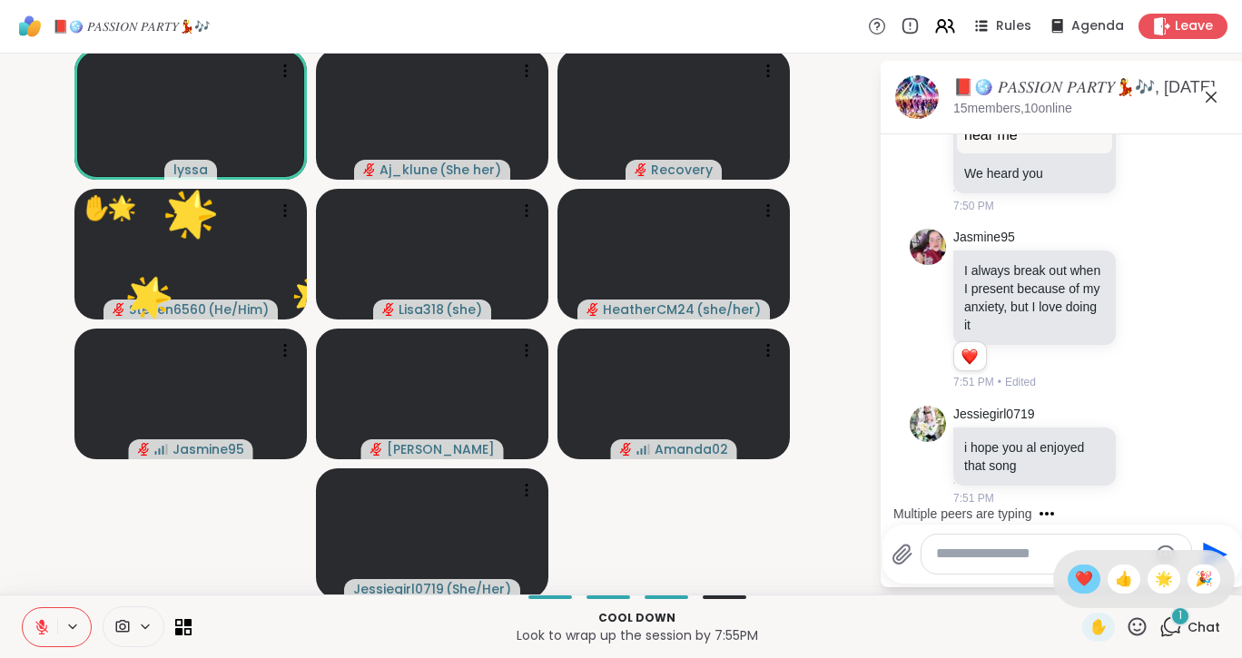
scroll to position [16551, 0]
click at [1075, 579] on span "❤️" at bounding box center [1084, 579] width 18 height 22
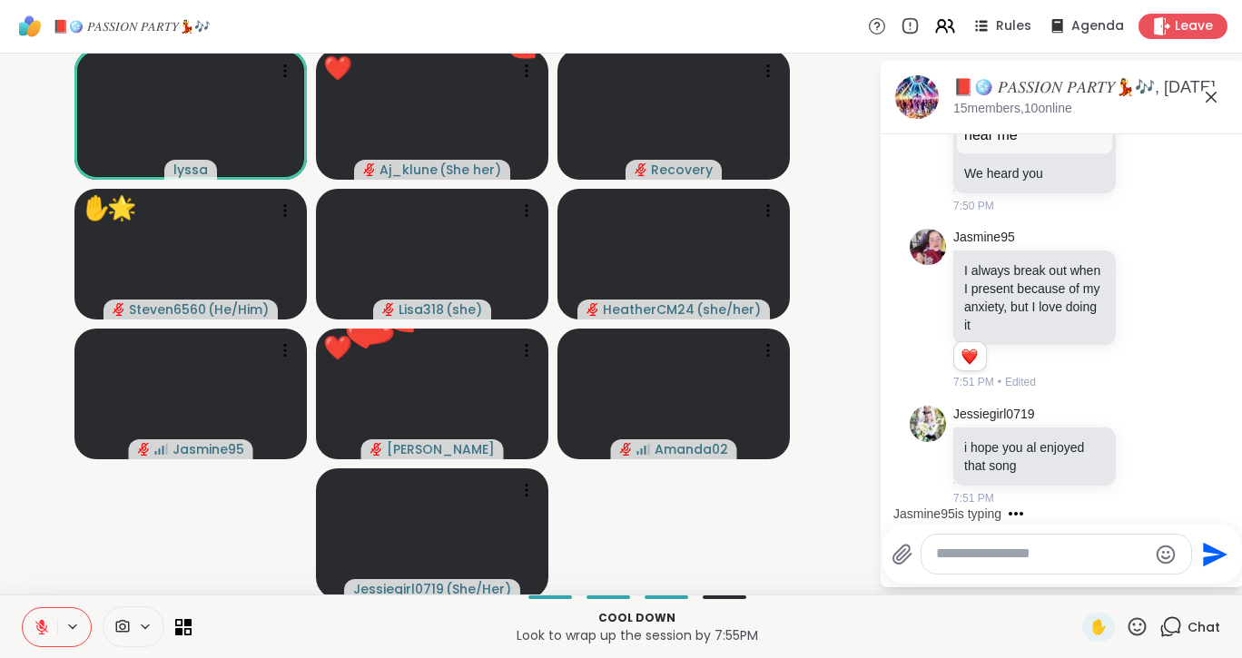
click at [1128, 617] on icon at bounding box center [1137, 626] width 18 height 18
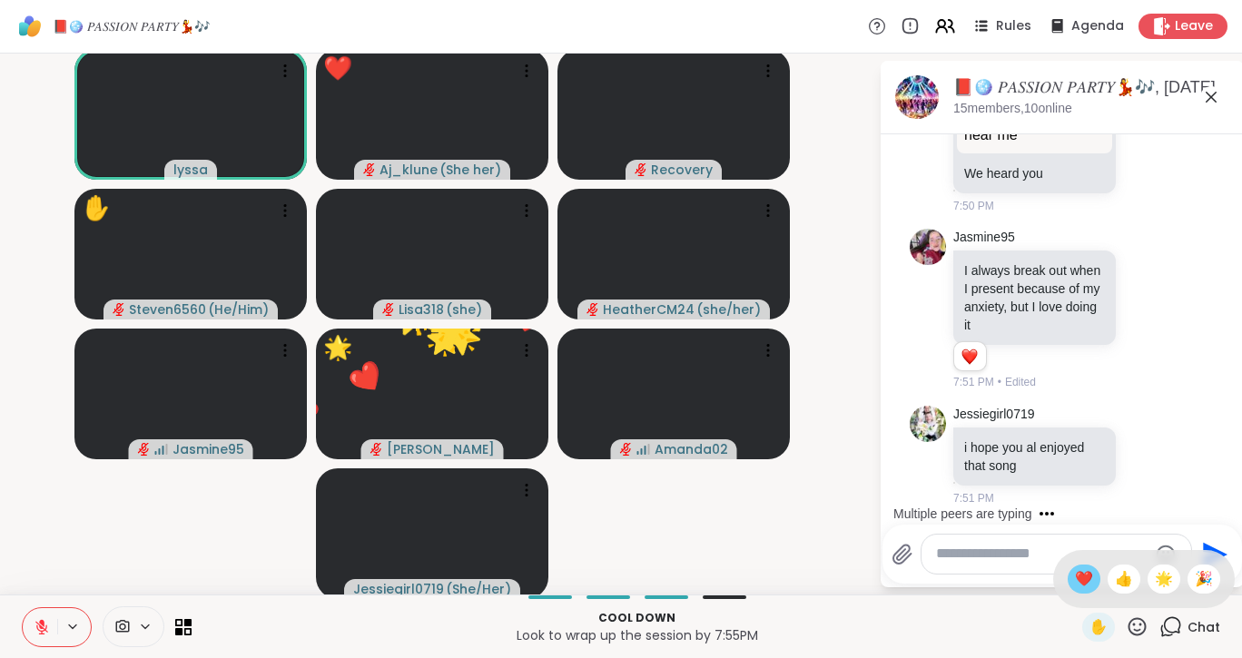
click at [1075, 575] on span "❤️" at bounding box center [1084, 579] width 18 height 22
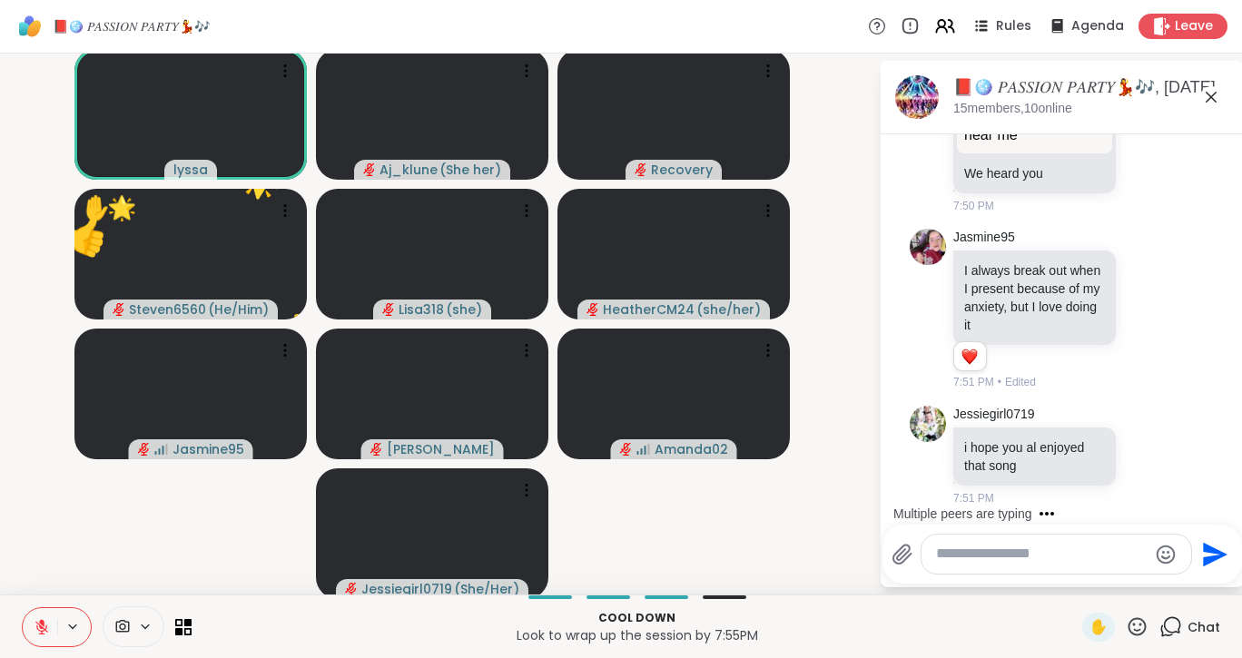
click at [1133, 634] on icon at bounding box center [1137, 626] width 23 height 23
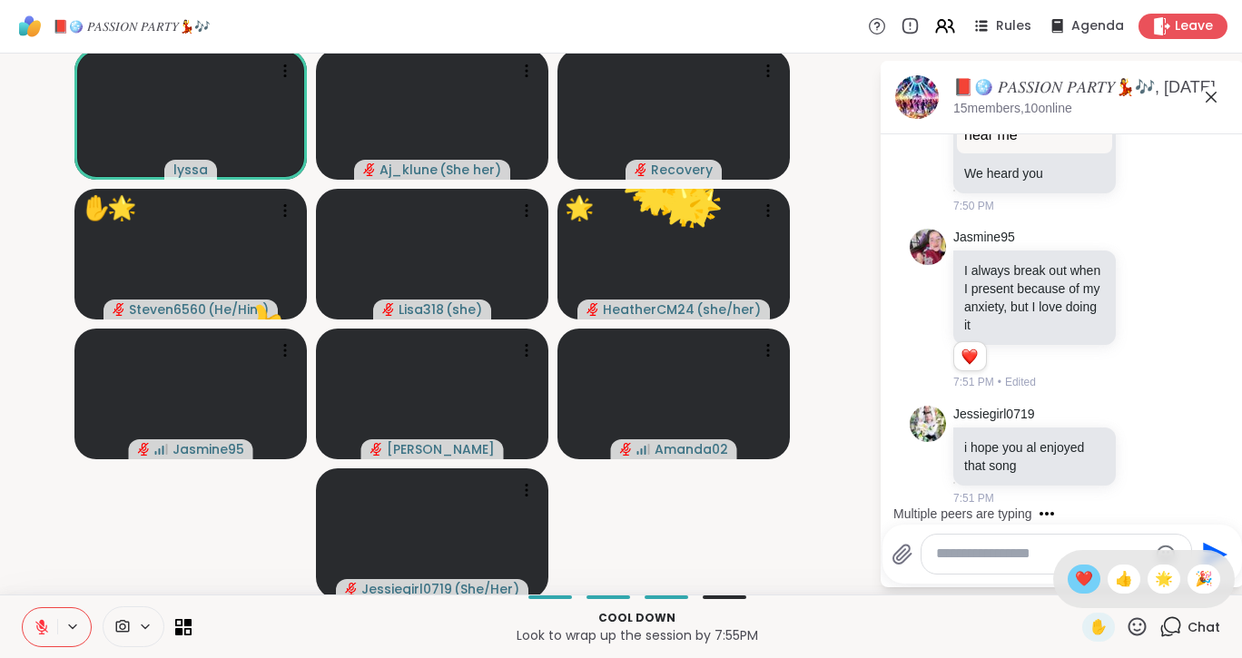
click at [1075, 585] on span "❤️" at bounding box center [1084, 579] width 18 height 22
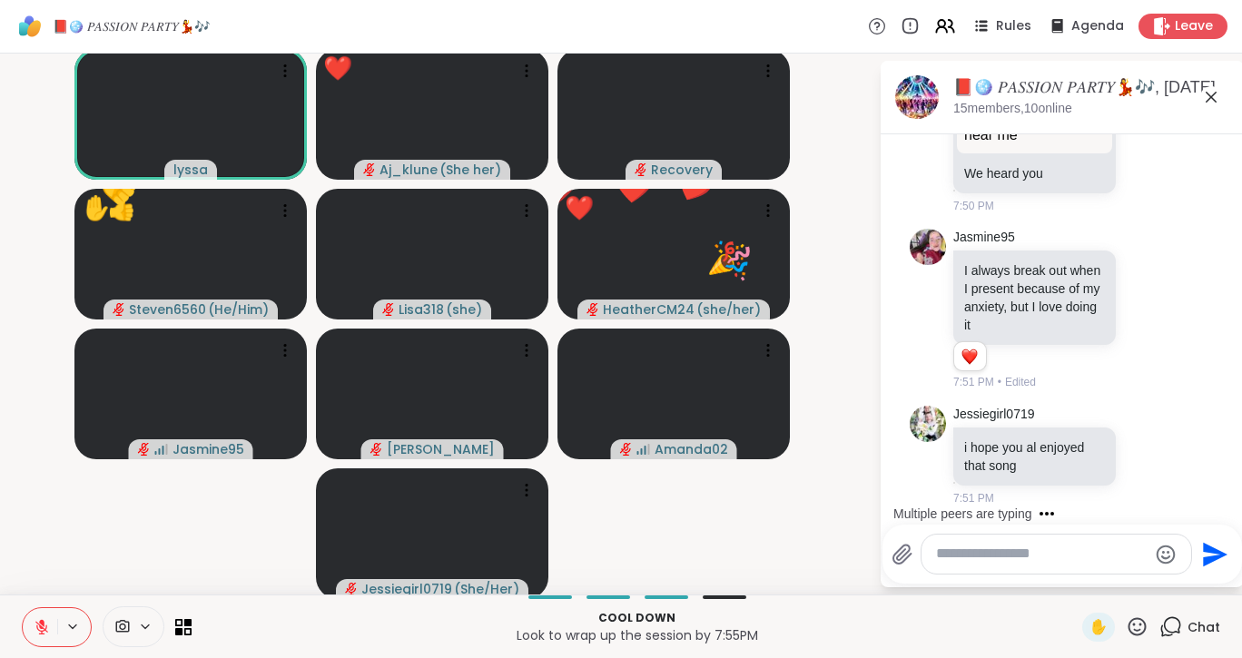
click at [1130, 626] on icon at bounding box center [1137, 626] width 23 height 23
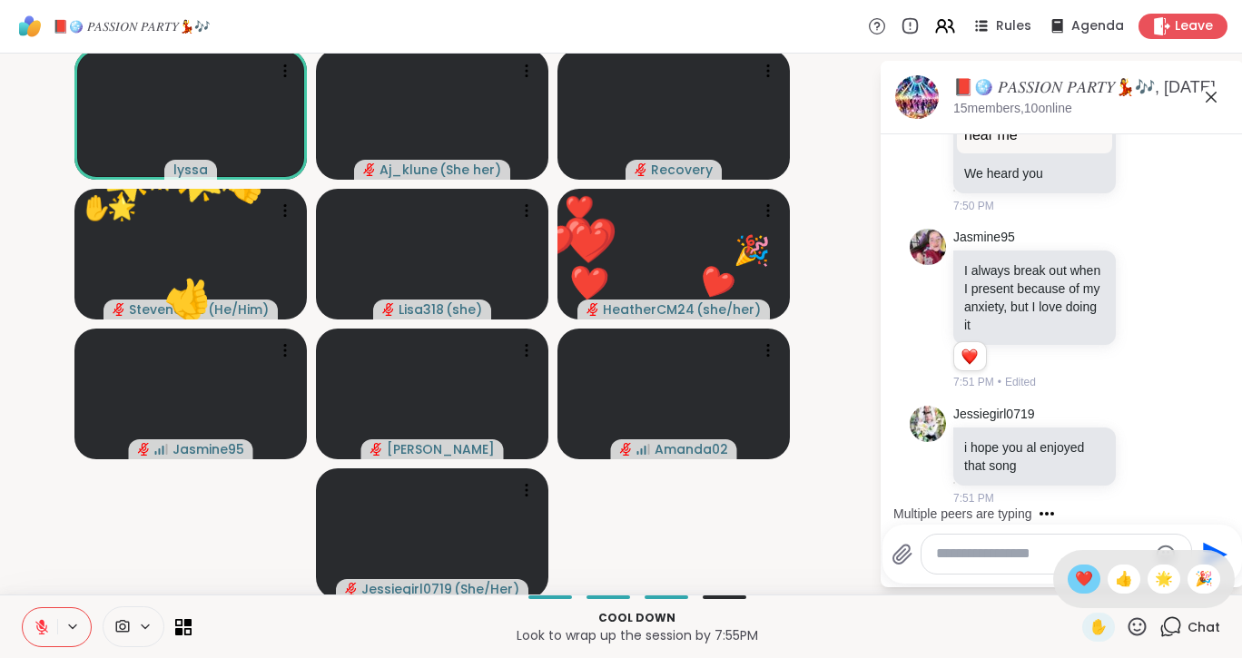
click at [1075, 581] on span "❤️" at bounding box center [1084, 579] width 18 height 22
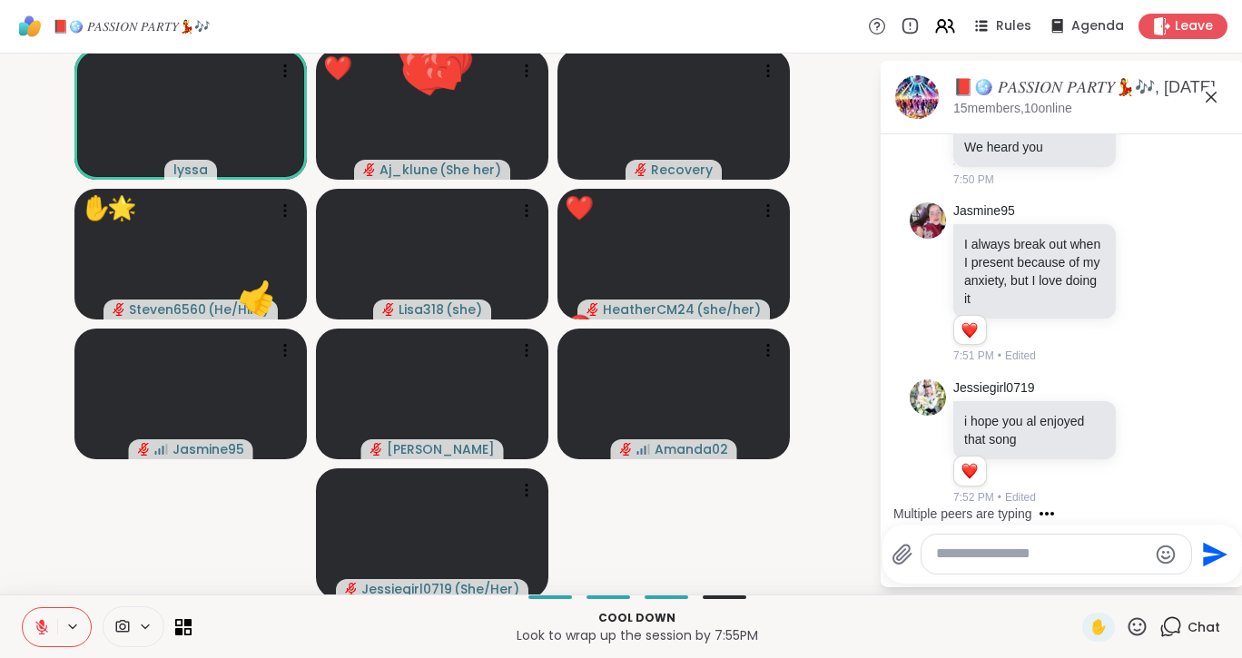
scroll to position [16576, 0]
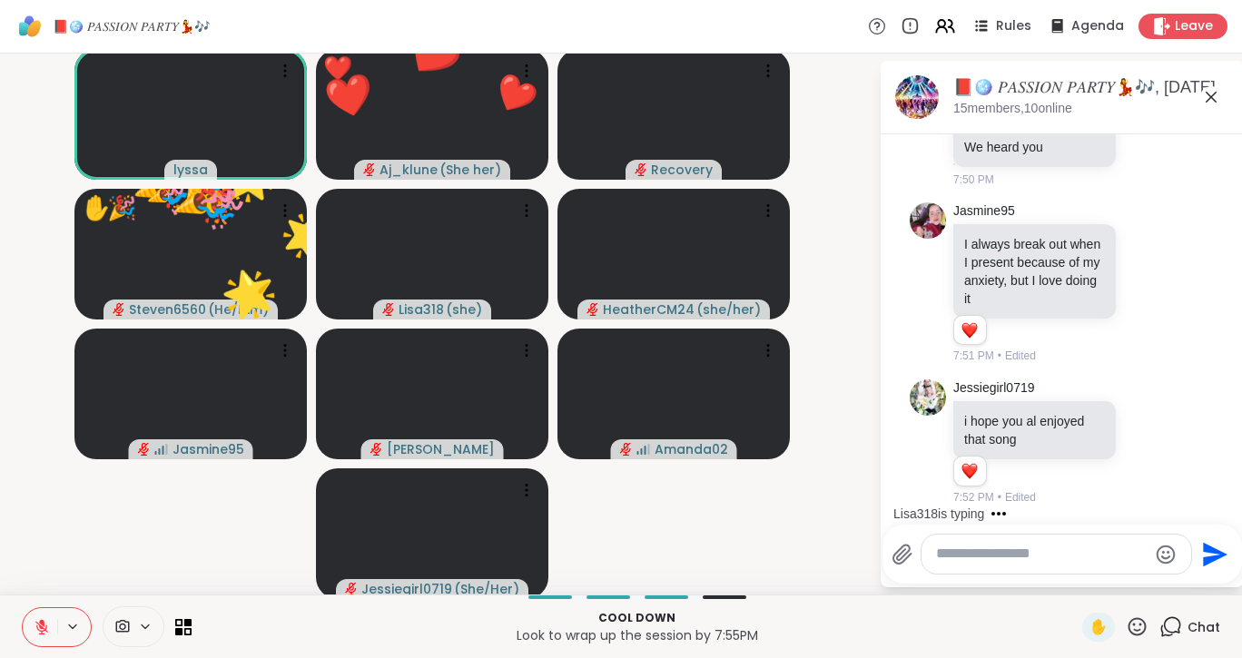
click at [1128, 624] on icon at bounding box center [1137, 626] width 18 height 18
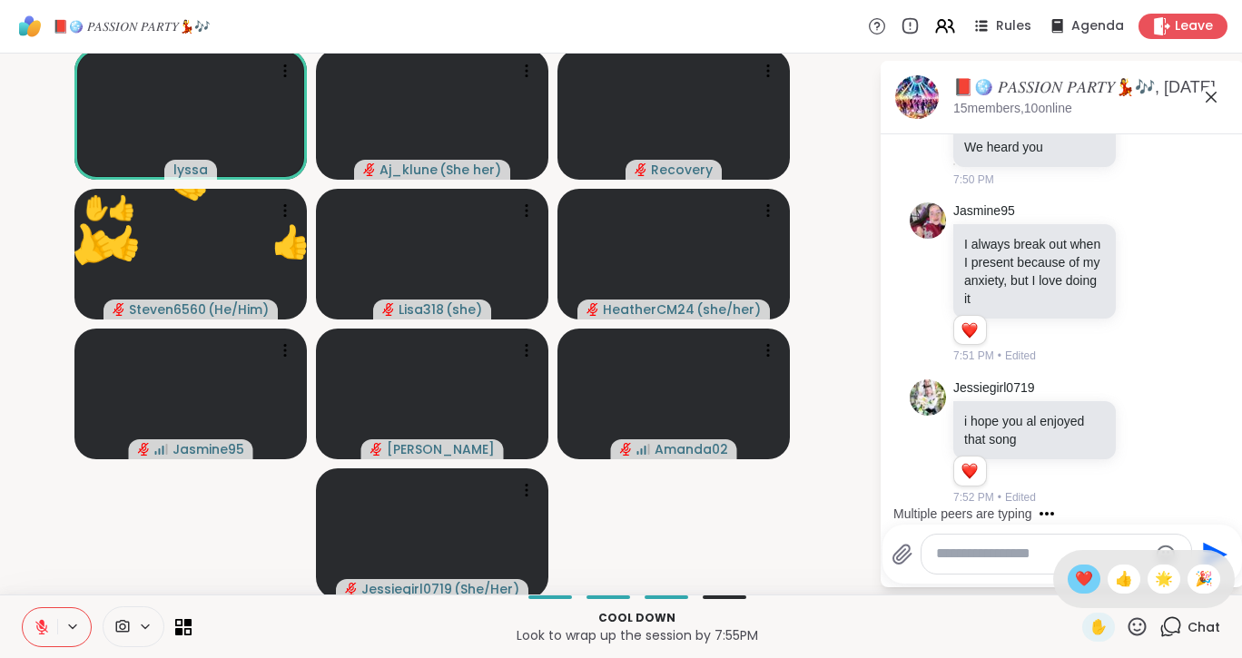
click at [1075, 583] on span "❤️" at bounding box center [1084, 579] width 18 height 22
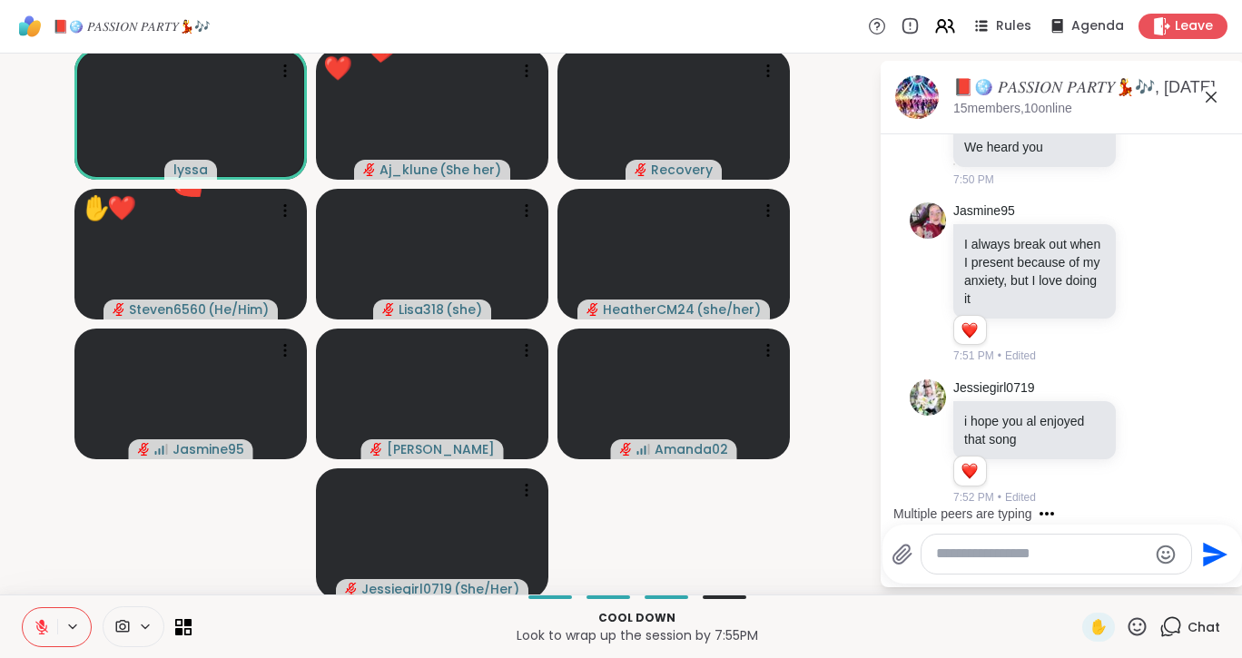
click at [1126, 623] on icon at bounding box center [1137, 626] width 23 height 23
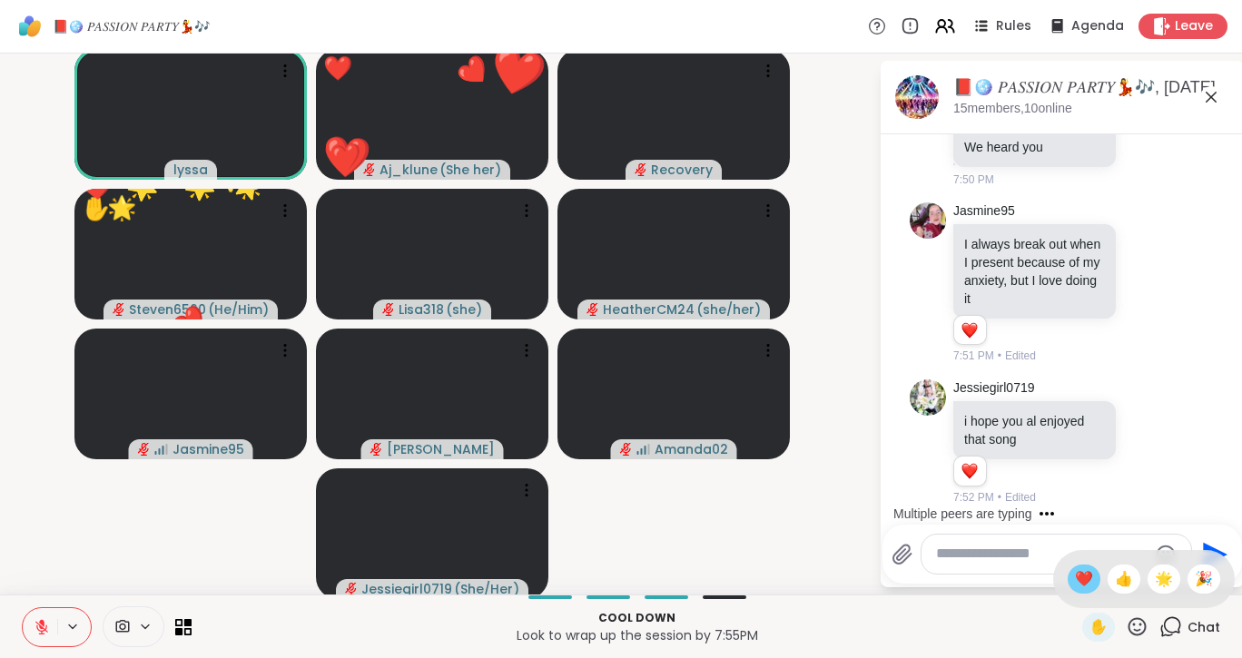
click at [1075, 578] on span "❤️" at bounding box center [1084, 579] width 18 height 22
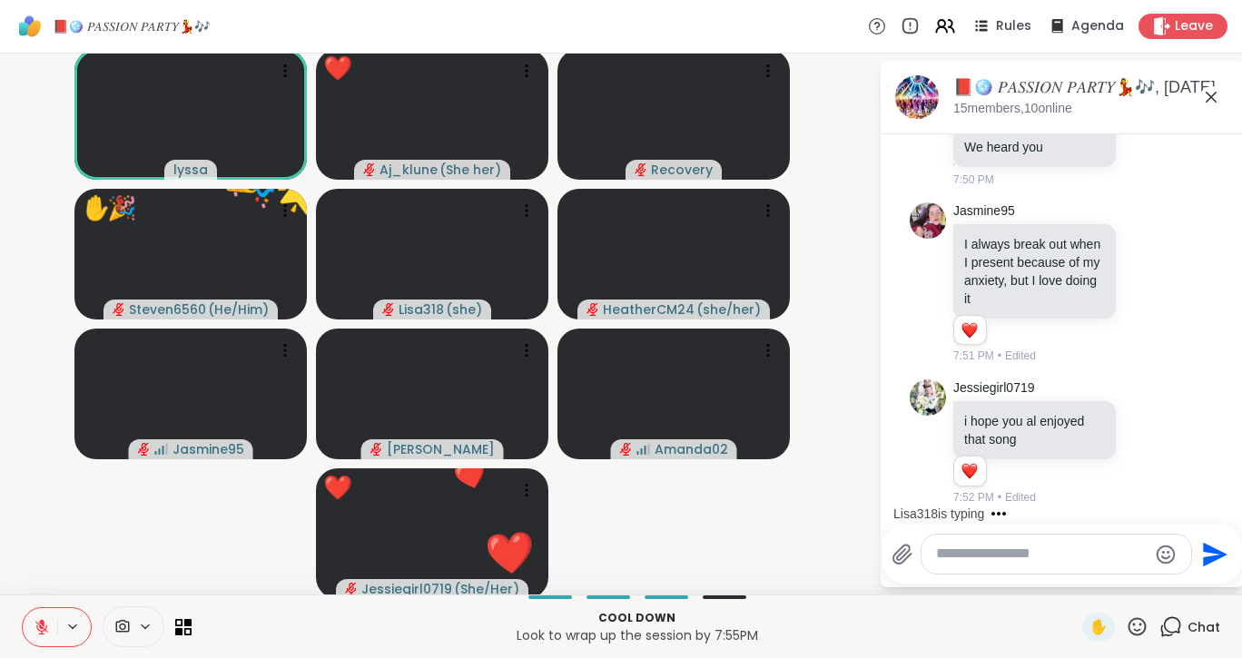
click at [1126, 628] on icon at bounding box center [1137, 626] width 23 height 23
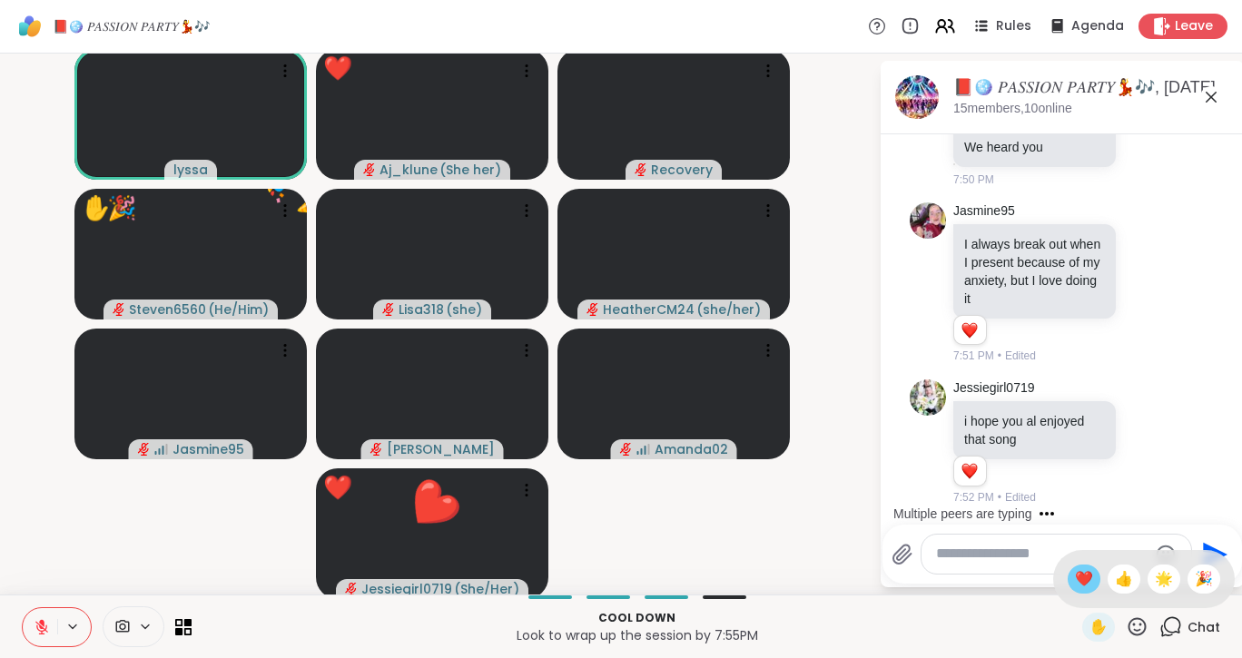
click at [1075, 574] on span "❤️" at bounding box center [1084, 579] width 18 height 22
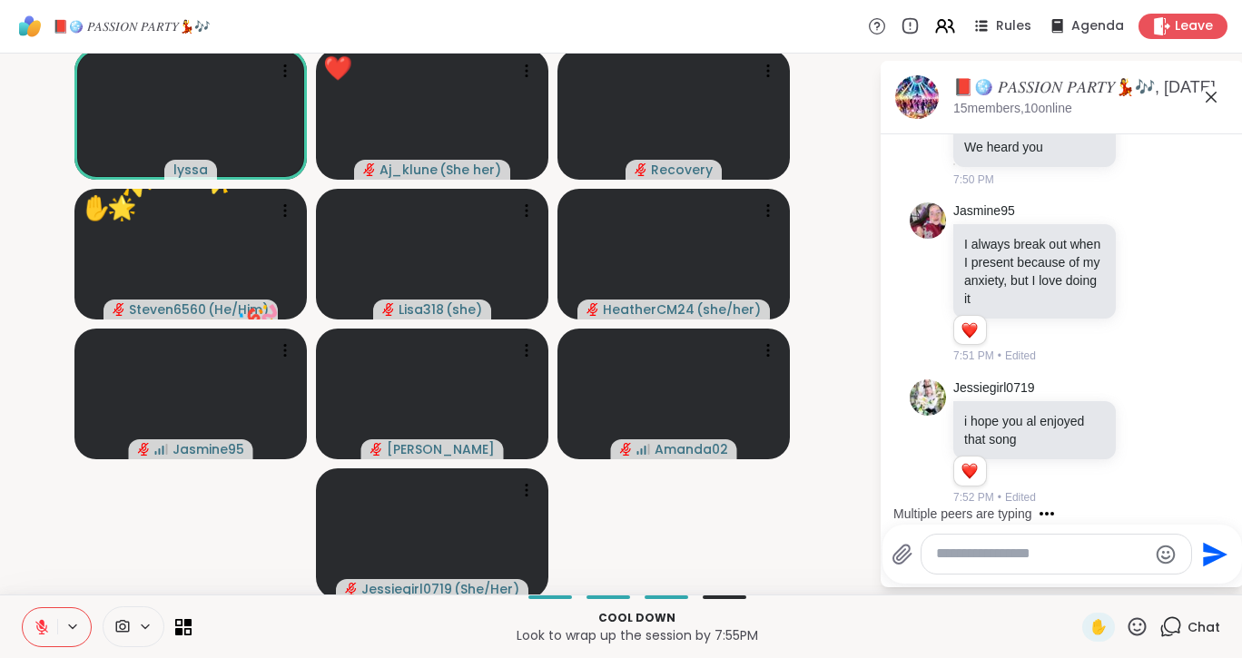
click at [1128, 631] on icon at bounding box center [1137, 626] width 18 height 18
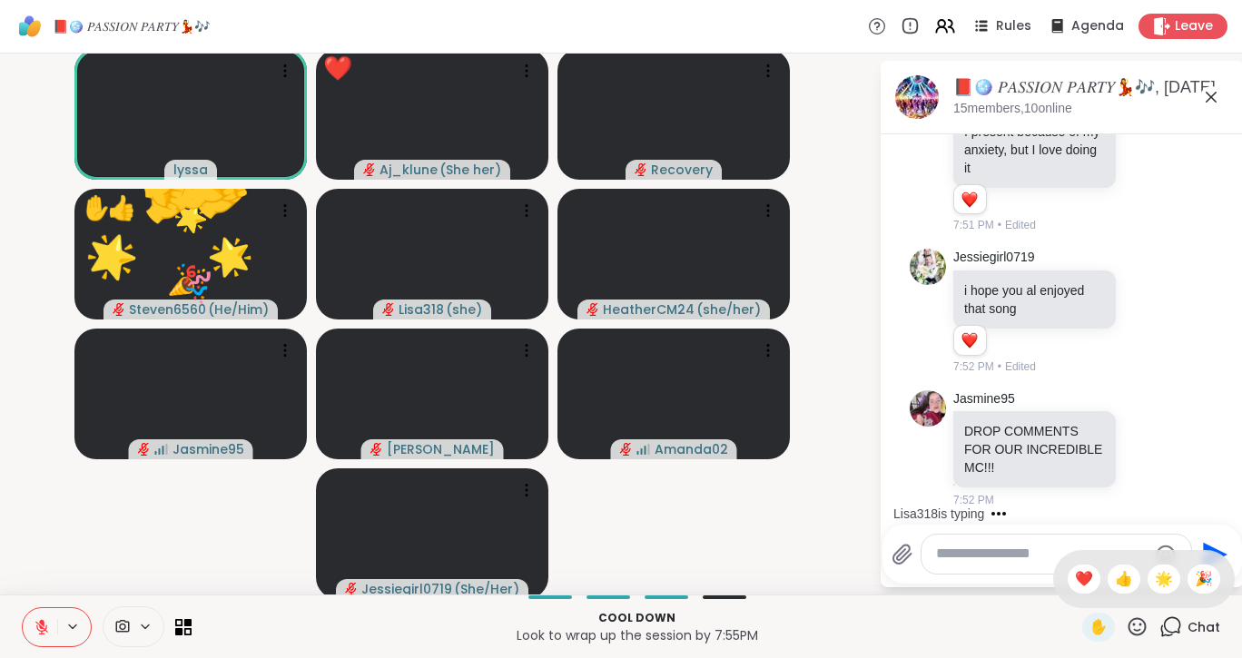
scroll to position [16709, 0]
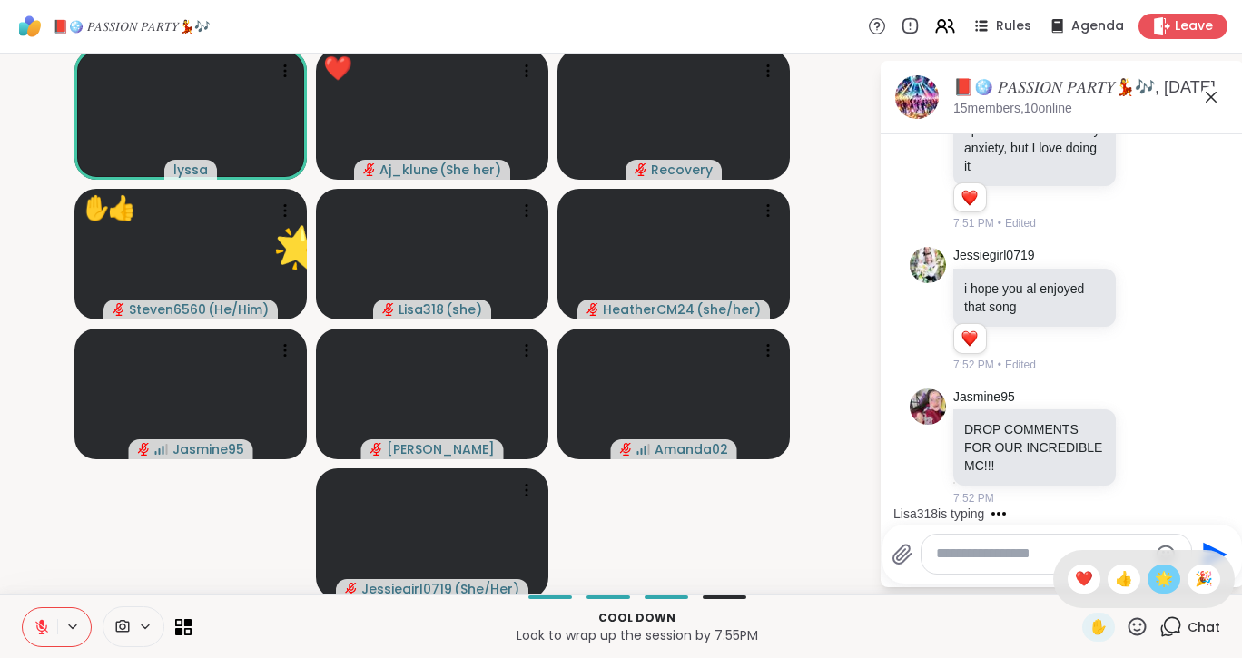
click at [1155, 573] on span "🌟" at bounding box center [1164, 579] width 18 height 22
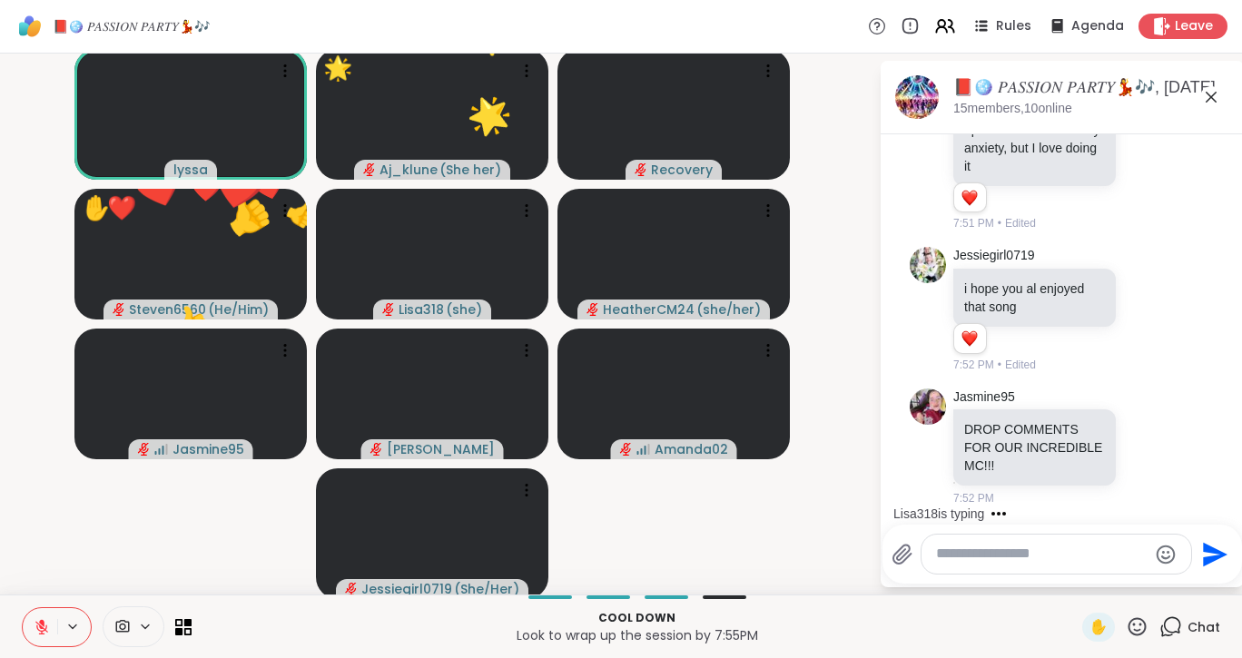
click at [1128, 626] on icon at bounding box center [1137, 626] width 23 height 23
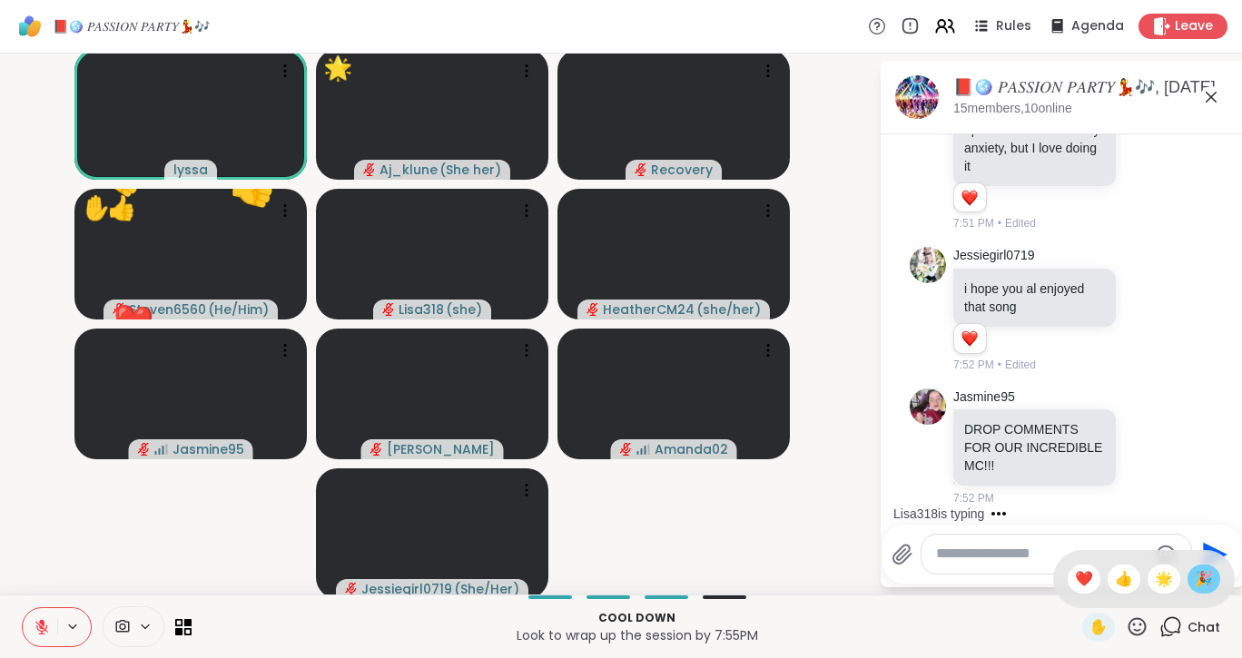
click at [1194, 573] on span "🎉" at bounding box center [1203, 579] width 18 height 22
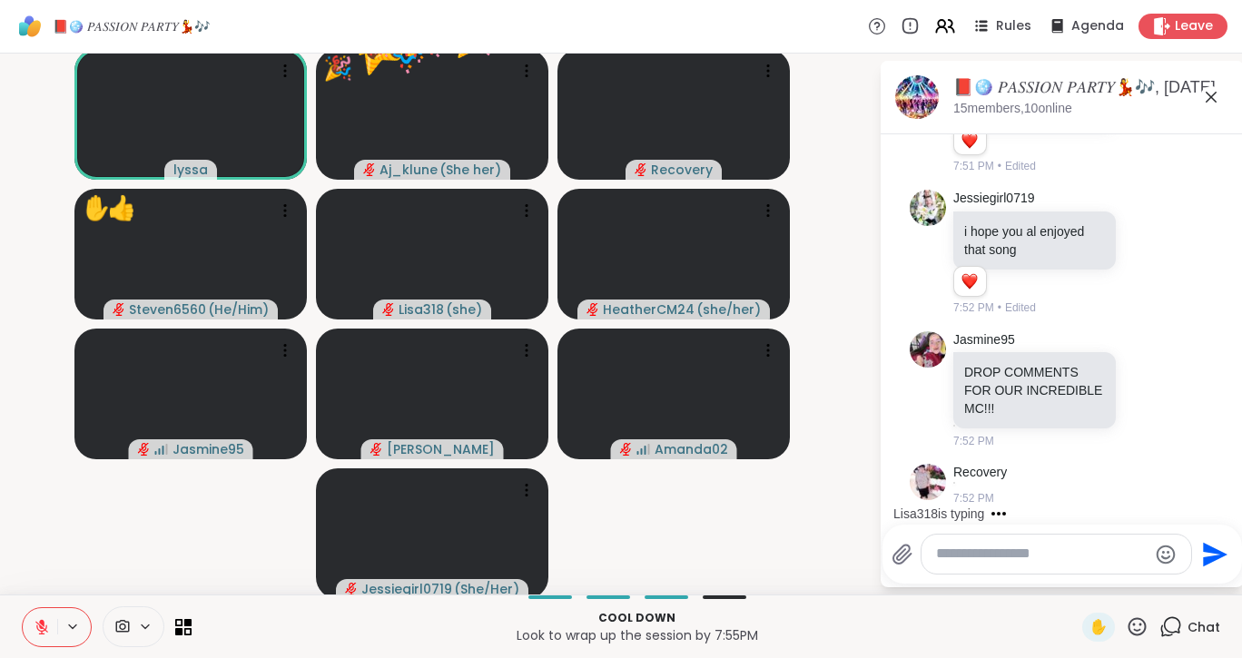
scroll to position [16767, 0]
click at [1126, 626] on icon at bounding box center [1137, 626] width 23 height 23
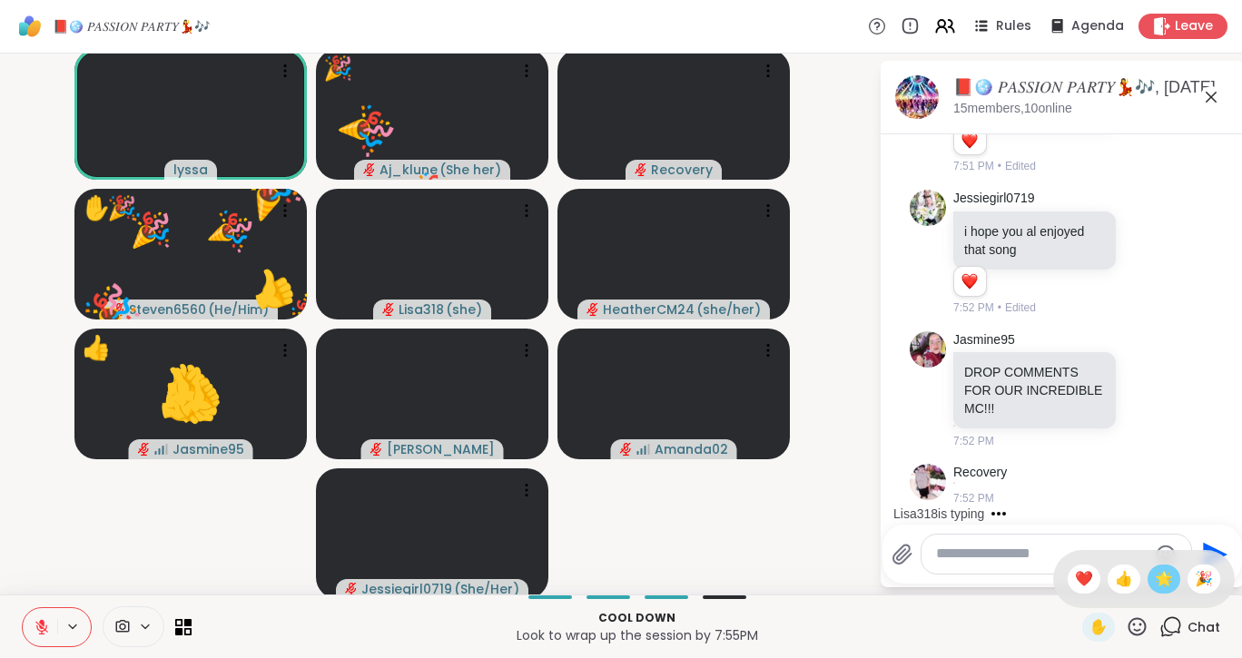
click at [1155, 584] on span "🌟" at bounding box center [1164, 579] width 18 height 22
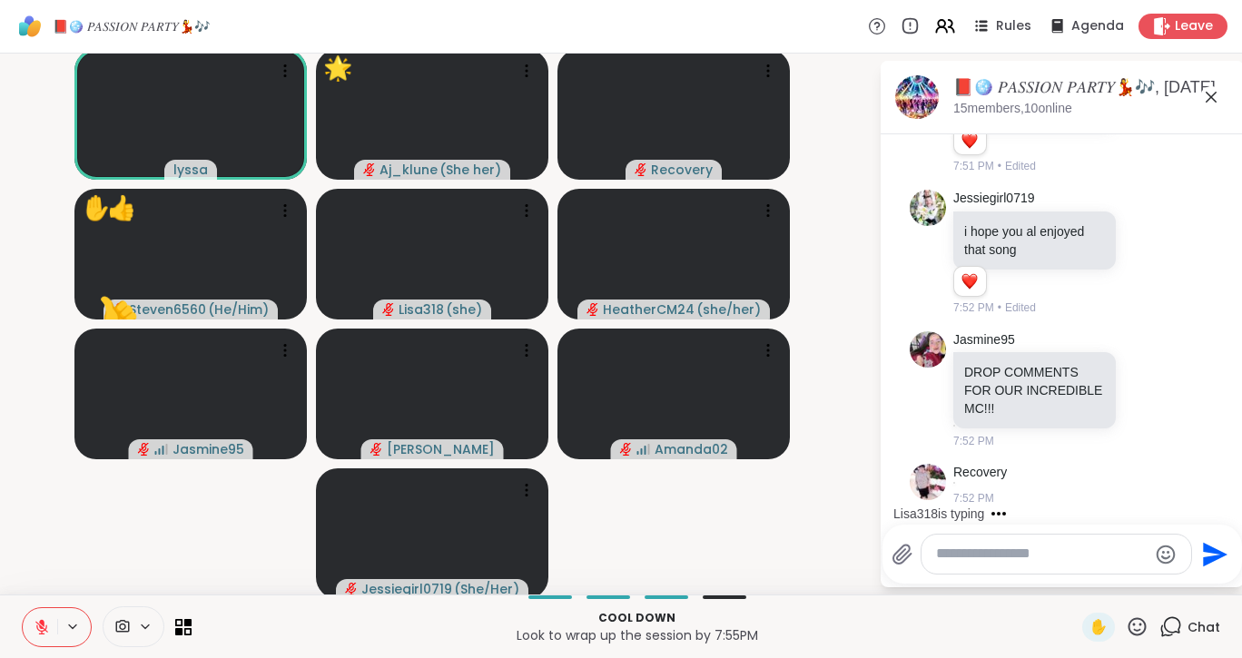
click at [1130, 628] on icon at bounding box center [1137, 626] width 23 height 23
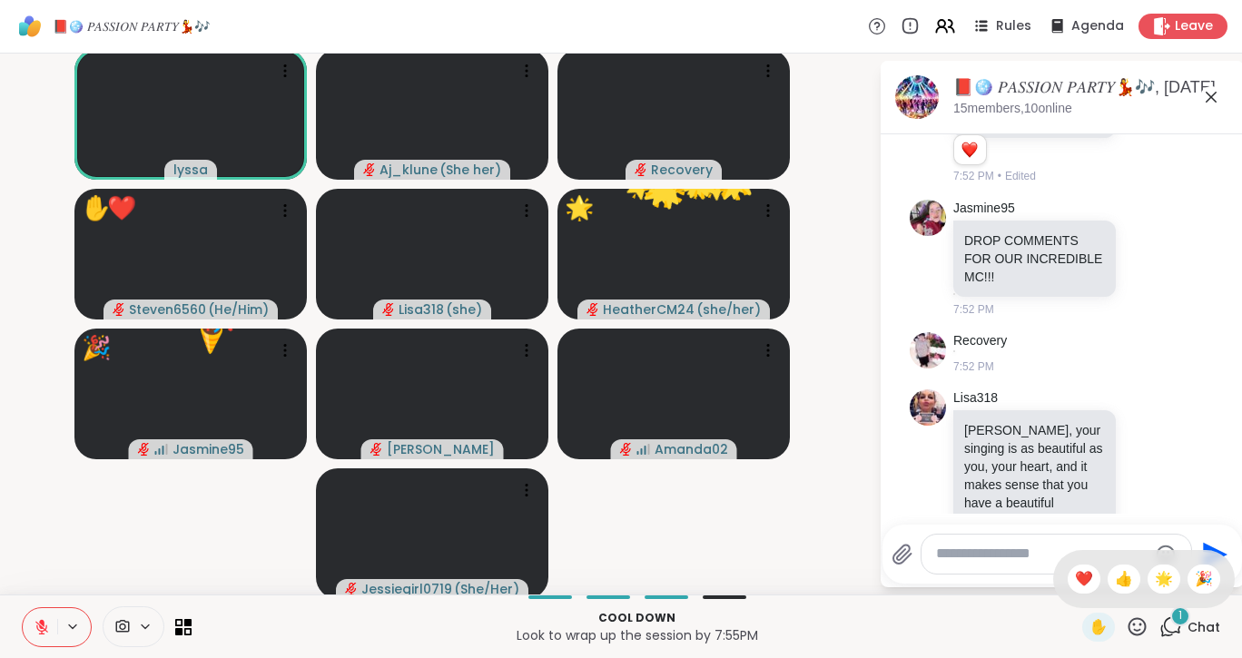
scroll to position [16954, 0]
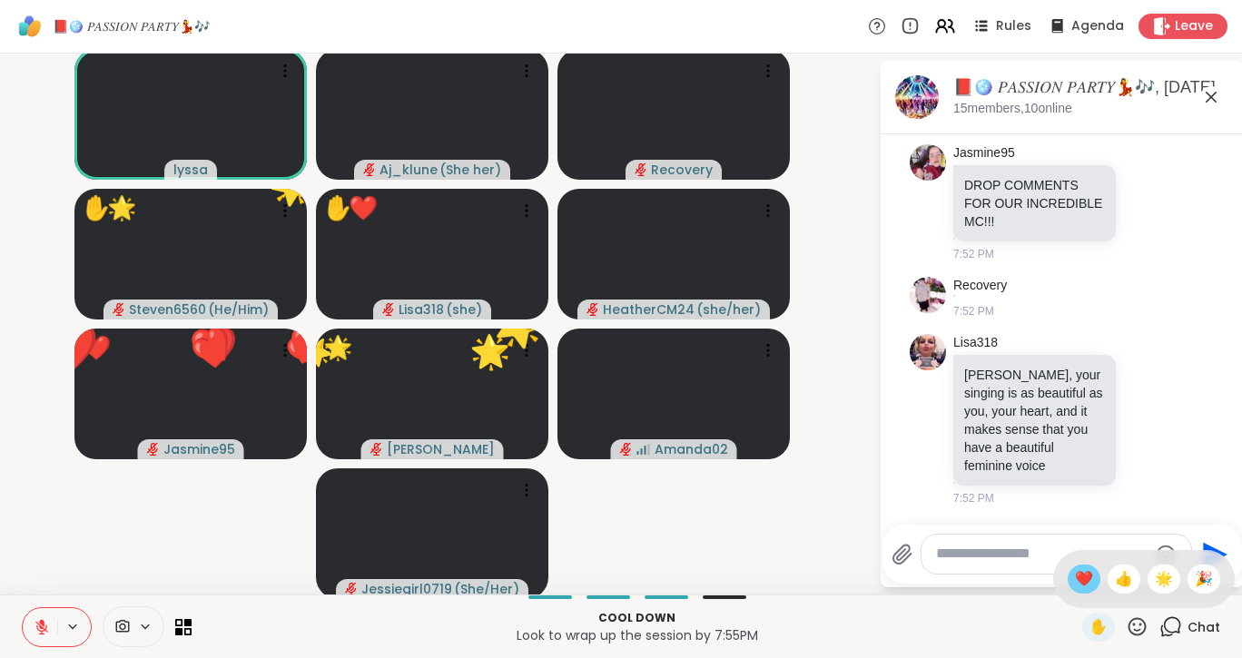
click at [1077, 572] on div "❤️" at bounding box center [1083, 579] width 33 height 29
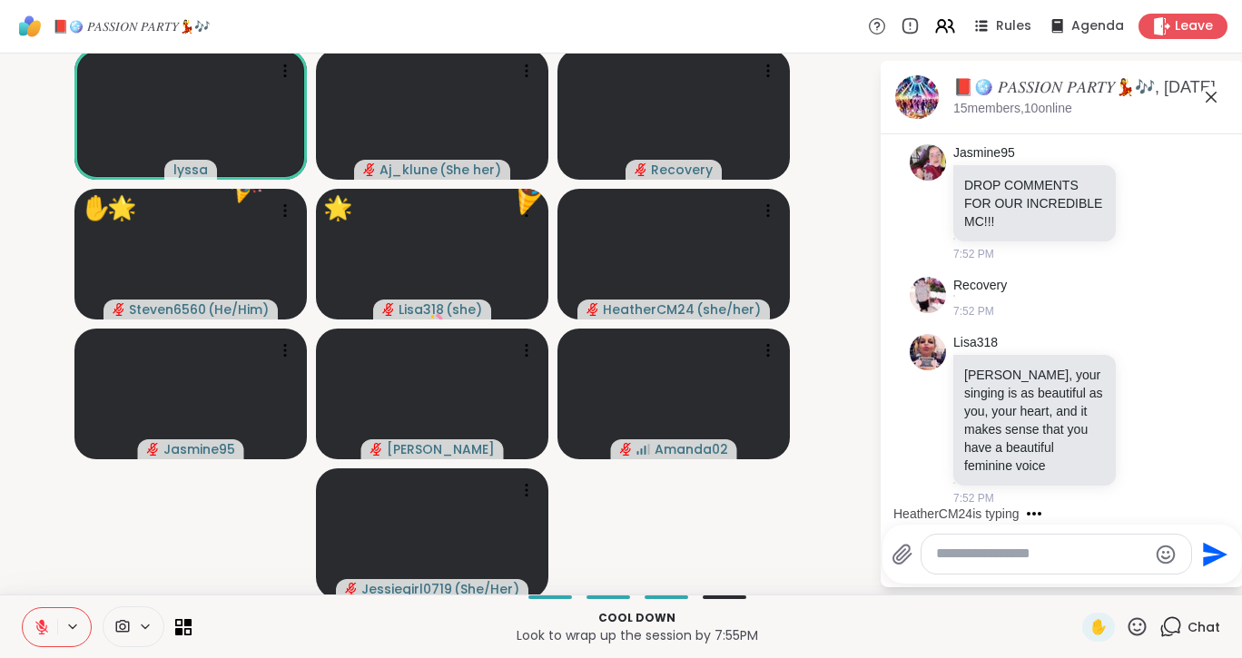
click at [1126, 629] on icon at bounding box center [1137, 626] width 23 height 23
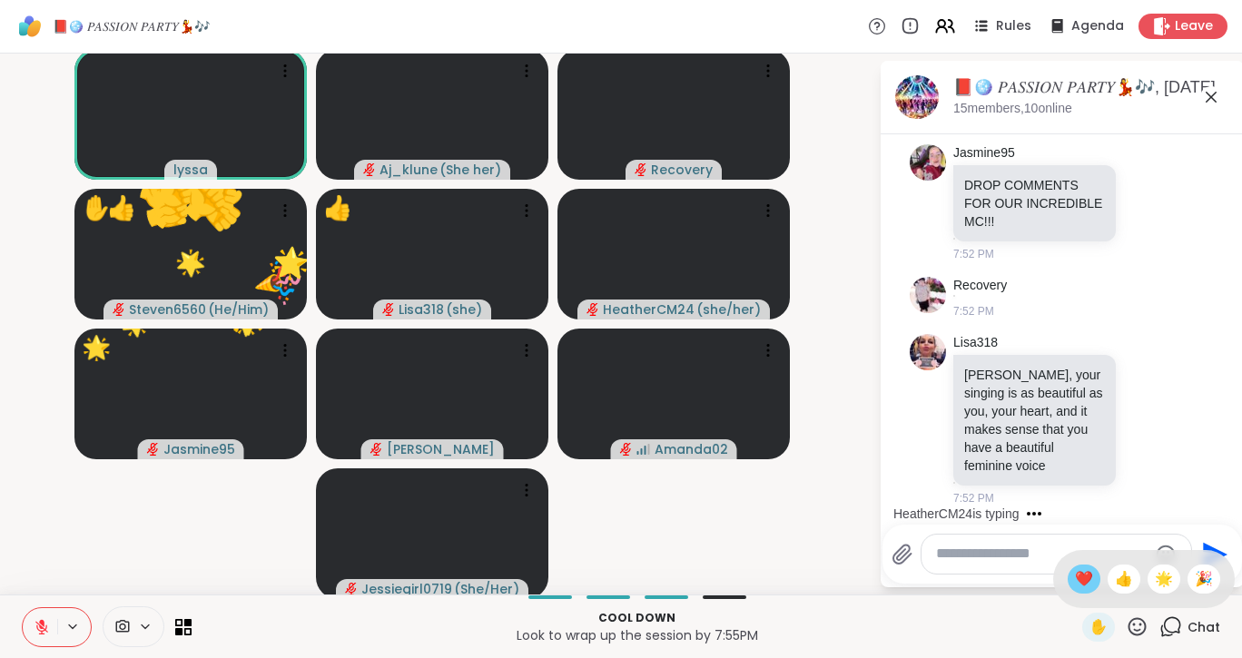
click at [1075, 575] on span "❤️" at bounding box center [1084, 579] width 18 height 22
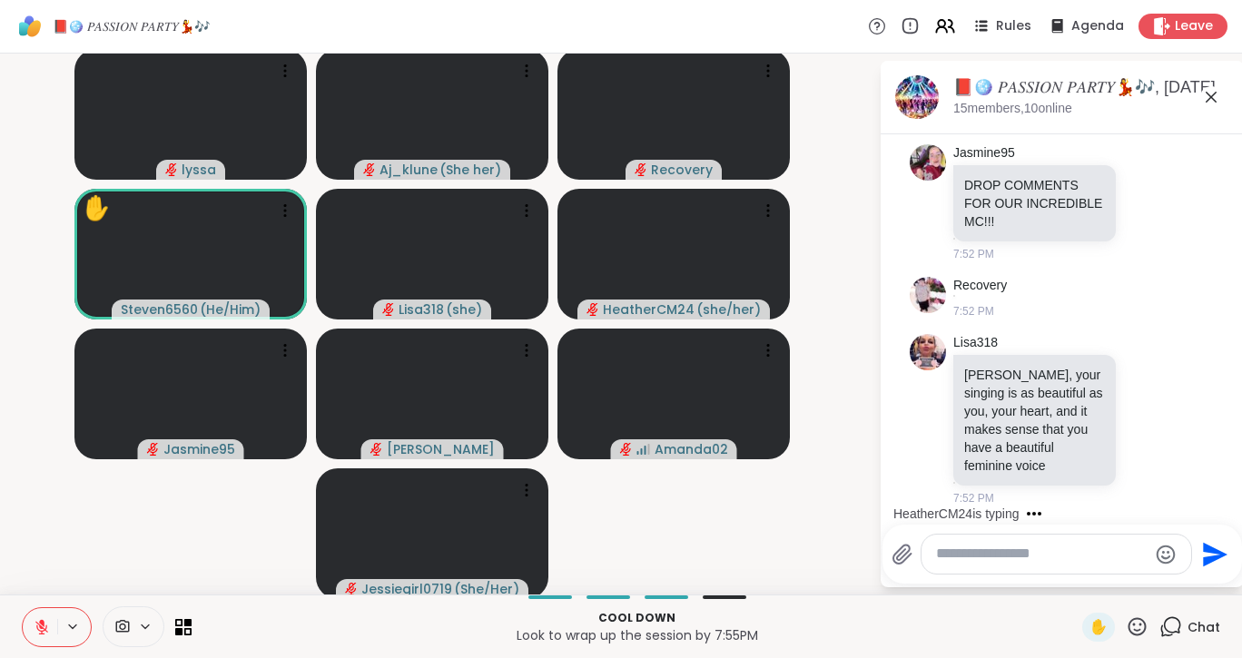
click at [1200, 98] on icon at bounding box center [1211, 97] width 22 height 22
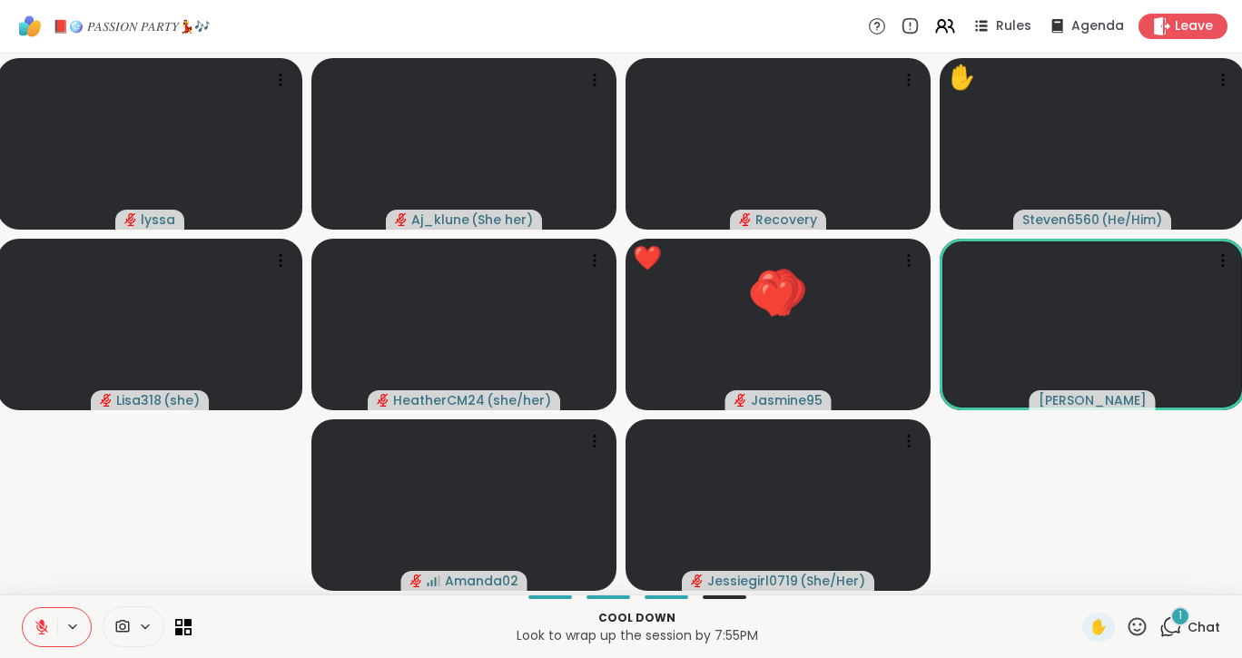
click at [1170, 624] on div "1" at bounding box center [1180, 616] width 20 height 20
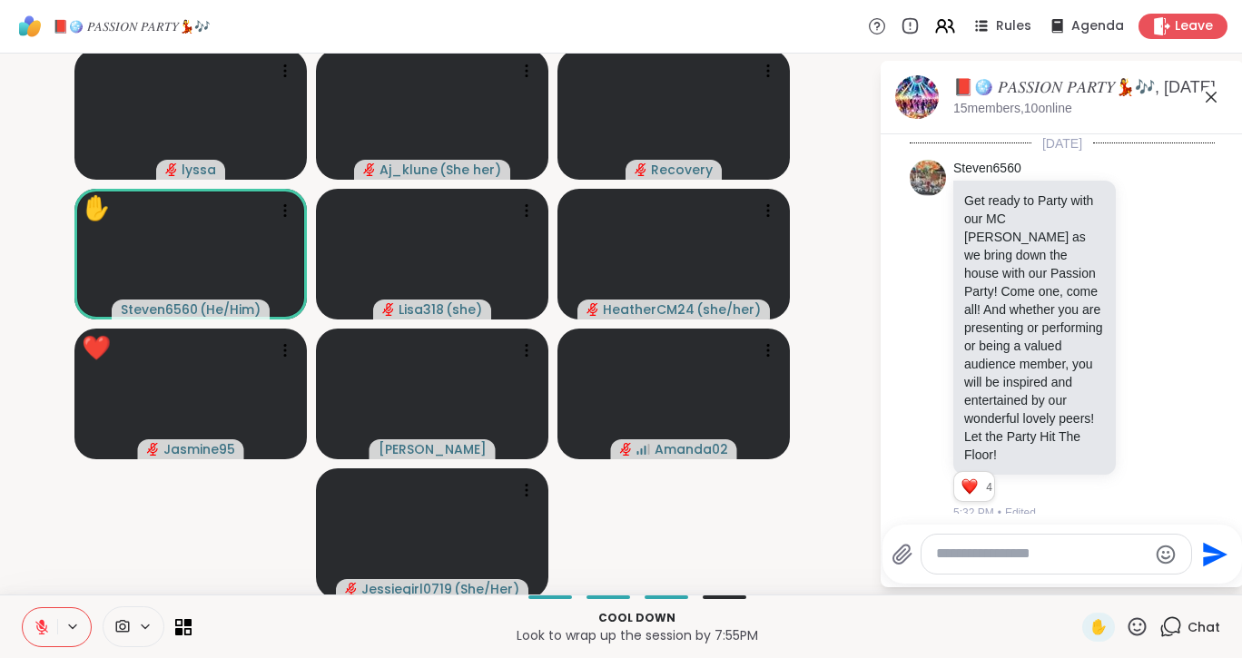
scroll to position [17093, 0]
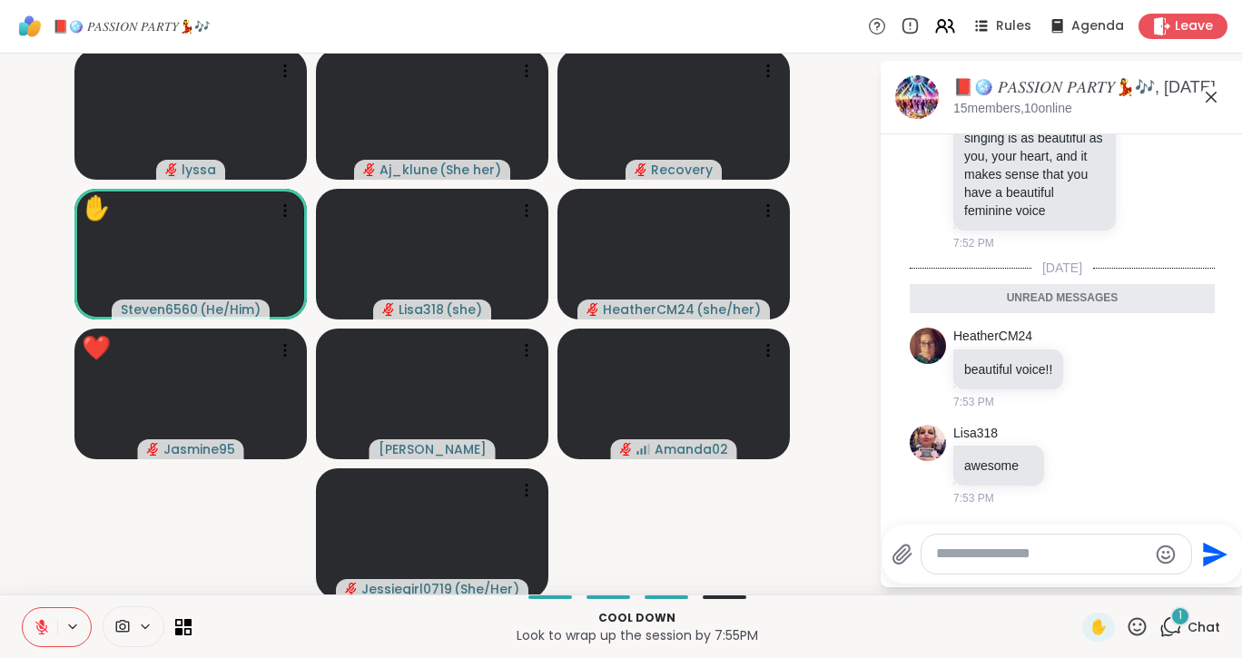
click at [1200, 93] on icon at bounding box center [1211, 97] width 22 height 22
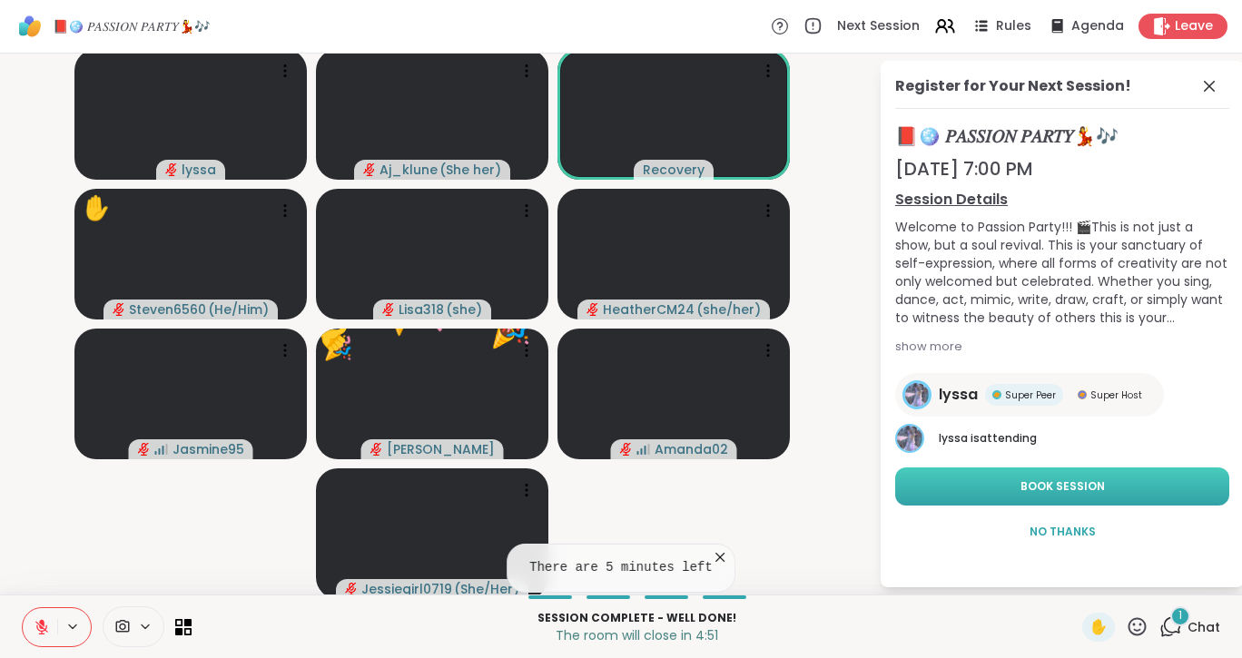
click at [1091, 489] on button "Book Session" at bounding box center [1062, 486] width 334 height 38
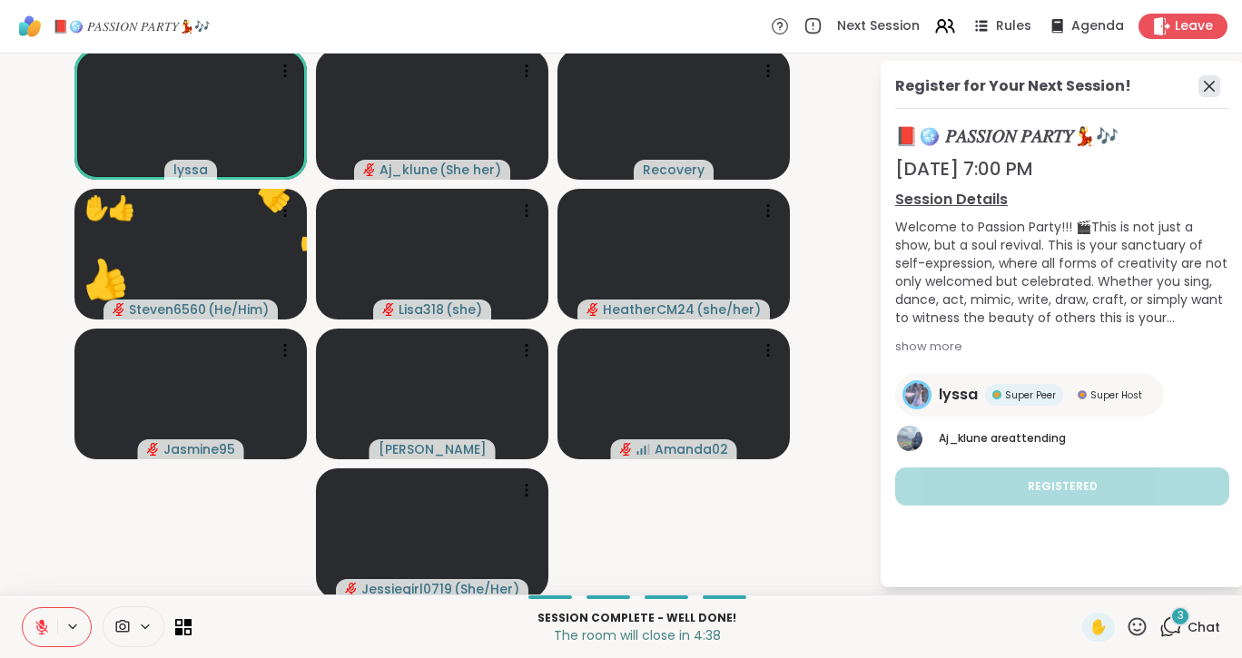
click at [1198, 87] on icon at bounding box center [1209, 86] width 22 height 22
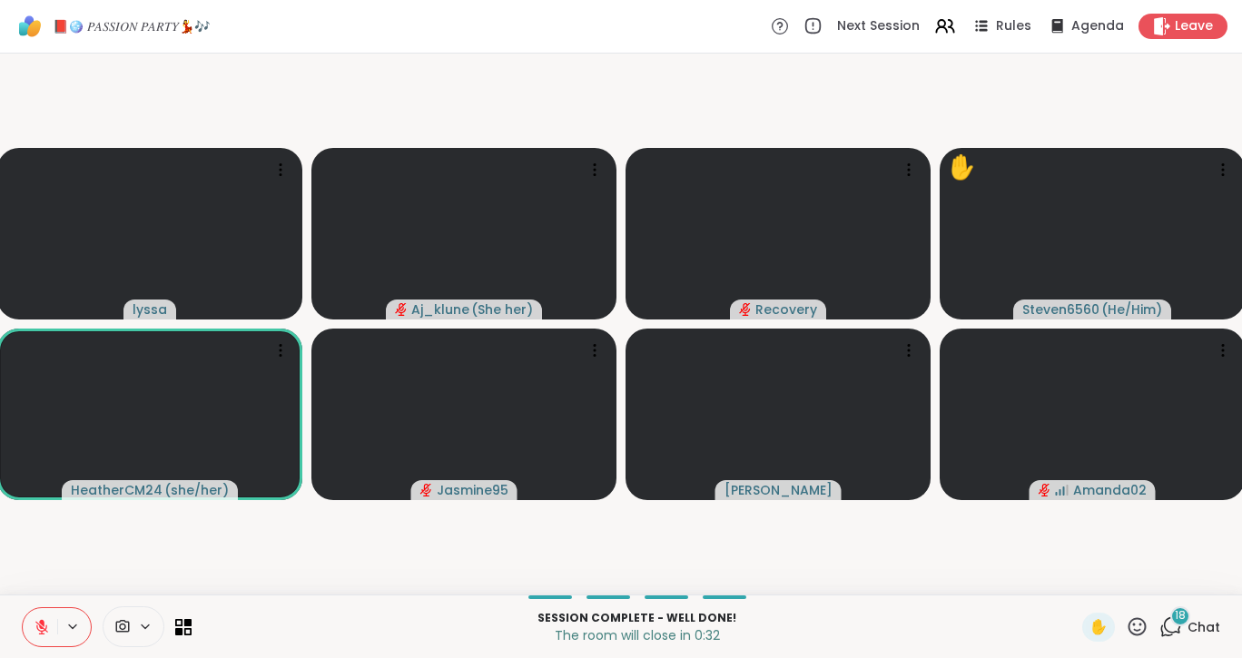
click at [1160, 626] on icon at bounding box center [1170, 626] width 23 height 23
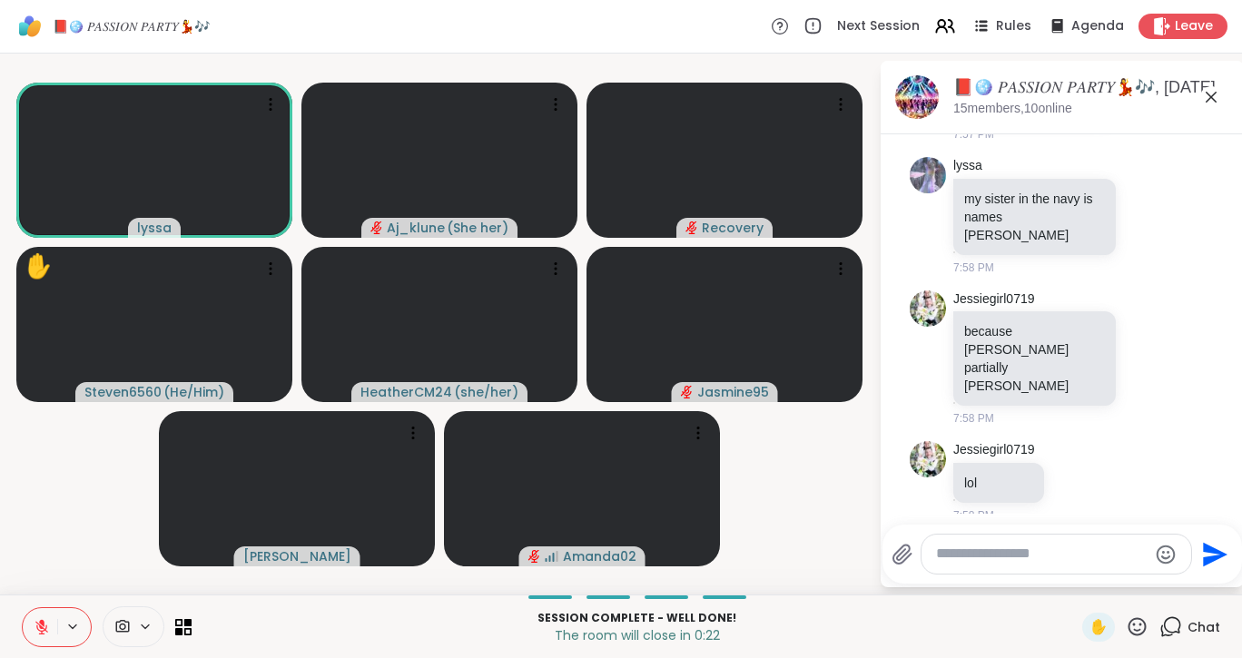
scroll to position [19713, 0]
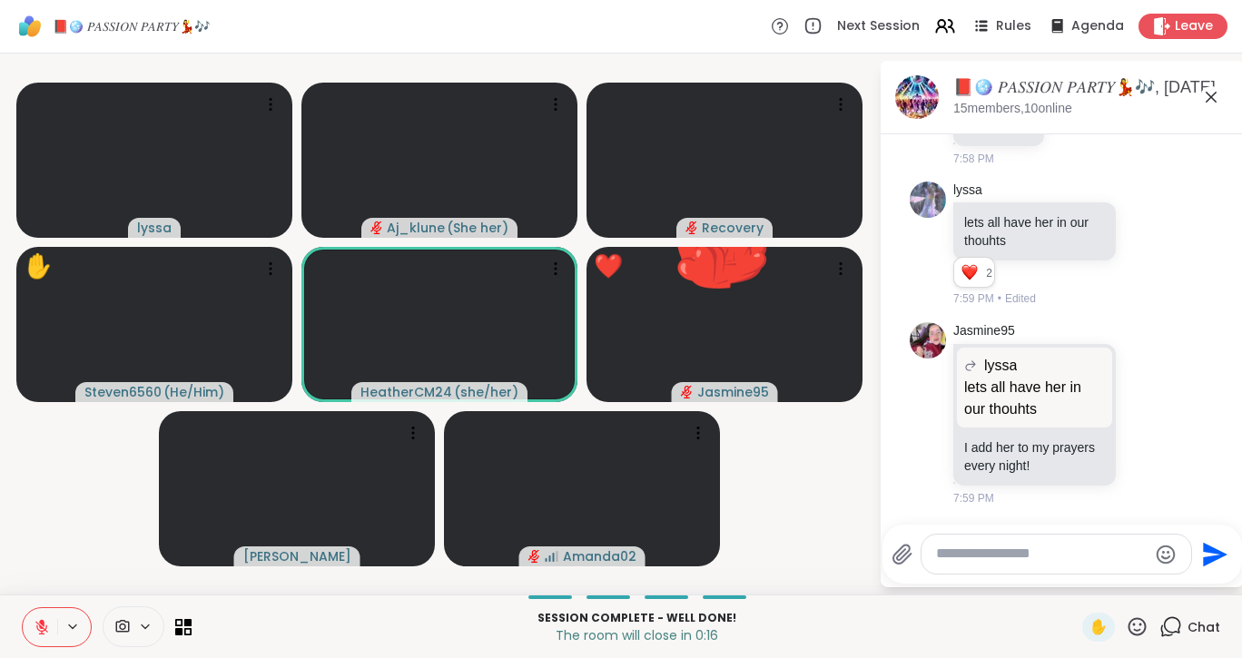
click at [1215, 99] on icon at bounding box center [1211, 97] width 22 height 22
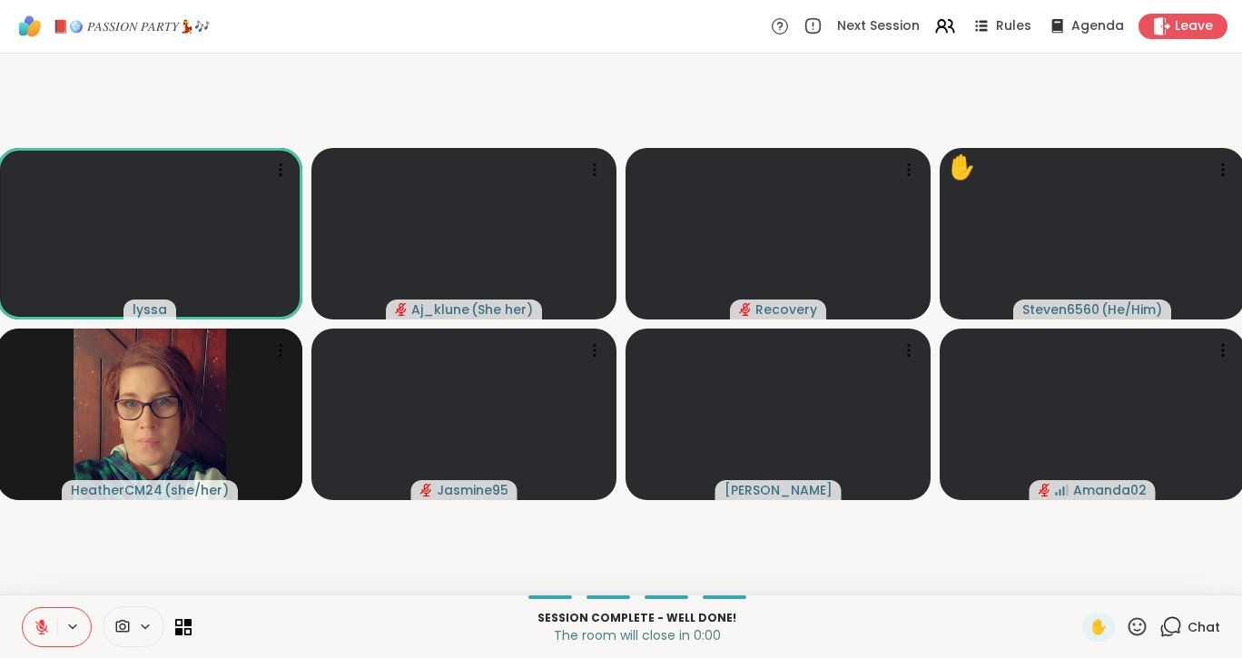
click at [44, 625] on icon at bounding box center [41, 622] width 5 height 7
